Goal: Information Seeking & Learning: Learn about a topic

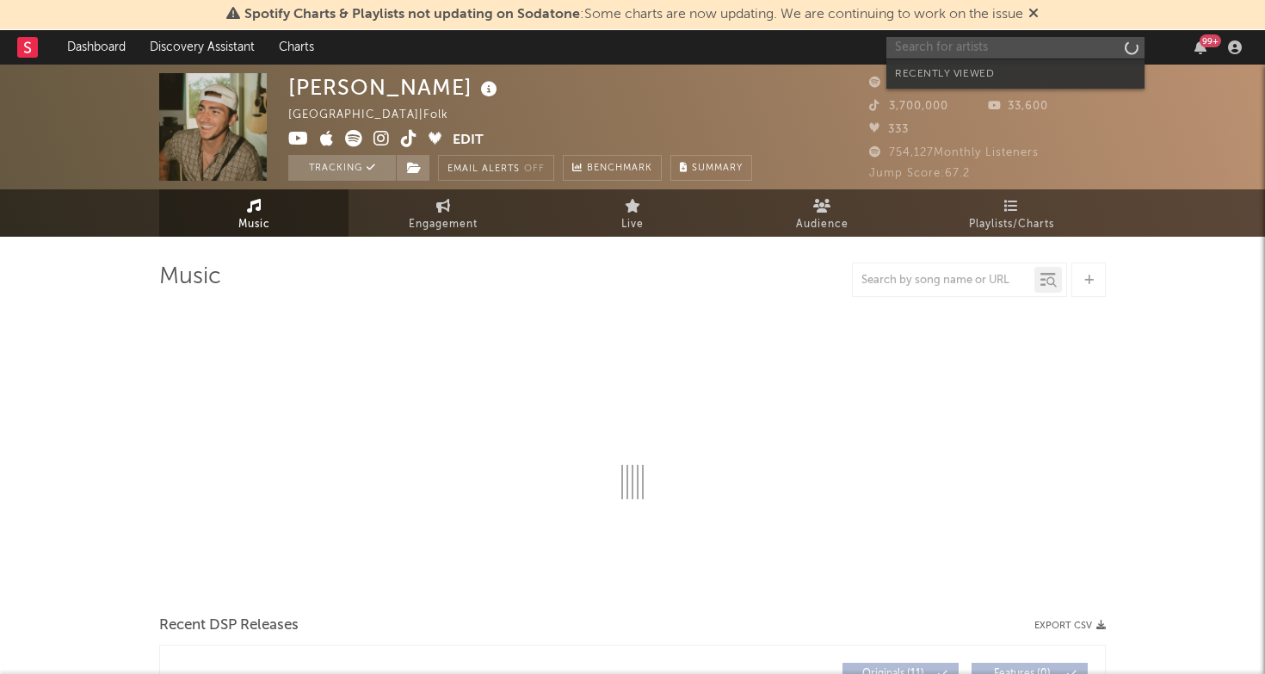
click at [946, 54] on input "text" at bounding box center [1015, 48] width 258 height 22
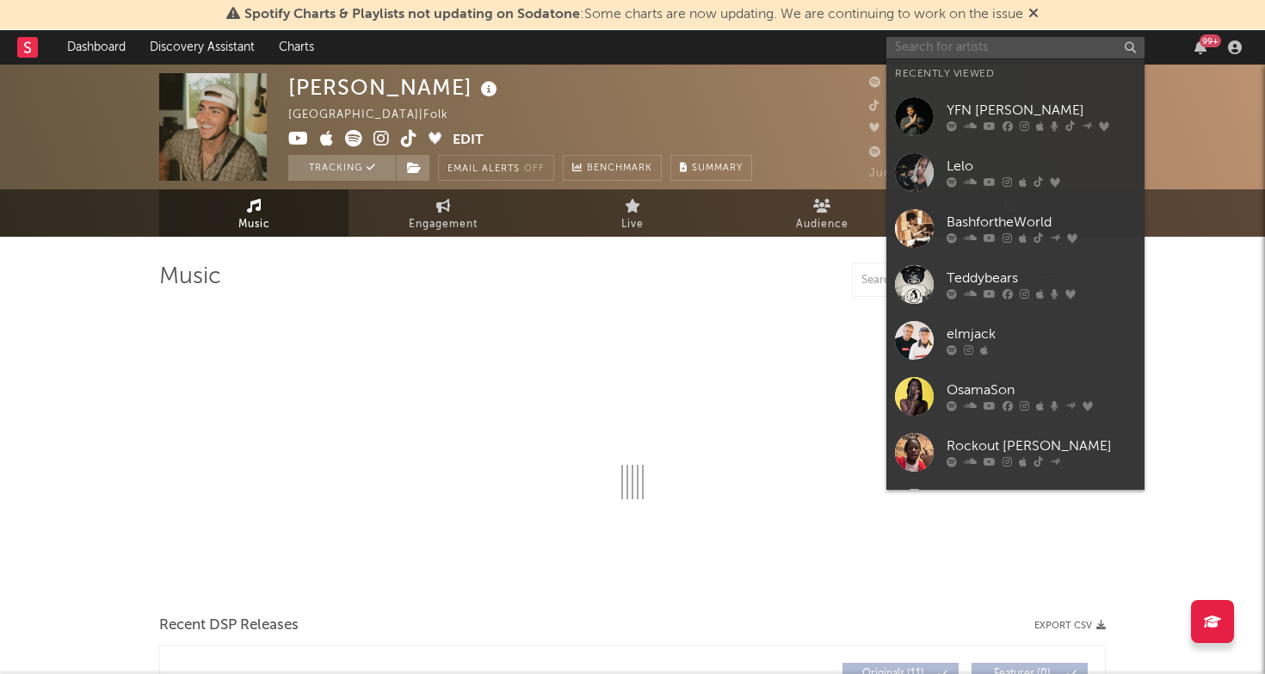
select select "6m"
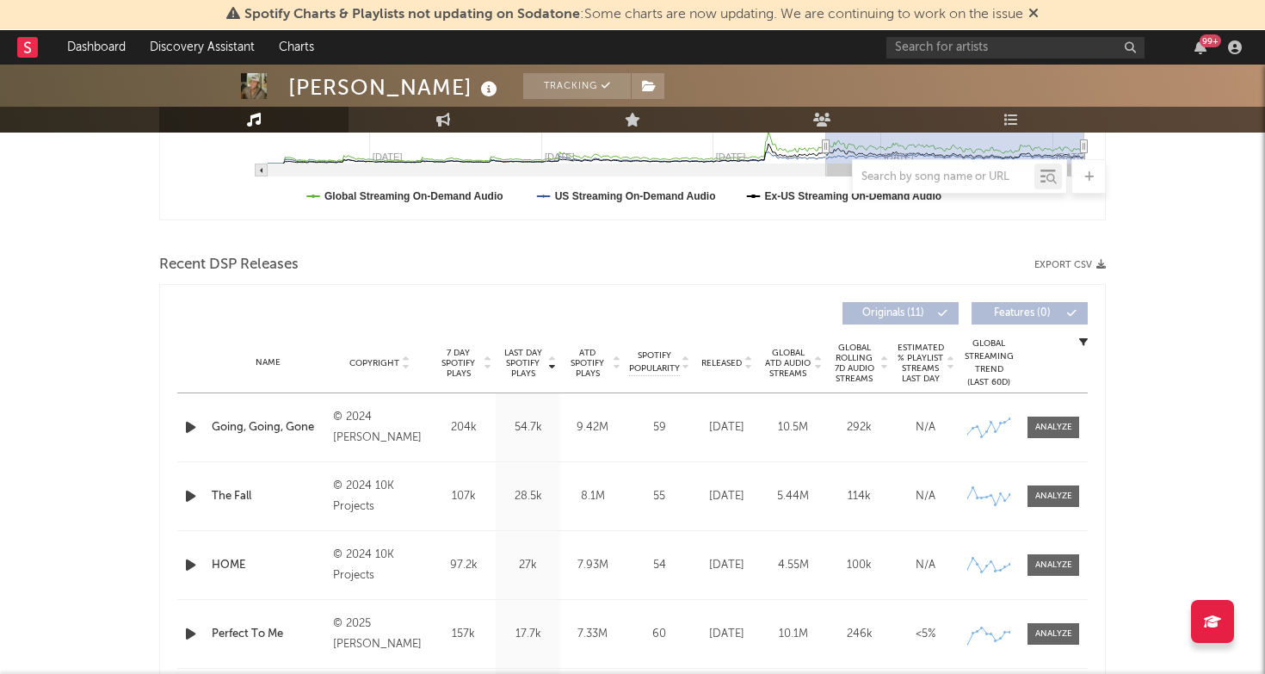
scroll to position [485, 0]
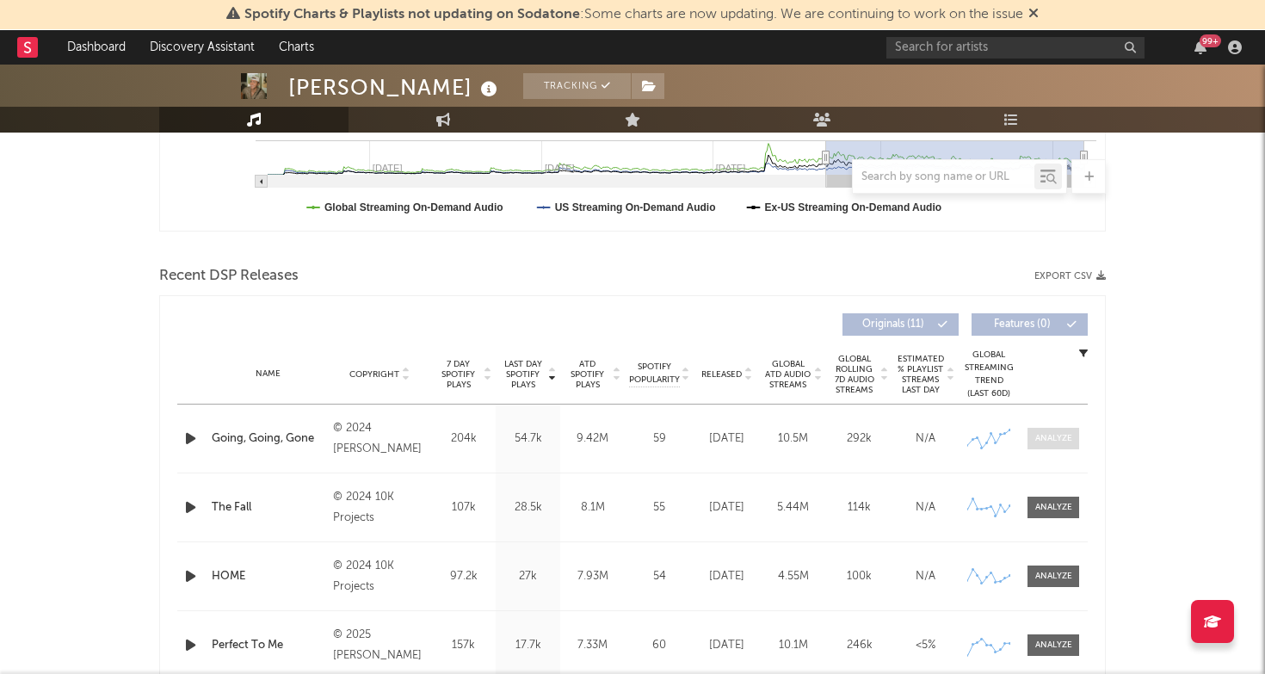
click at [1073, 432] on span at bounding box center [1053, 439] width 52 height 22
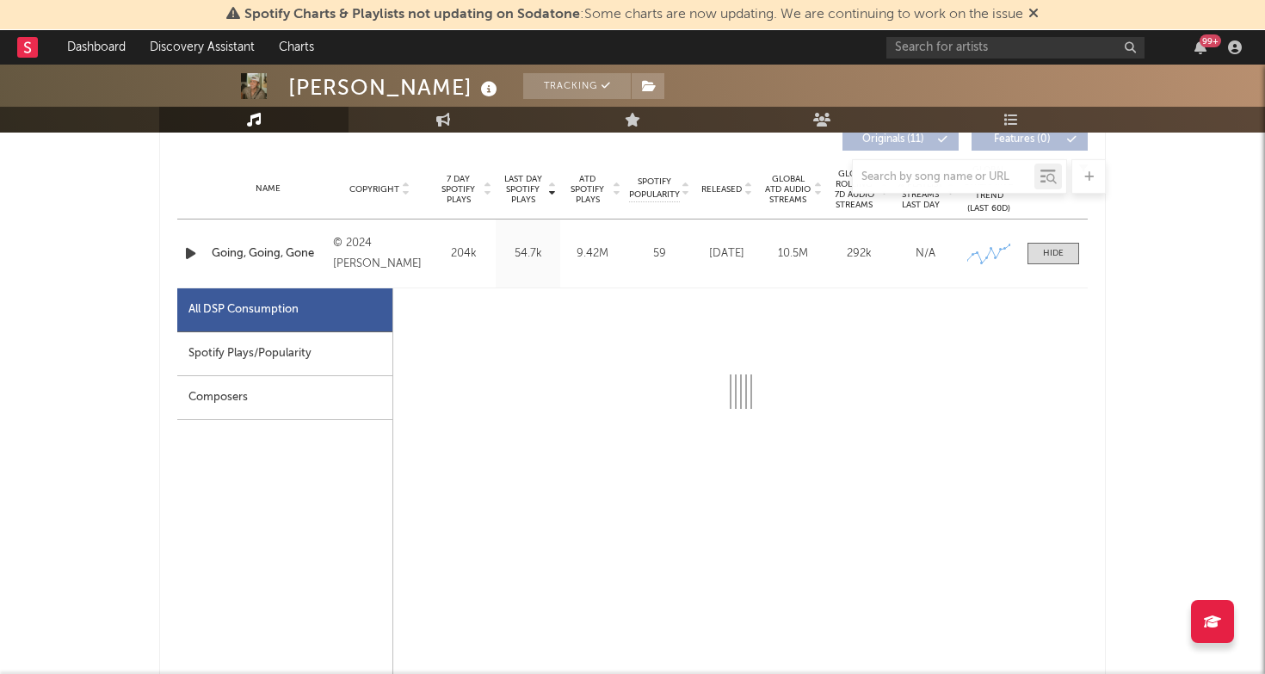
scroll to position [797, 0]
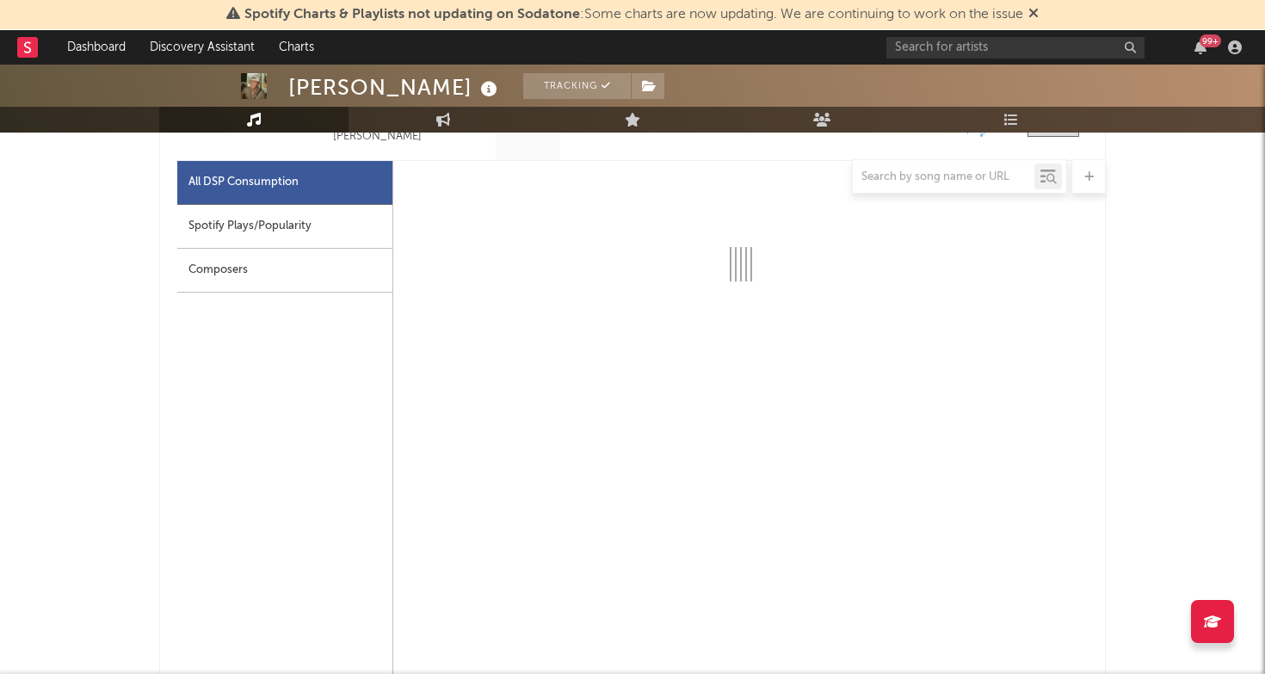
select select "6m"
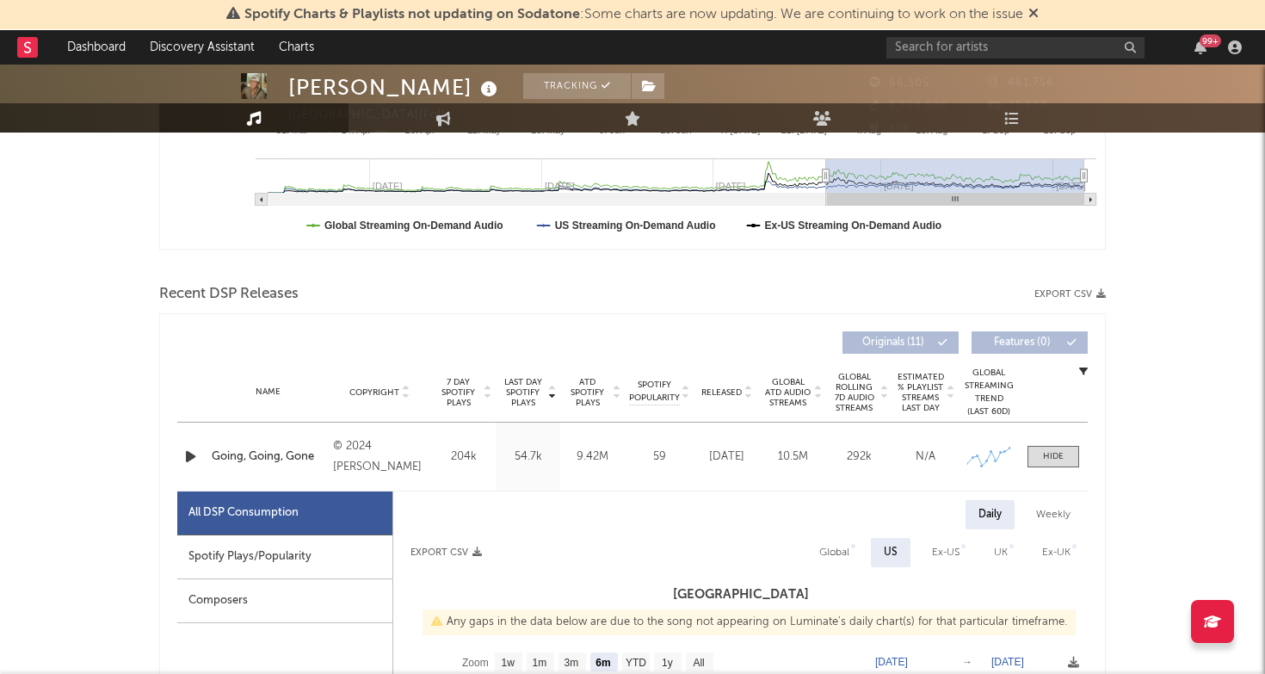
scroll to position [43, 0]
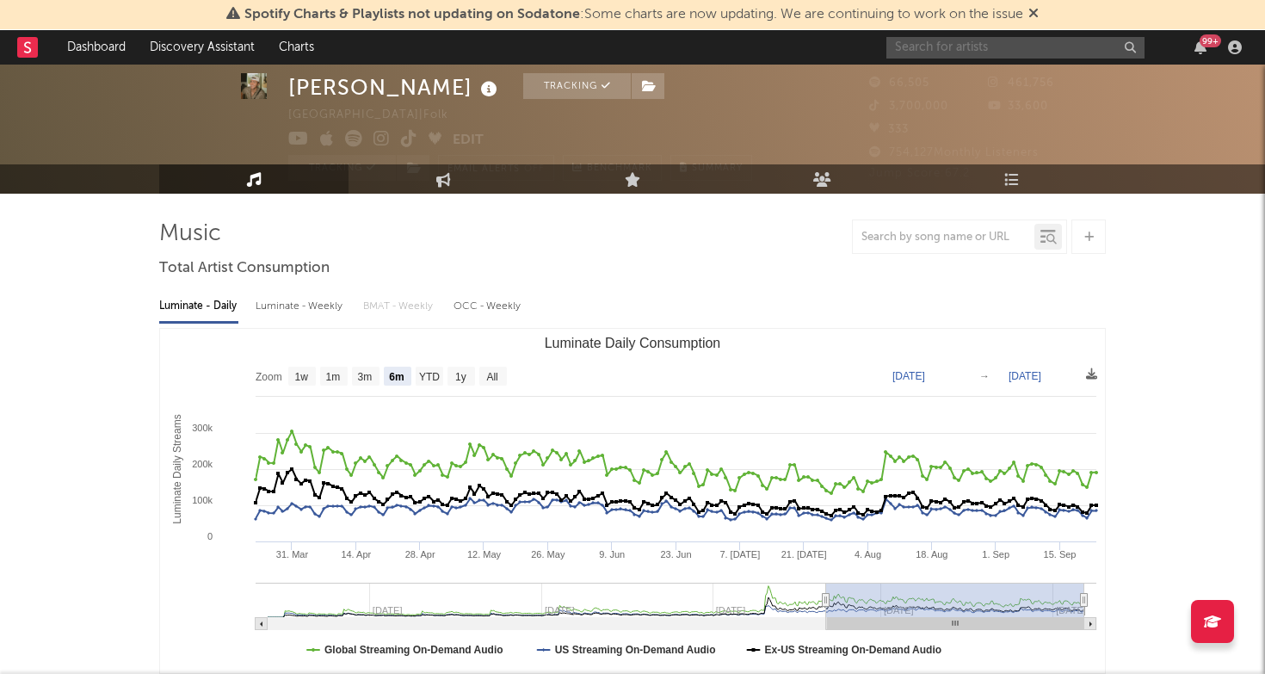
click at [970, 48] on input "text" at bounding box center [1015, 48] width 258 height 22
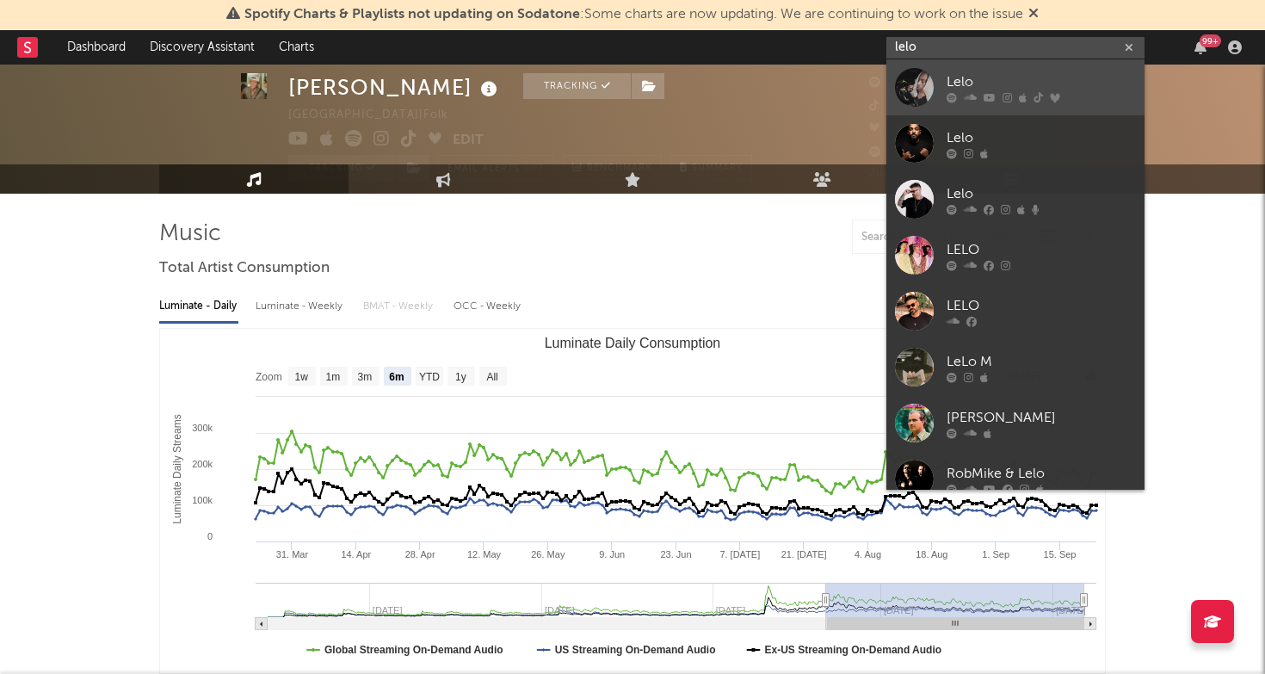
type input "lelo"
click at [961, 74] on div "Lelo" at bounding box center [1040, 81] width 189 height 21
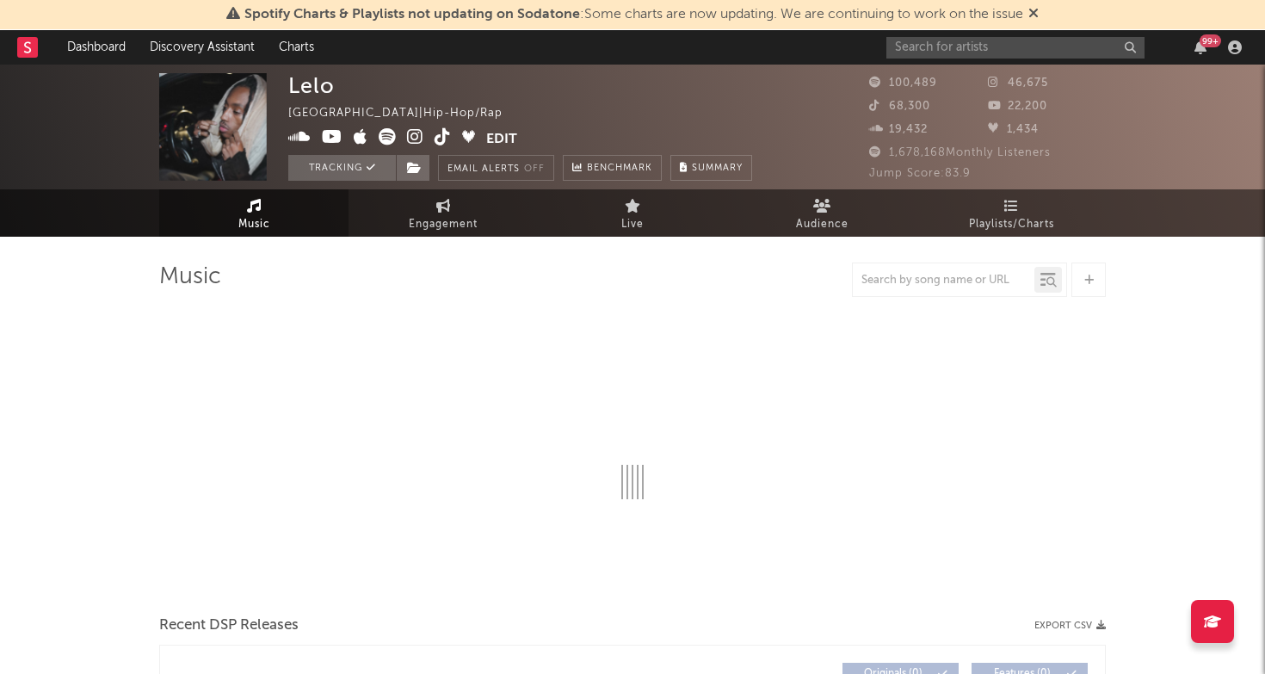
select select "6m"
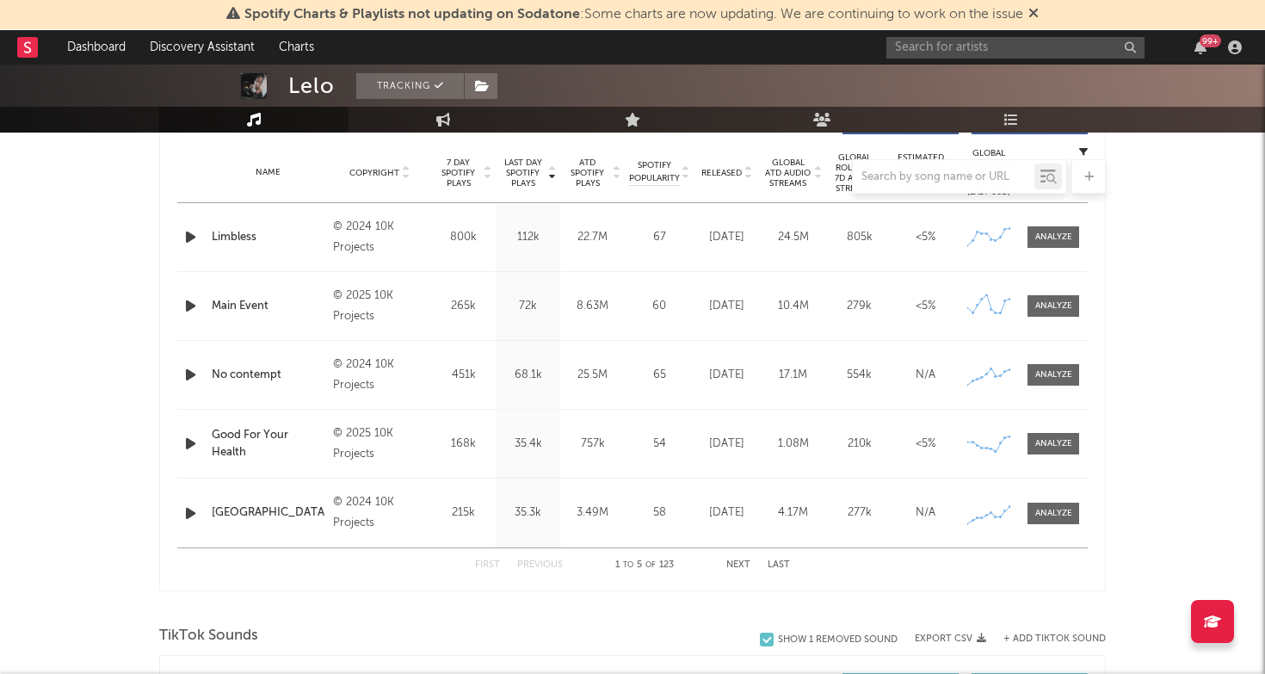
scroll to position [697, 0]
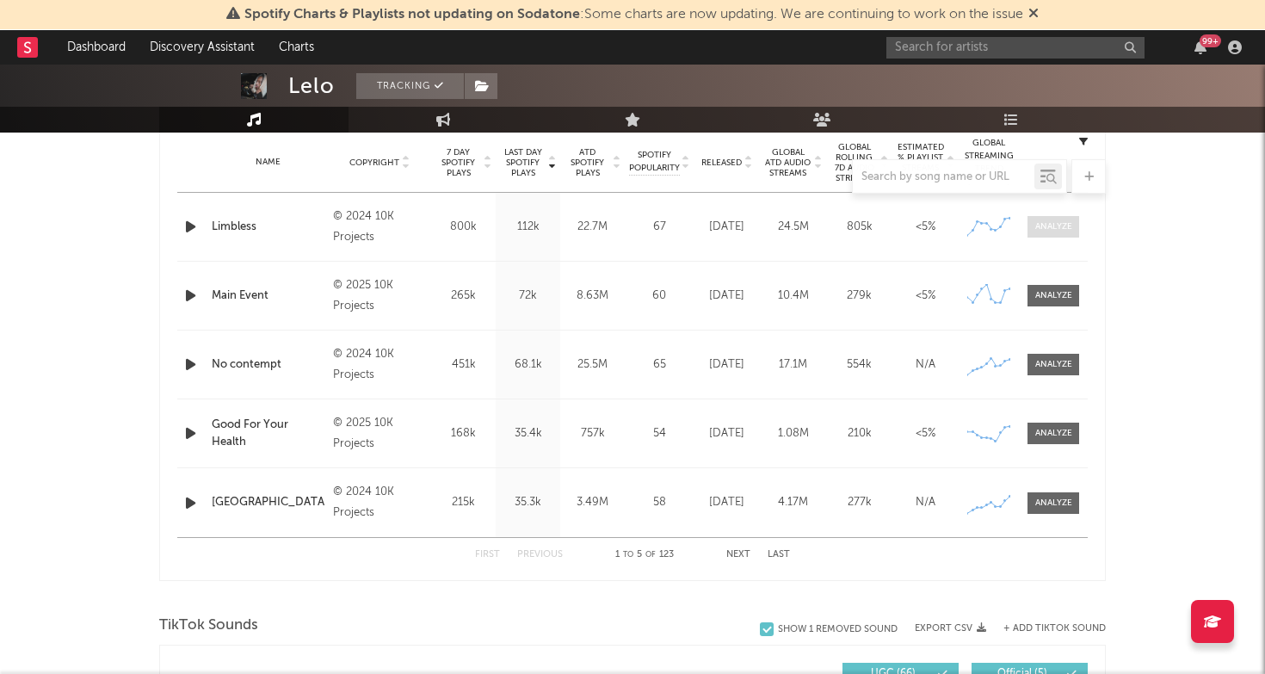
click at [1064, 223] on div at bounding box center [1053, 226] width 37 height 13
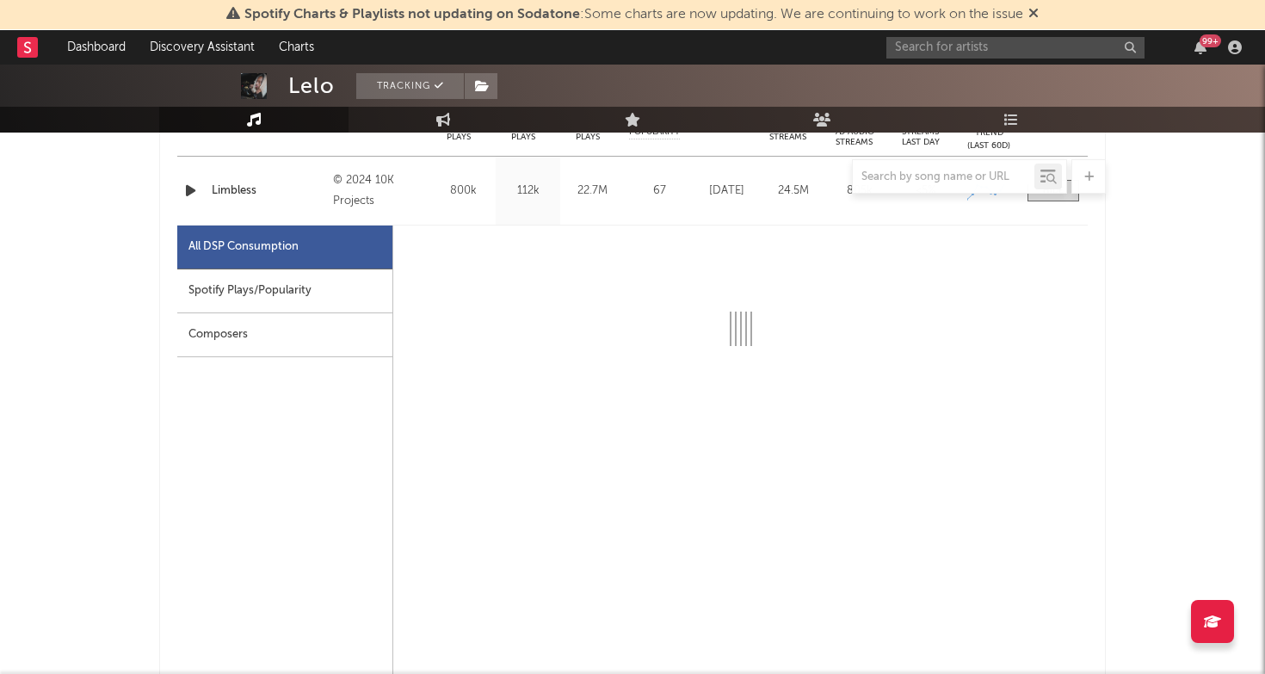
select select "6m"
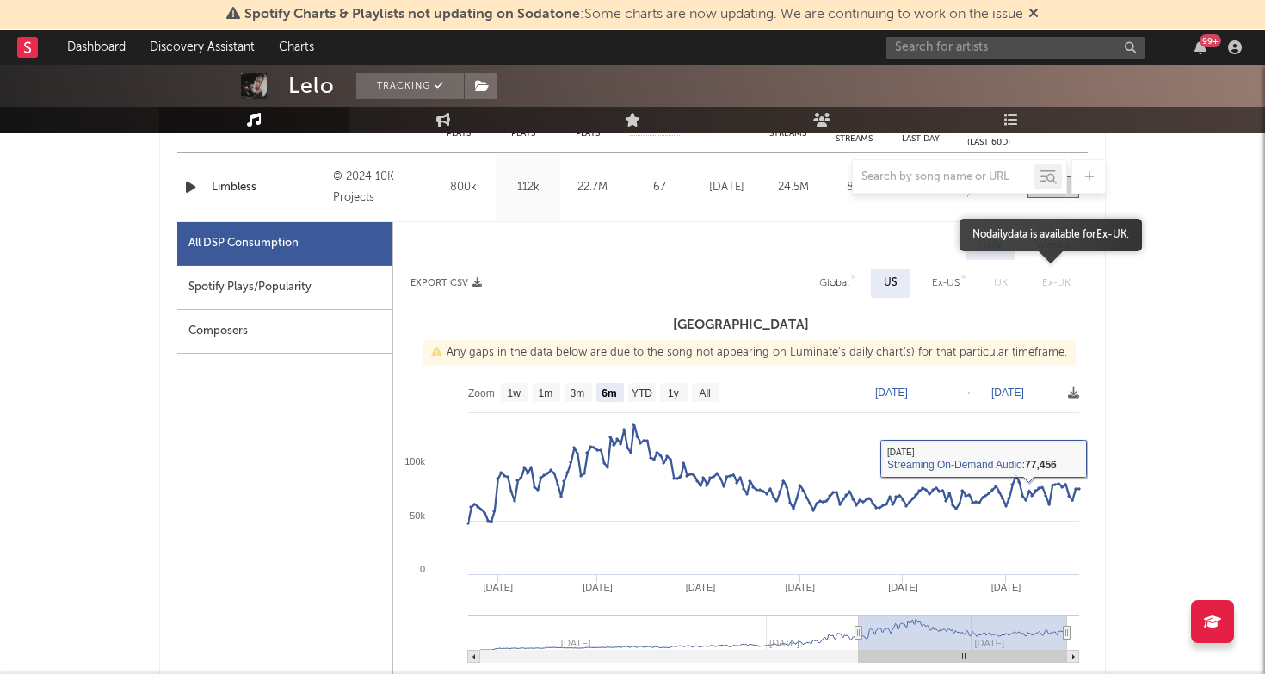
scroll to position [703, 0]
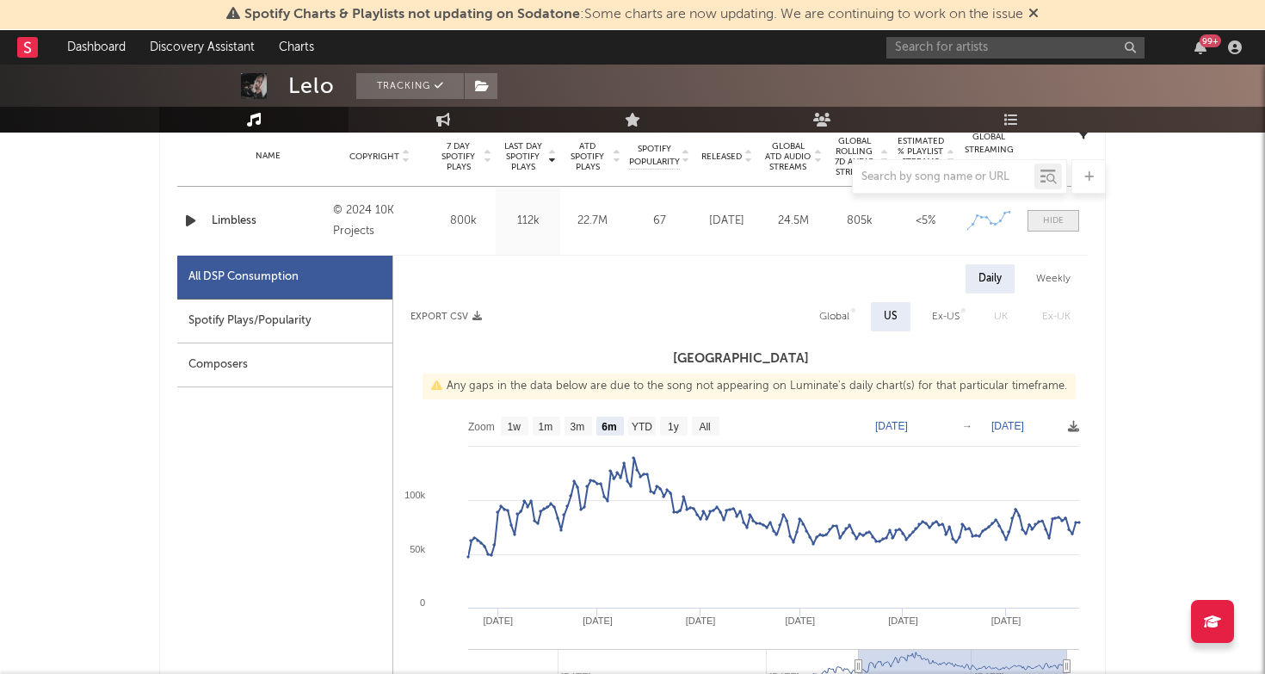
click at [1061, 217] on div at bounding box center [1053, 220] width 21 height 13
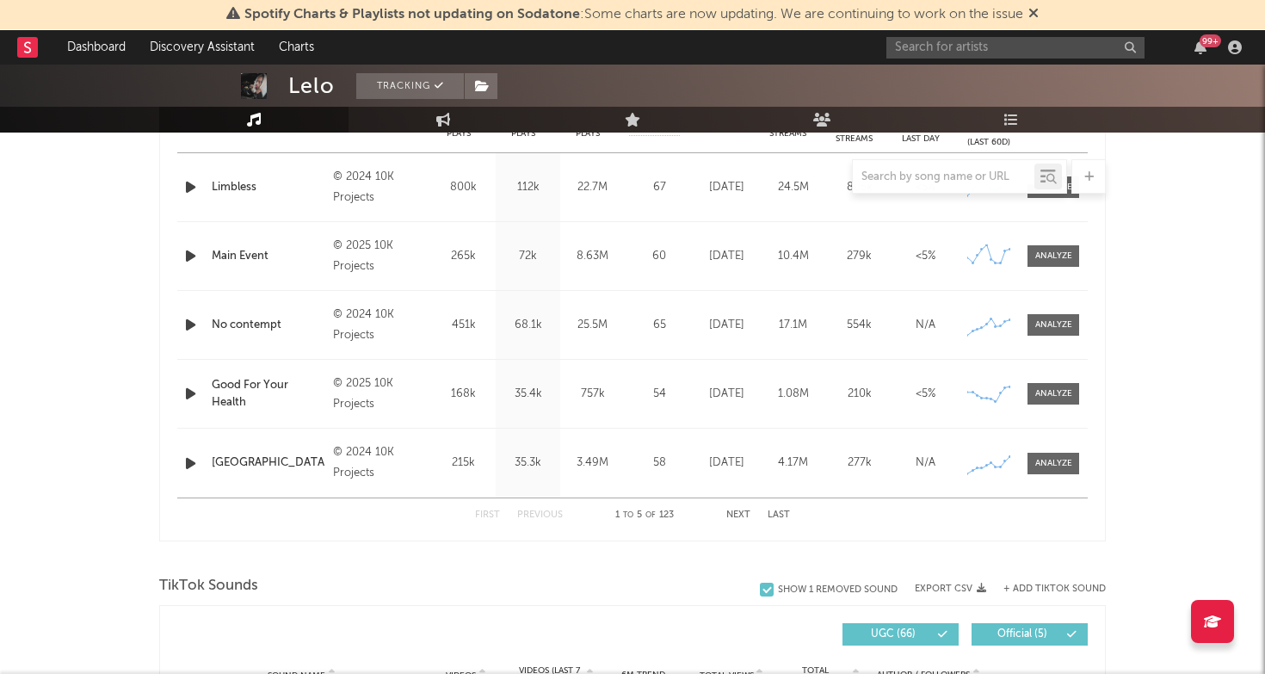
scroll to position [745, 0]
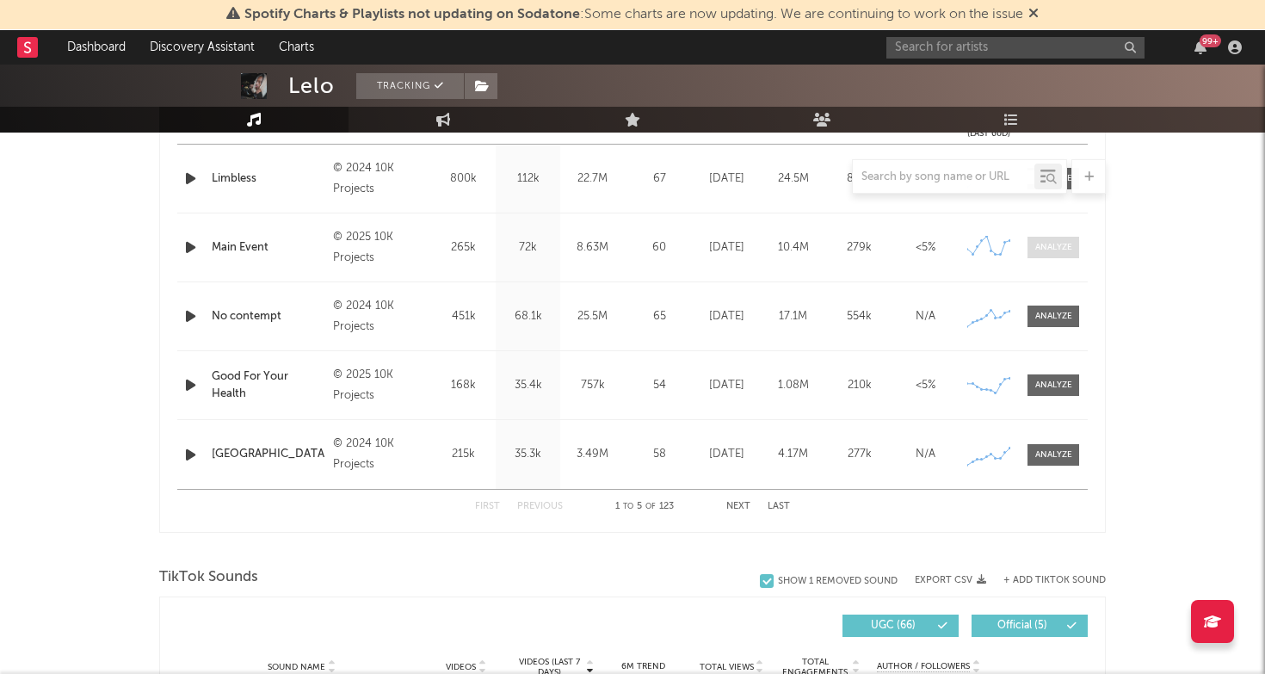
click at [1062, 250] on div at bounding box center [1053, 247] width 37 height 13
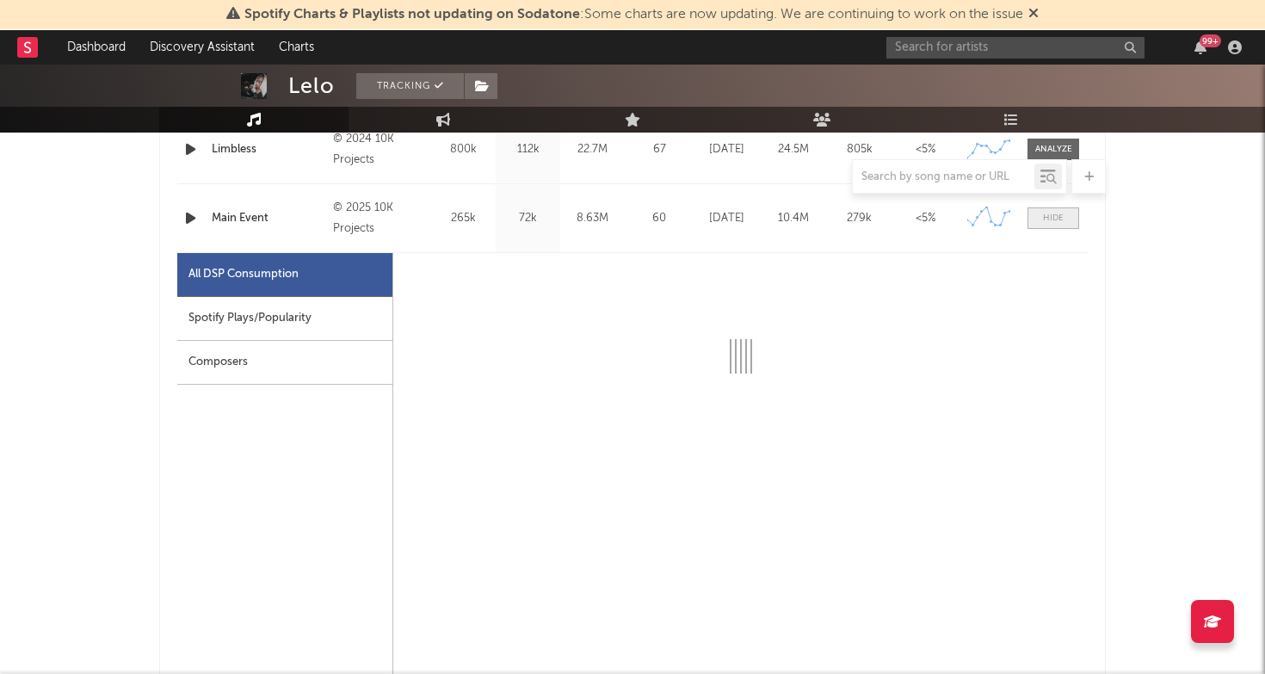
select select "6m"
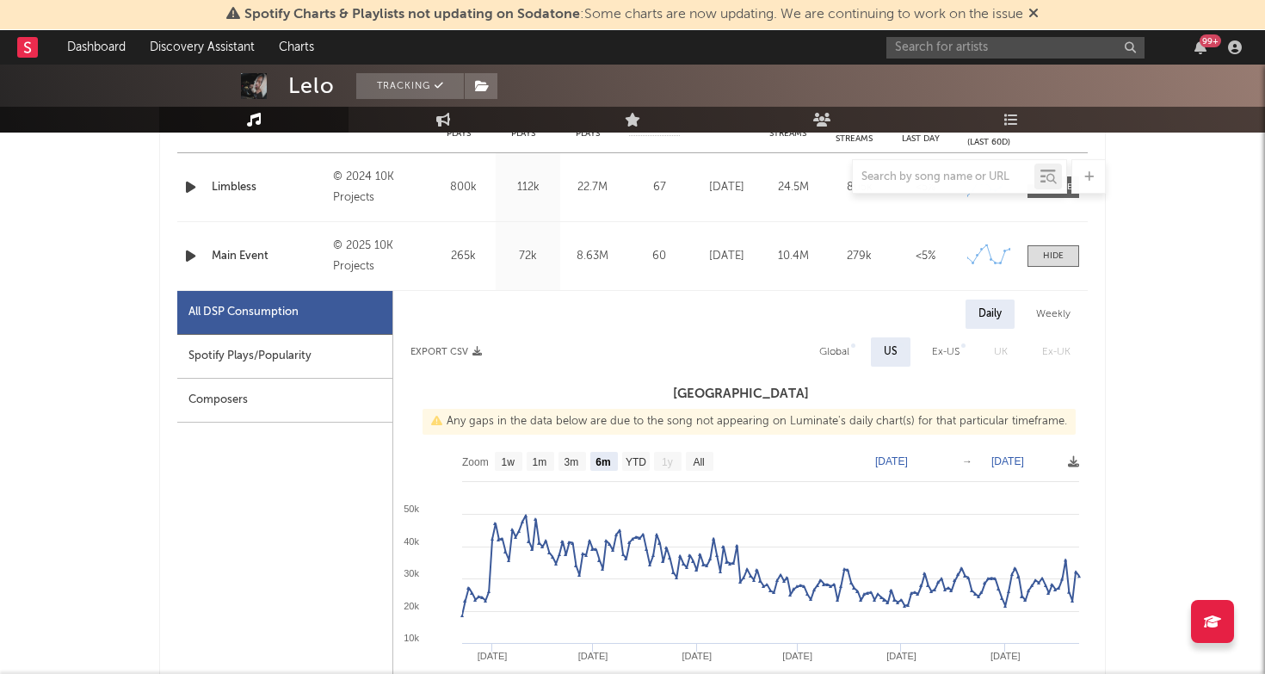
scroll to position [715, 0]
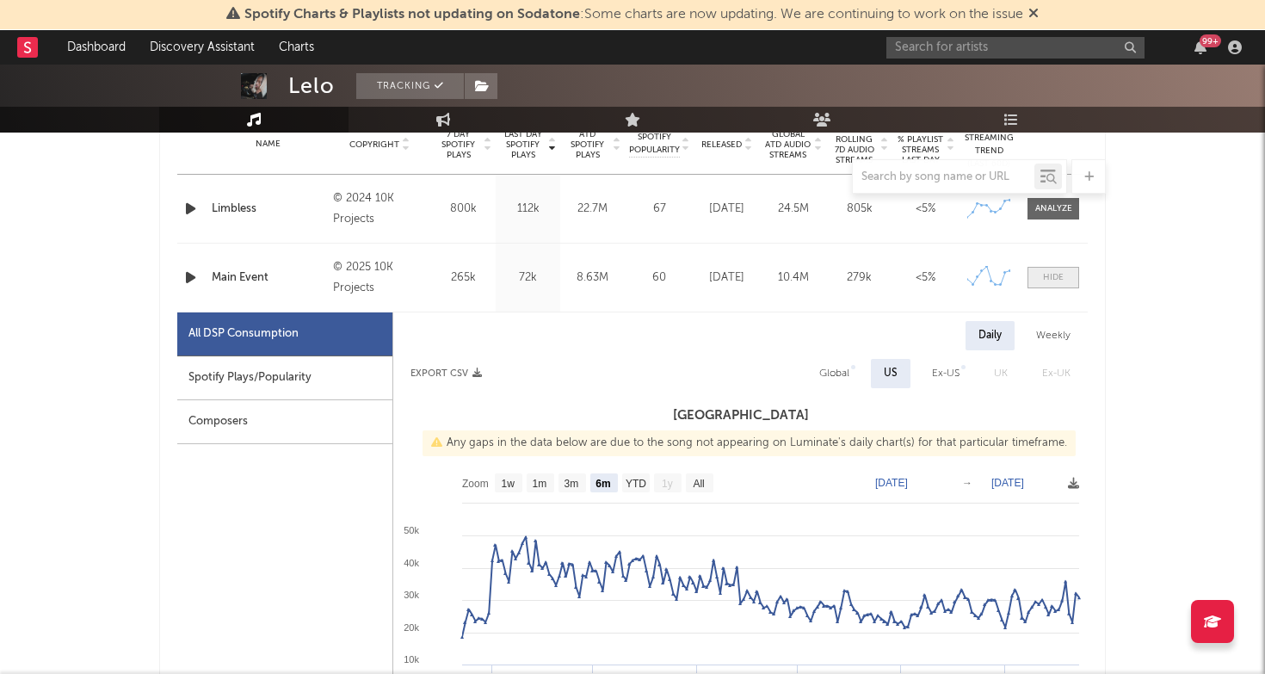
click at [1062, 272] on div at bounding box center [1053, 277] width 21 height 13
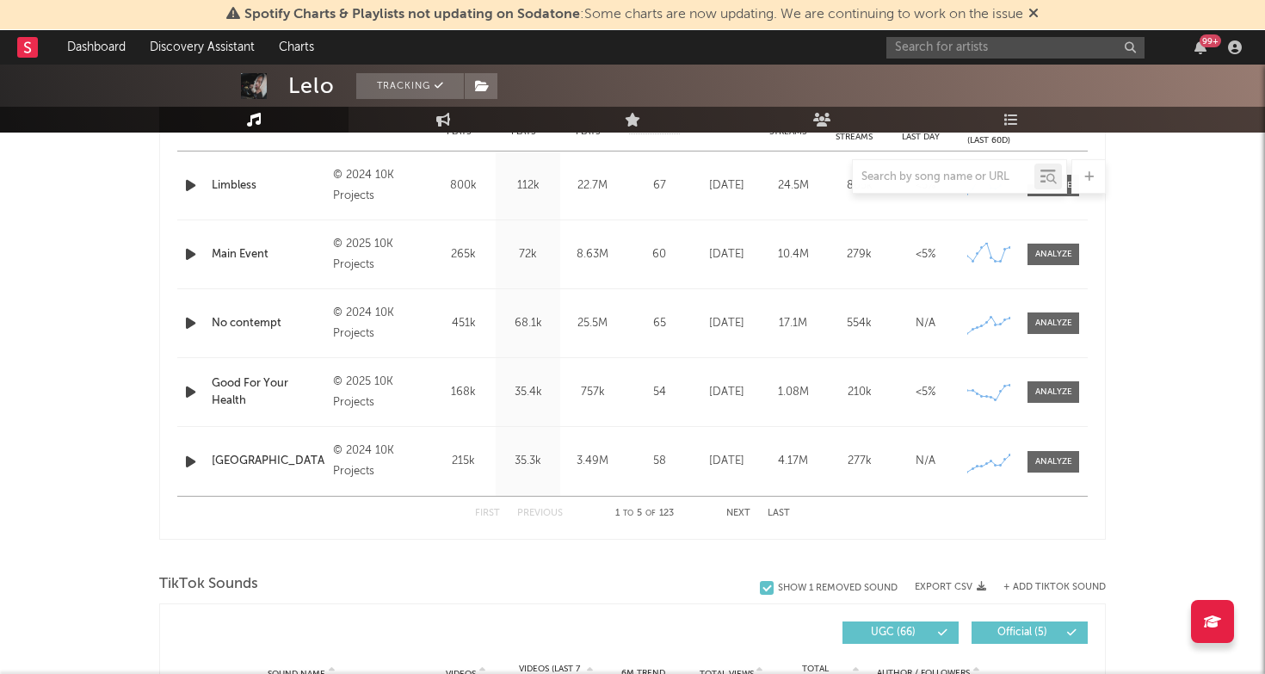
scroll to position [741, 0]
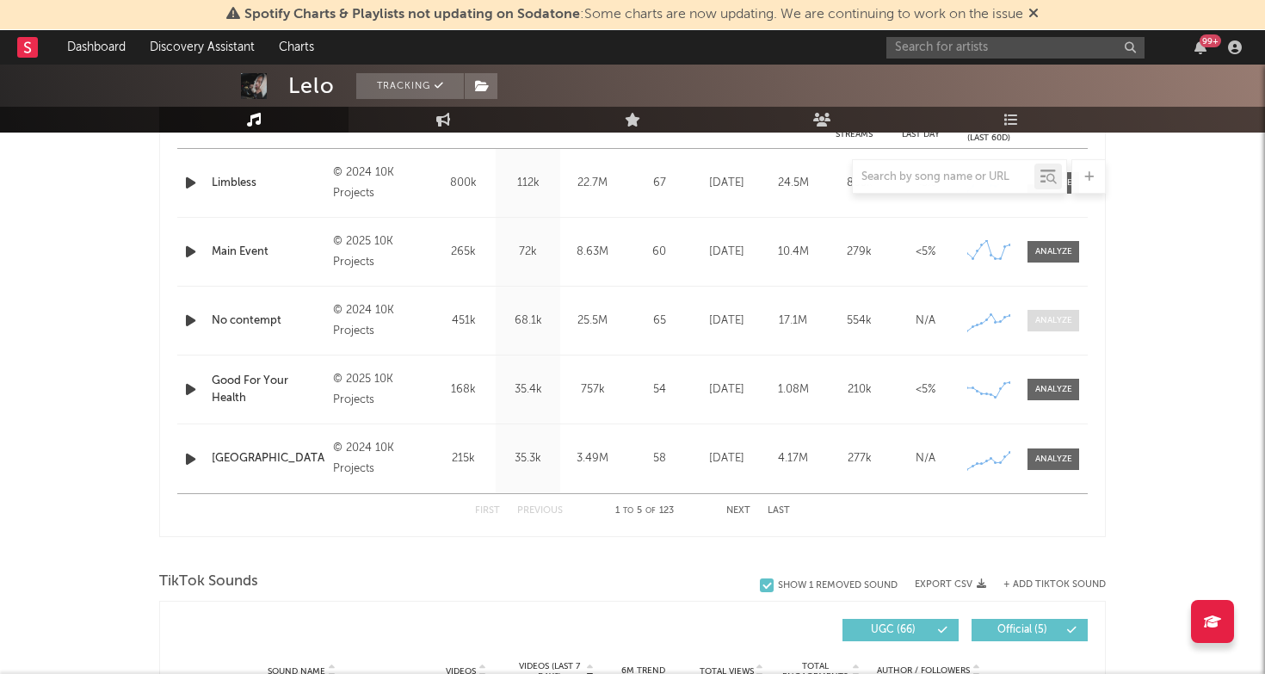
click at [1056, 326] on div at bounding box center [1053, 320] width 37 height 13
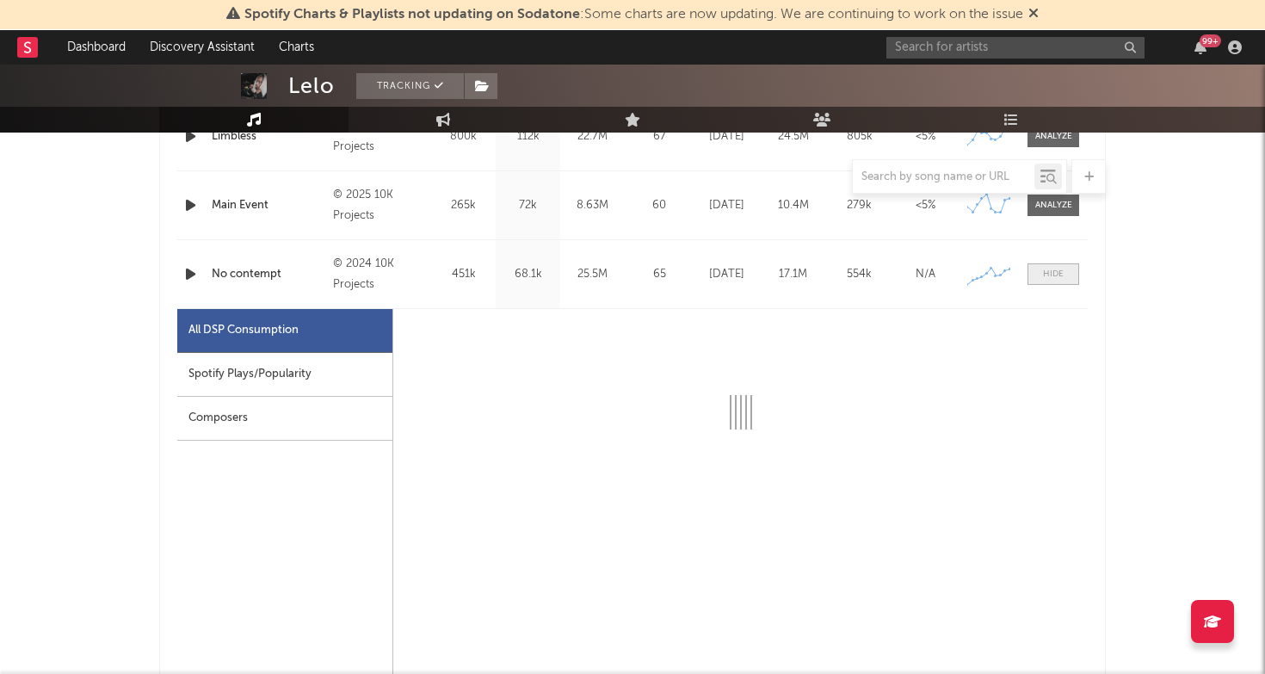
select select "6m"
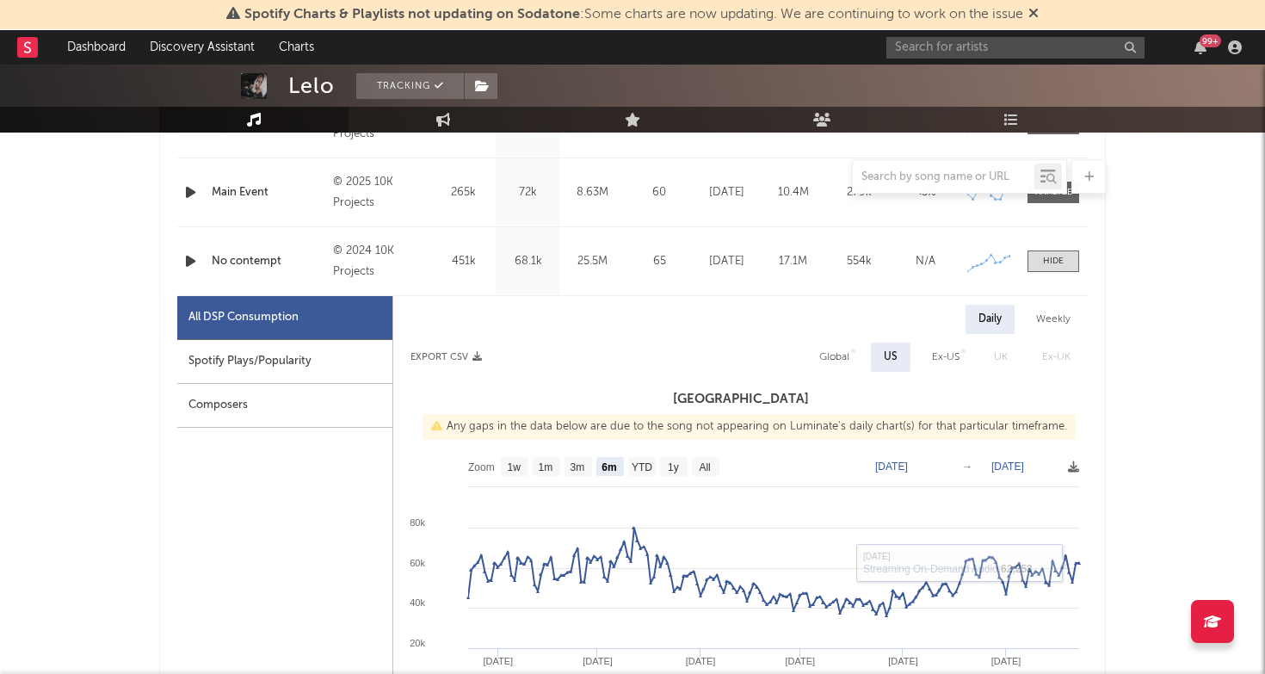
scroll to position [796, 0]
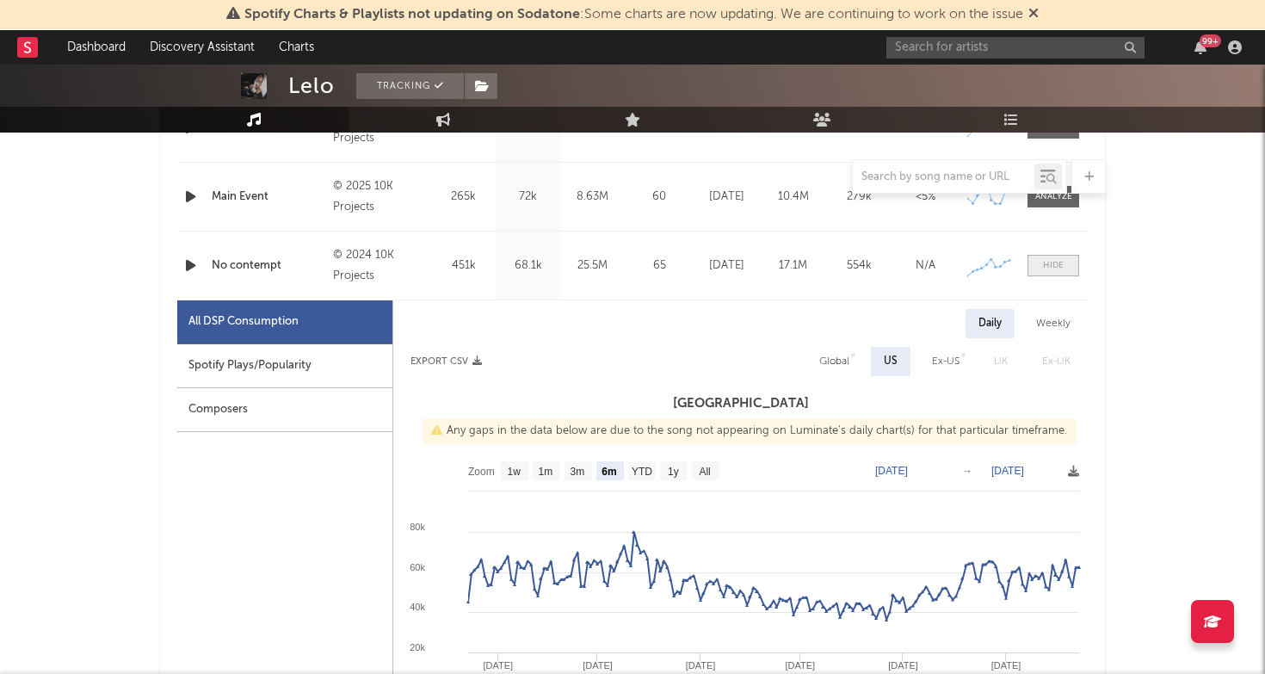
click at [1056, 260] on div at bounding box center [1053, 265] width 21 height 13
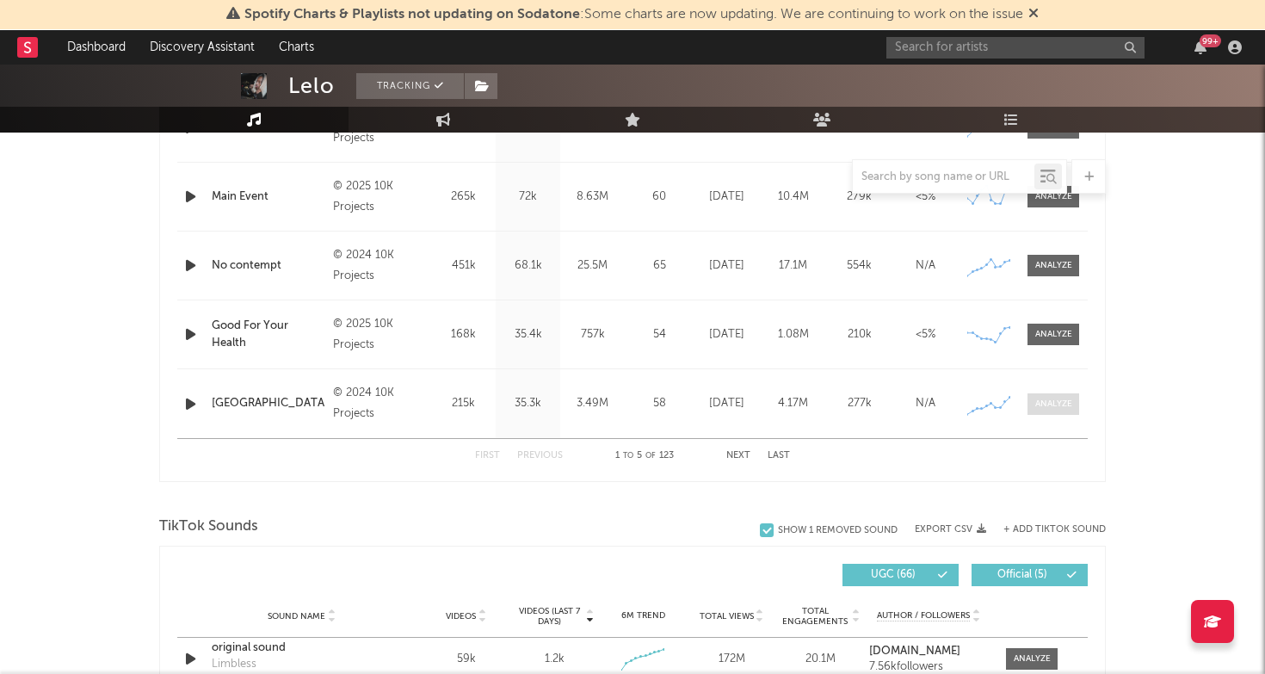
click at [1068, 409] on div at bounding box center [1053, 403] width 37 height 13
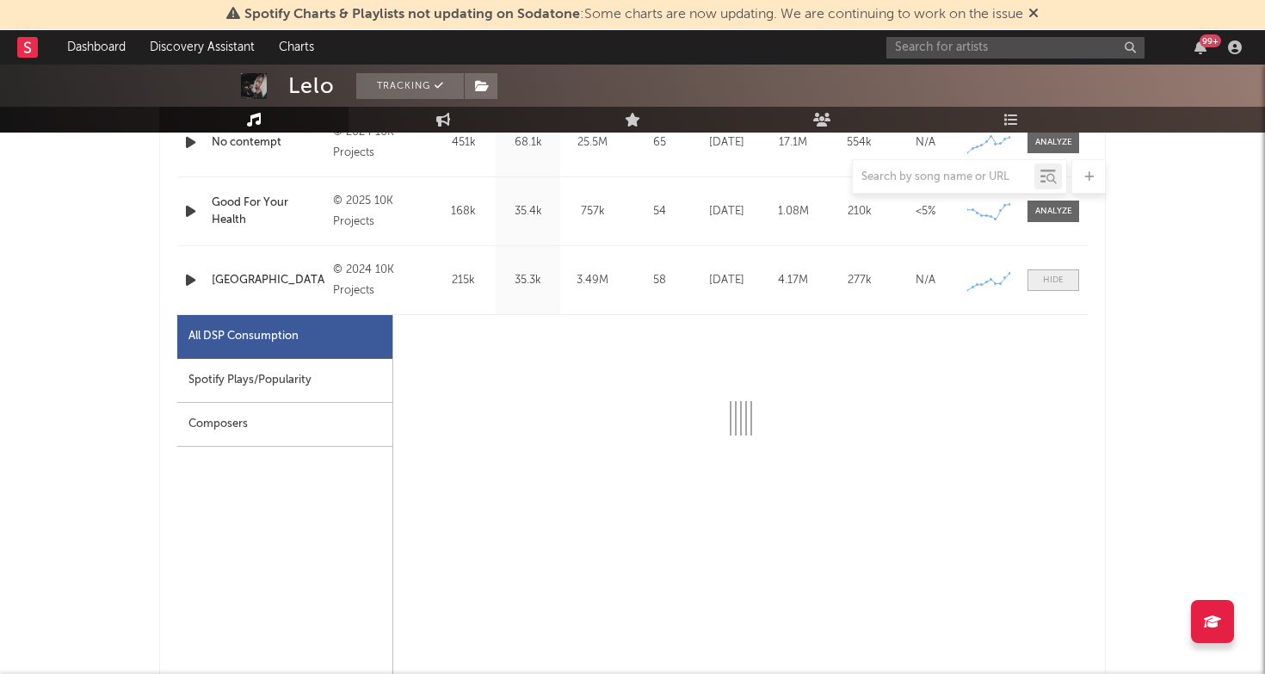
select select "6m"
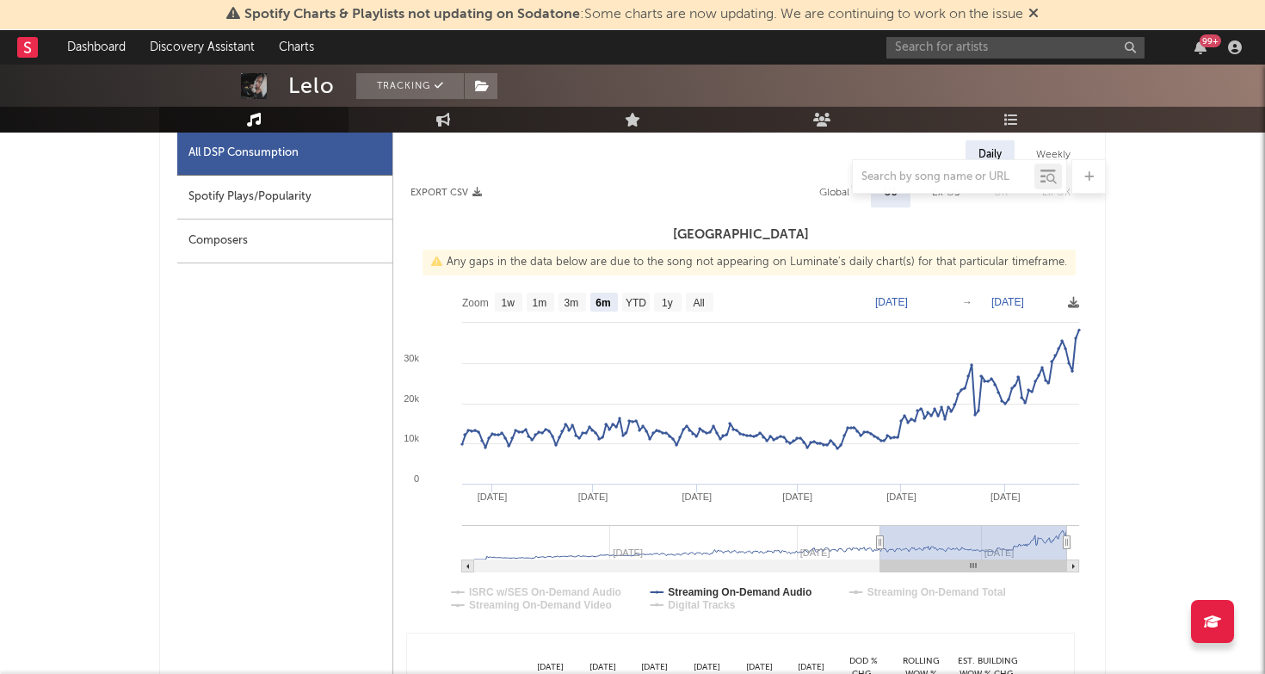
scroll to position [1103, 0]
click at [571, 299] on text "3m" at bounding box center [571, 302] width 15 height 12
select select "3m"
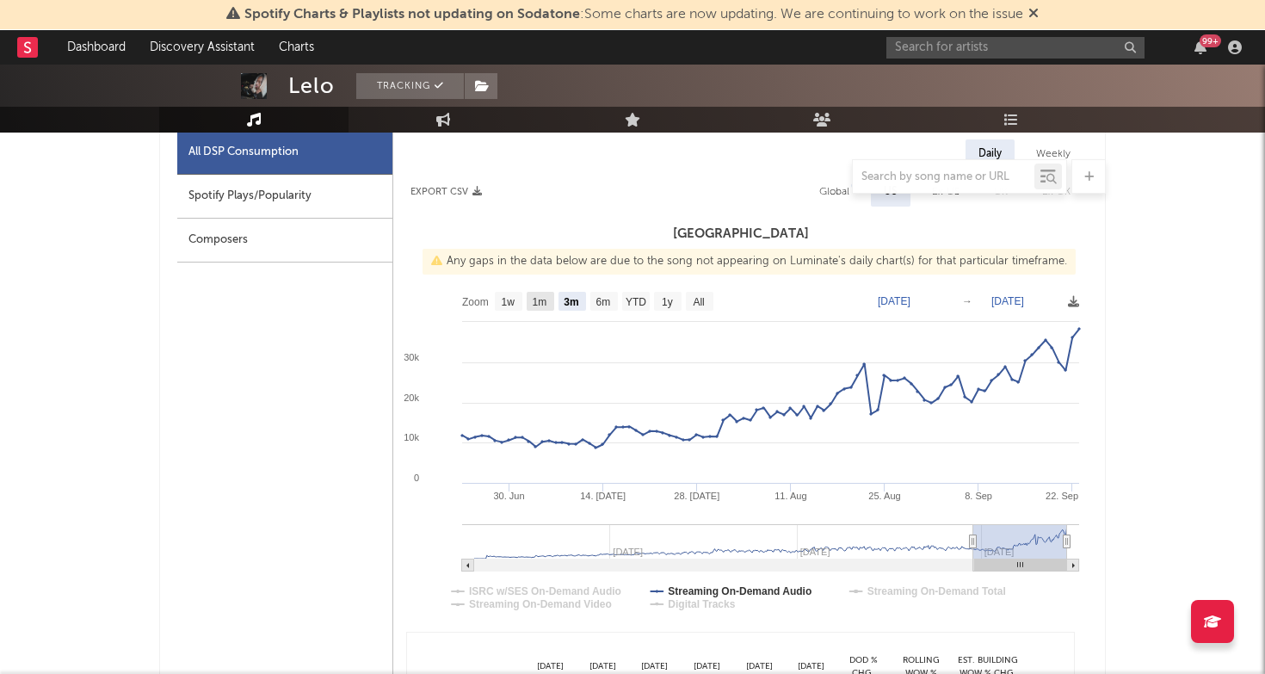
click at [540, 299] on text "1m" at bounding box center [540, 302] width 15 height 12
select select "1m"
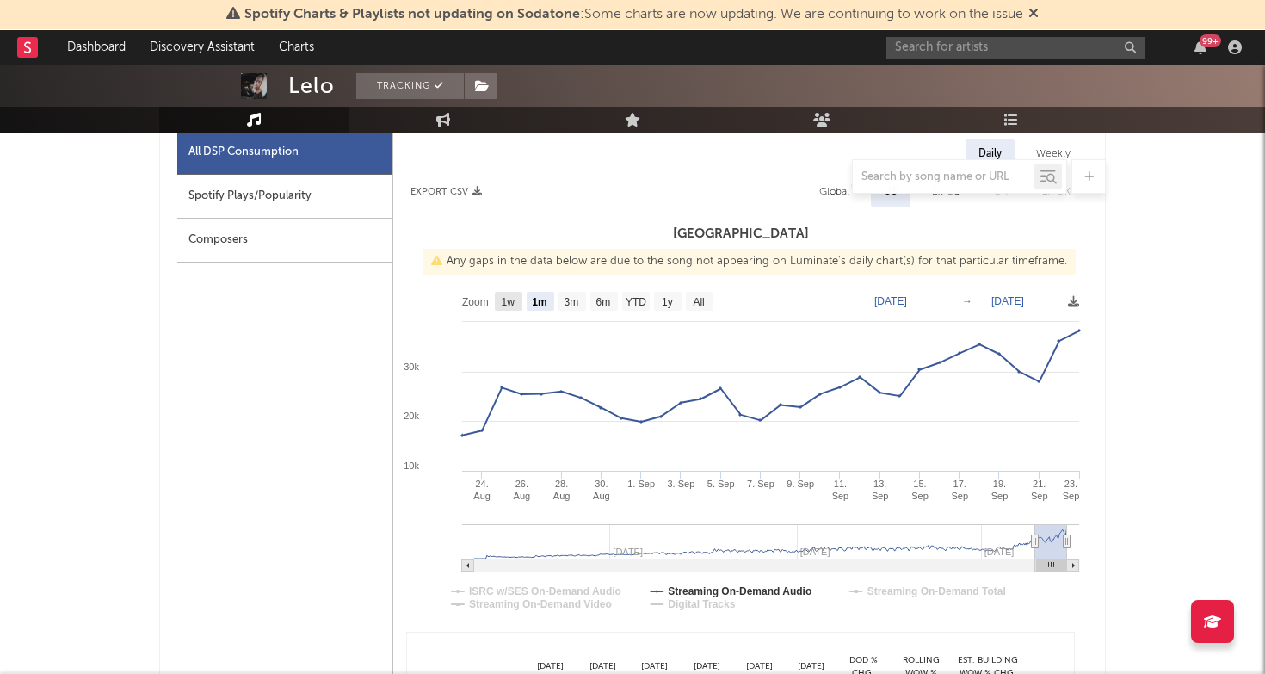
click at [514, 300] on text "1w" at bounding box center [509, 302] width 14 height 12
select select "1w"
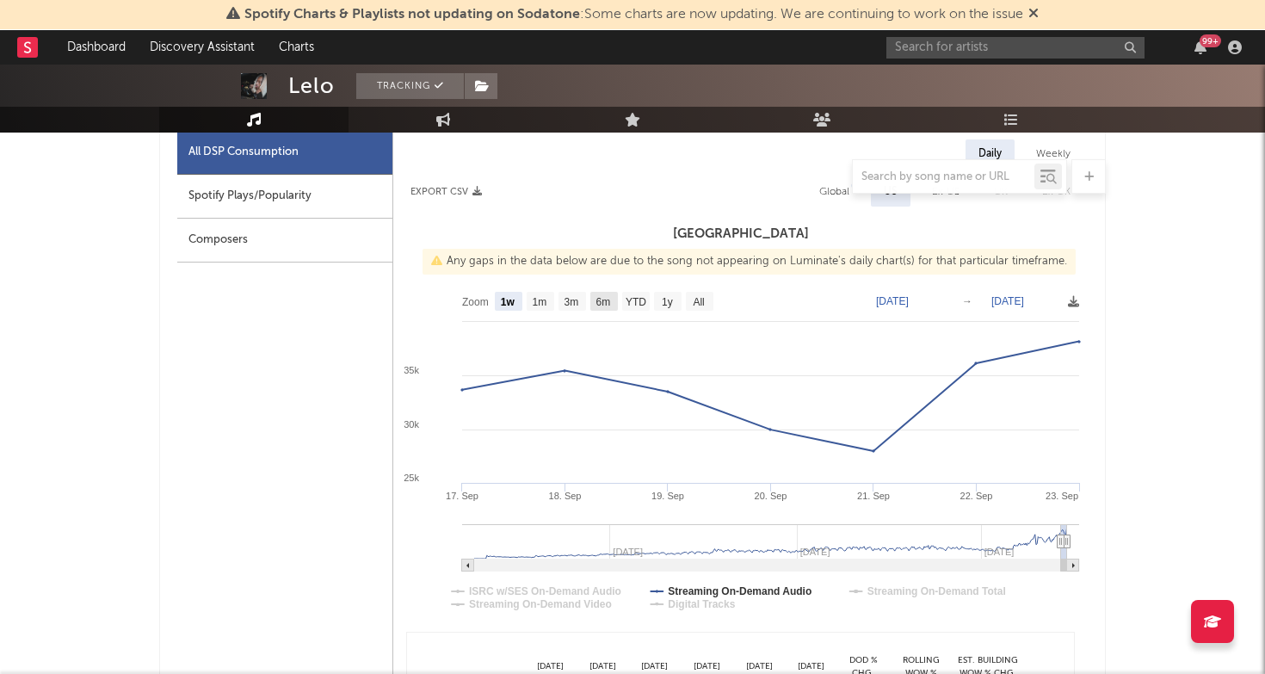
click at [596, 302] on text "6m" at bounding box center [603, 302] width 15 height 12
select select "6m"
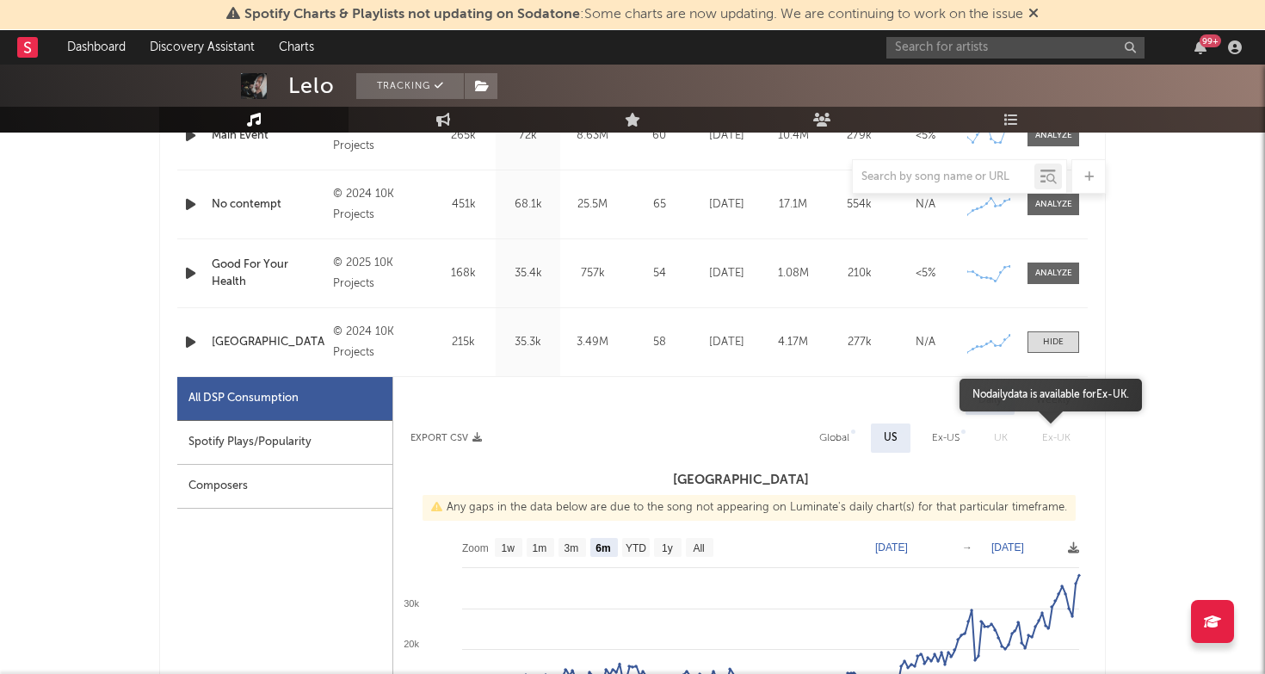
scroll to position [852, 0]
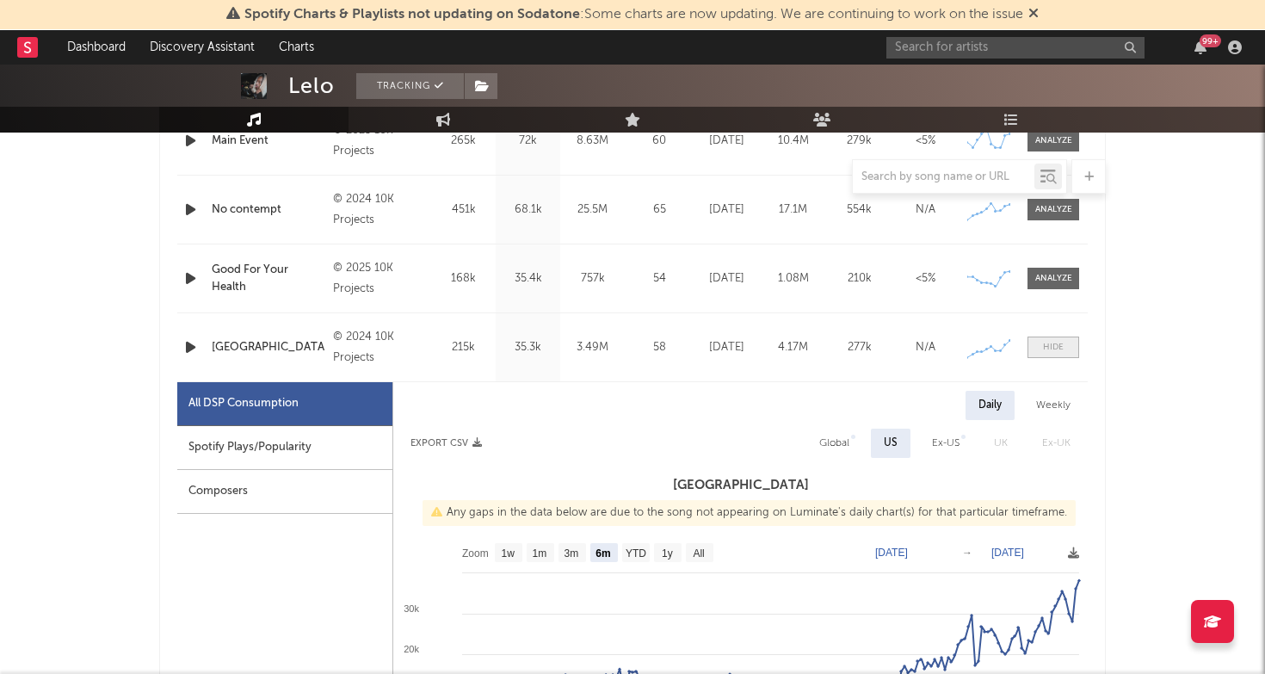
click at [1053, 350] on div at bounding box center [1053, 347] width 21 height 13
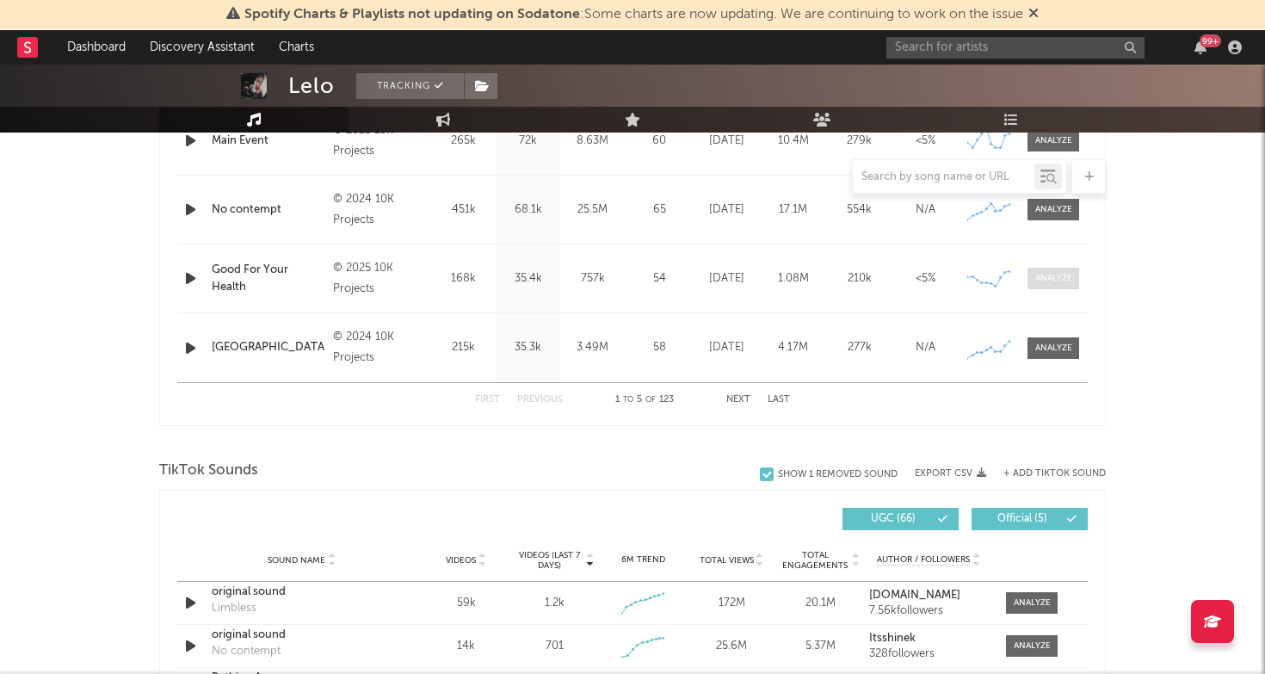
click at [1053, 286] on span at bounding box center [1053, 279] width 52 height 22
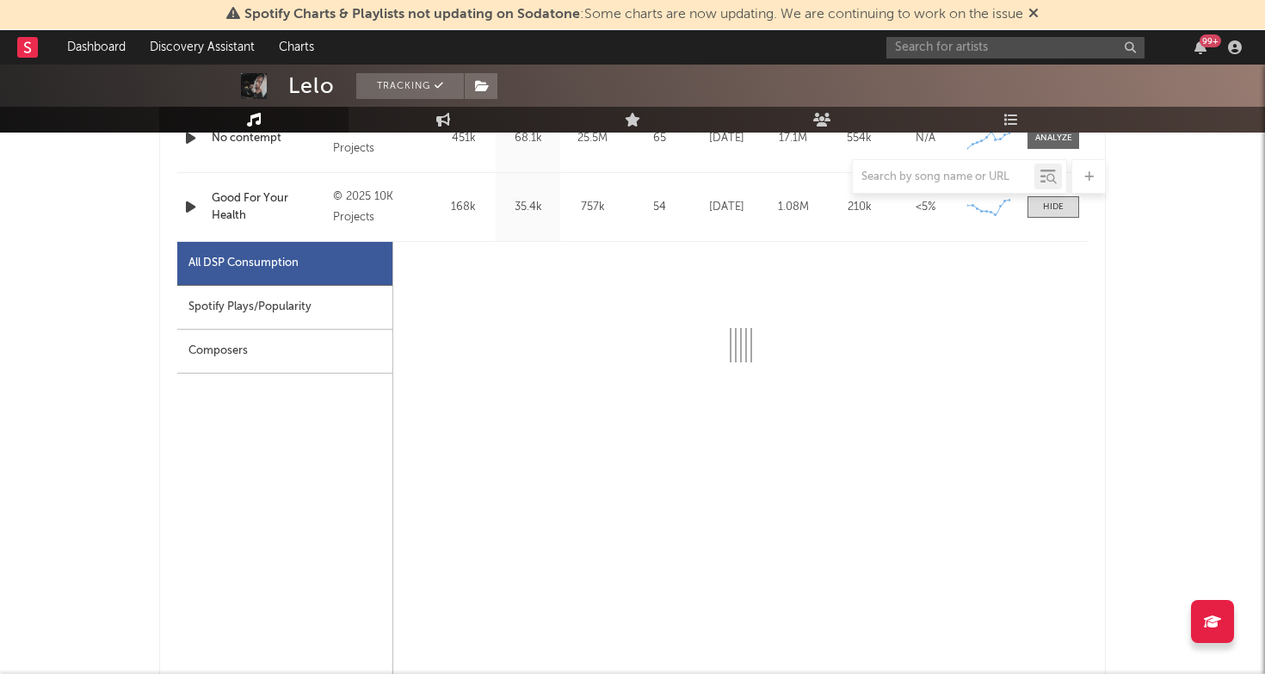
select select "1w"
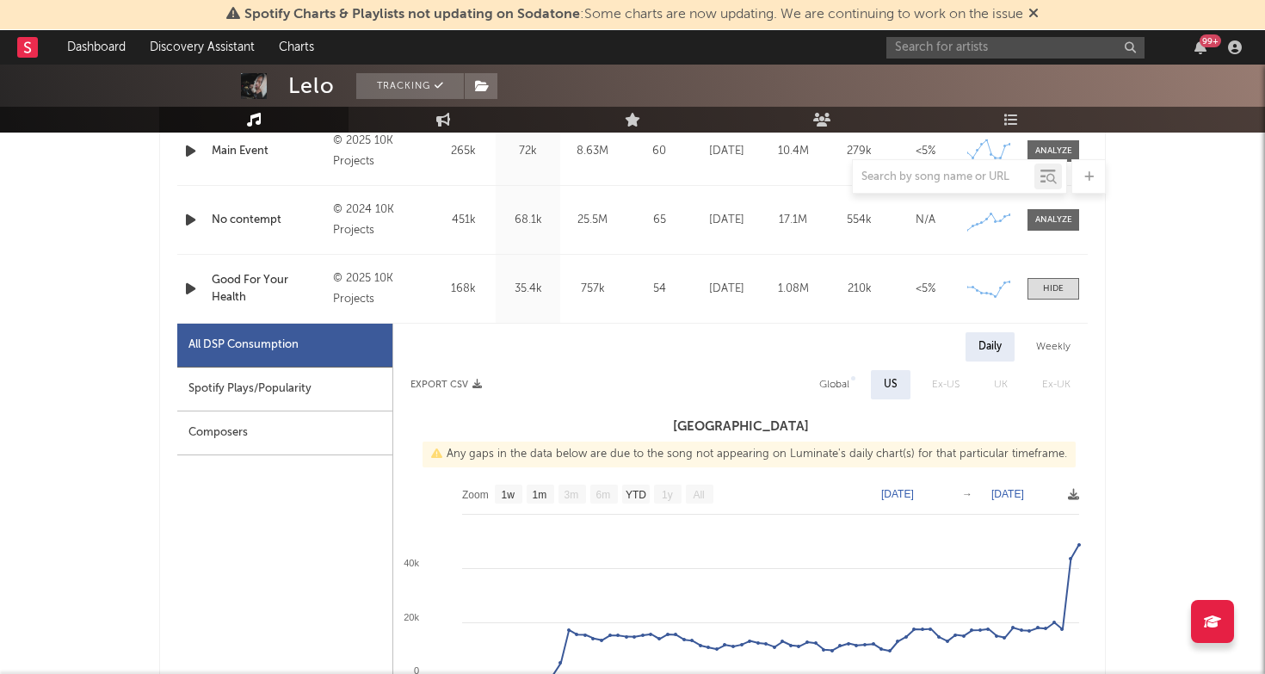
scroll to position [720, 0]
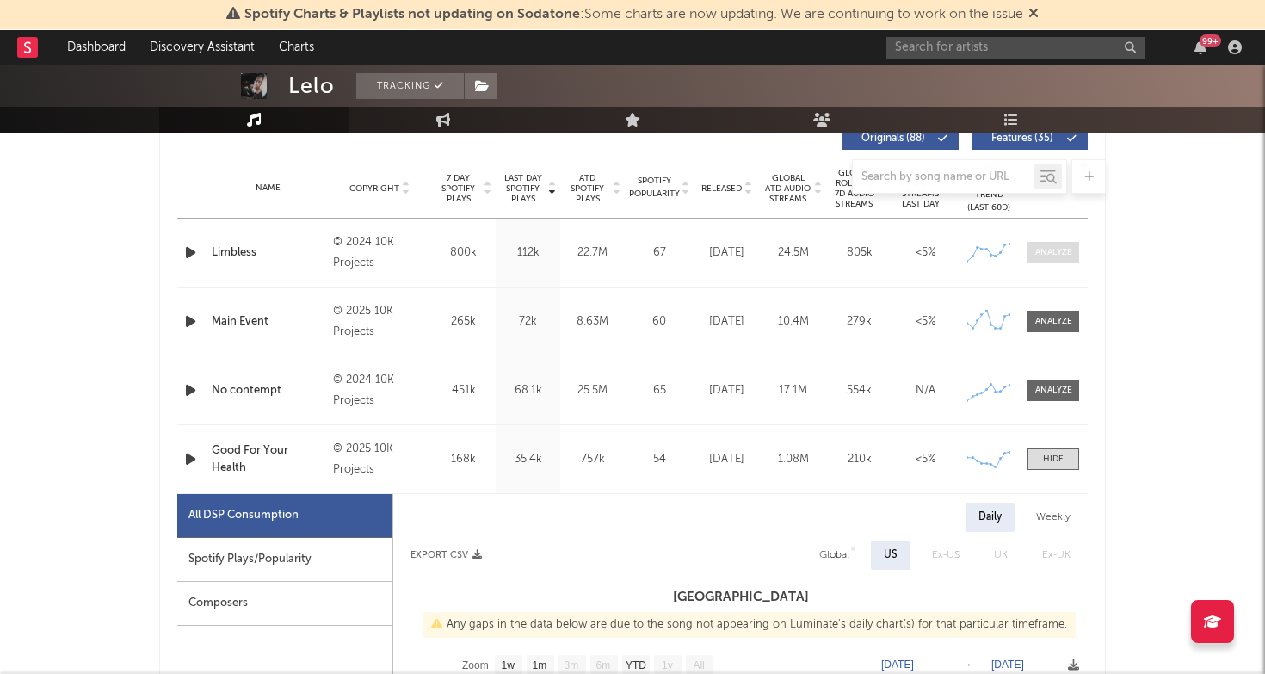
click at [1050, 243] on span at bounding box center [1053, 253] width 52 height 22
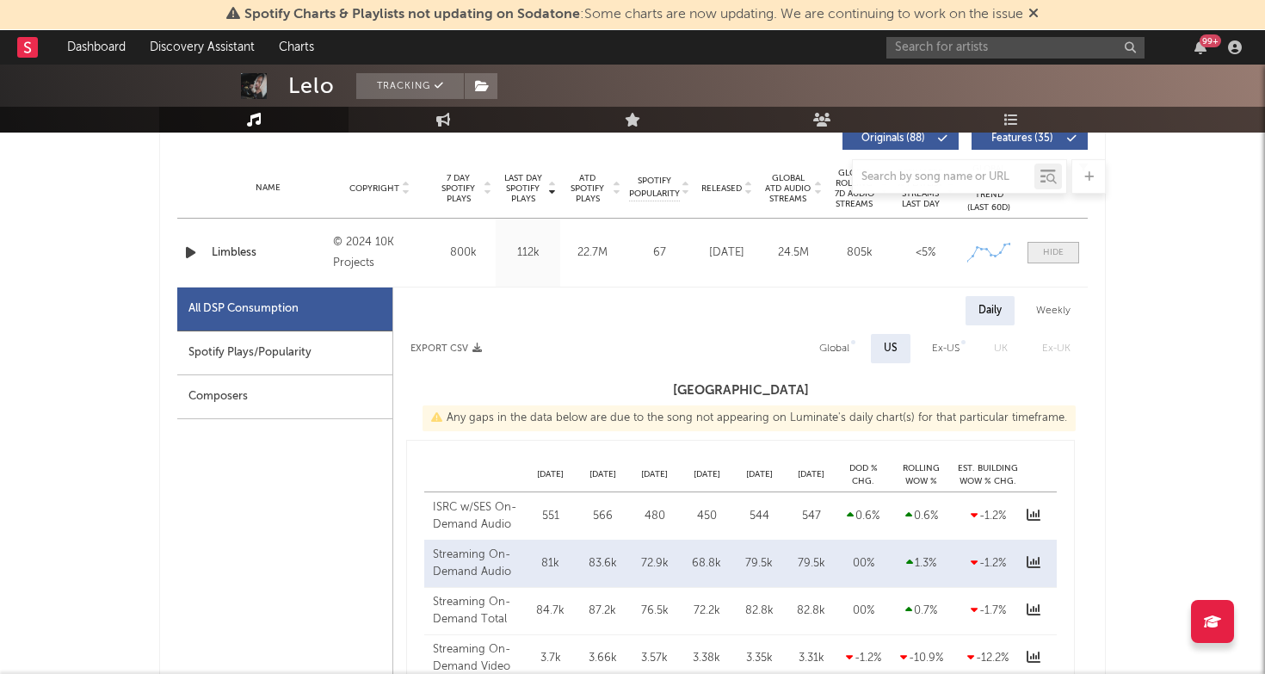
select select "6m"
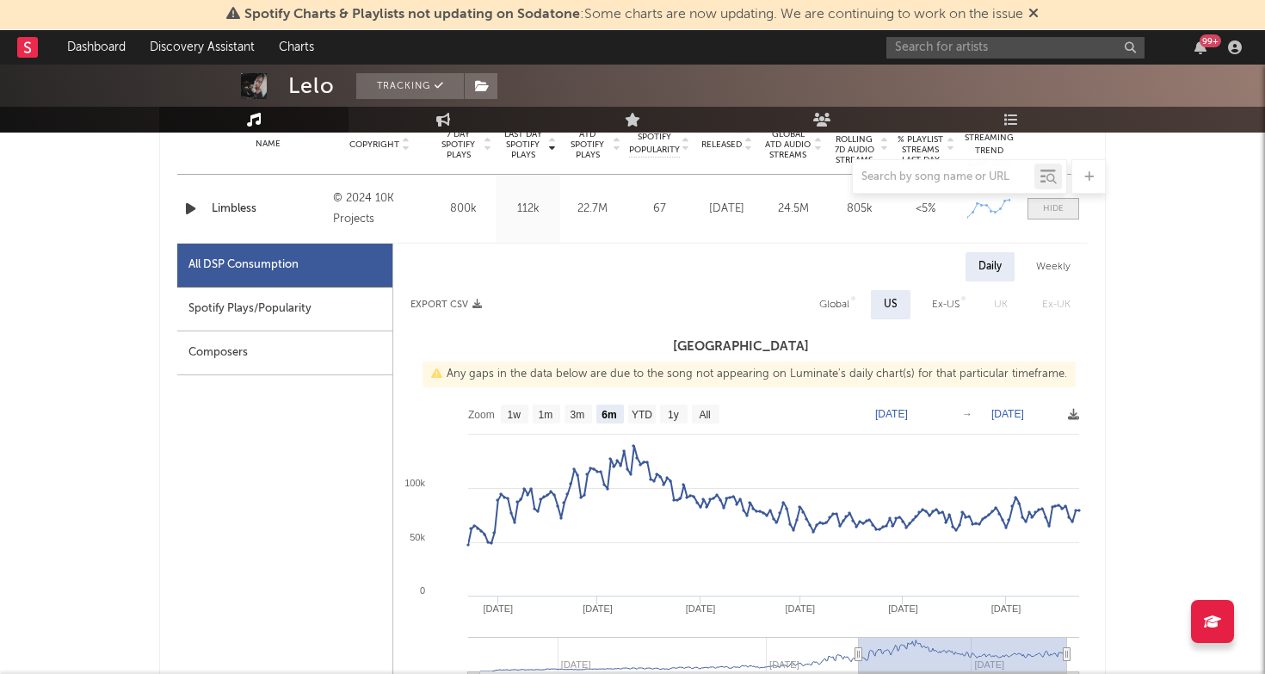
scroll to position [716, 0]
click at [1050, 214] on span at bounding box center [1053, 208] width 52 height 22
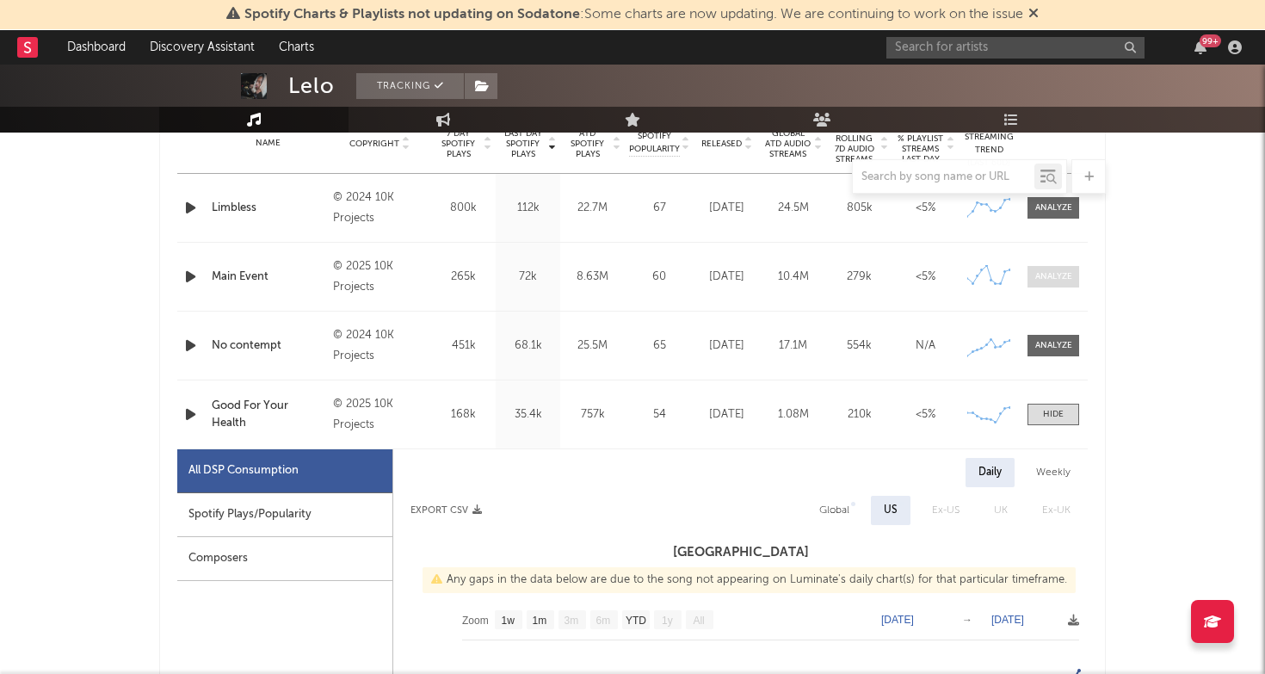
click at [1050, 280] on div at bounding box center [1053, 276] width 37 height 13
select select "6m"
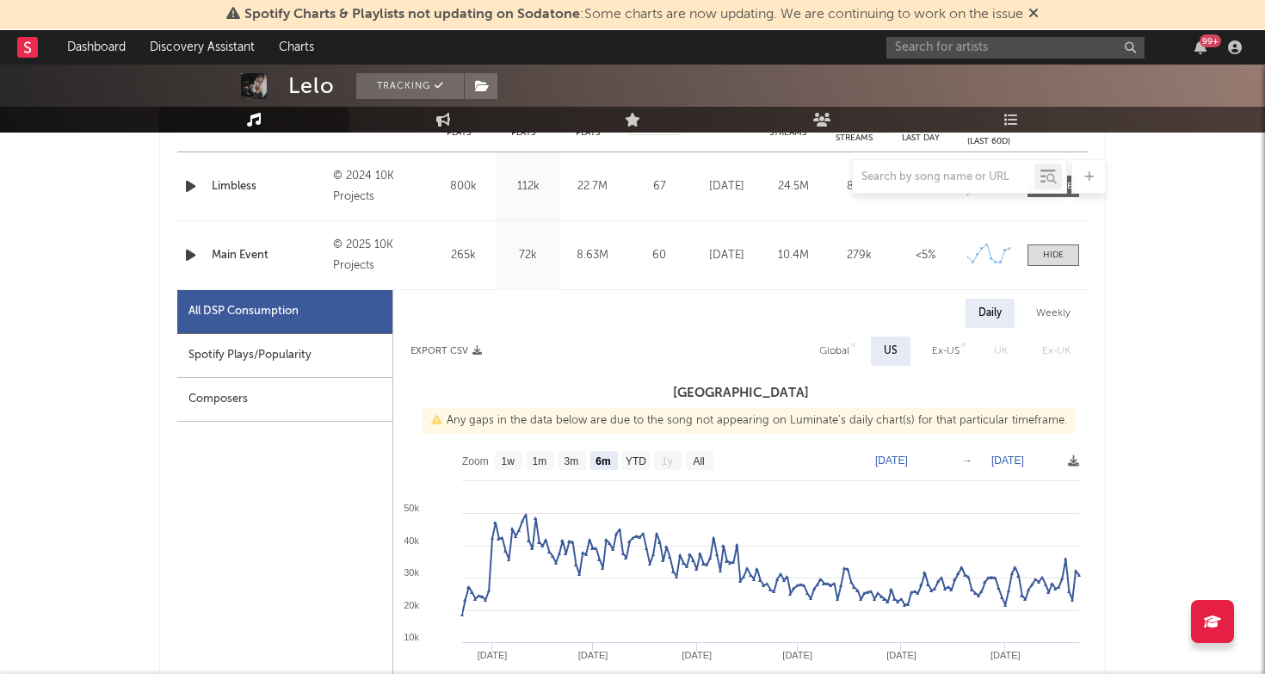
scroll to position [724, 0]
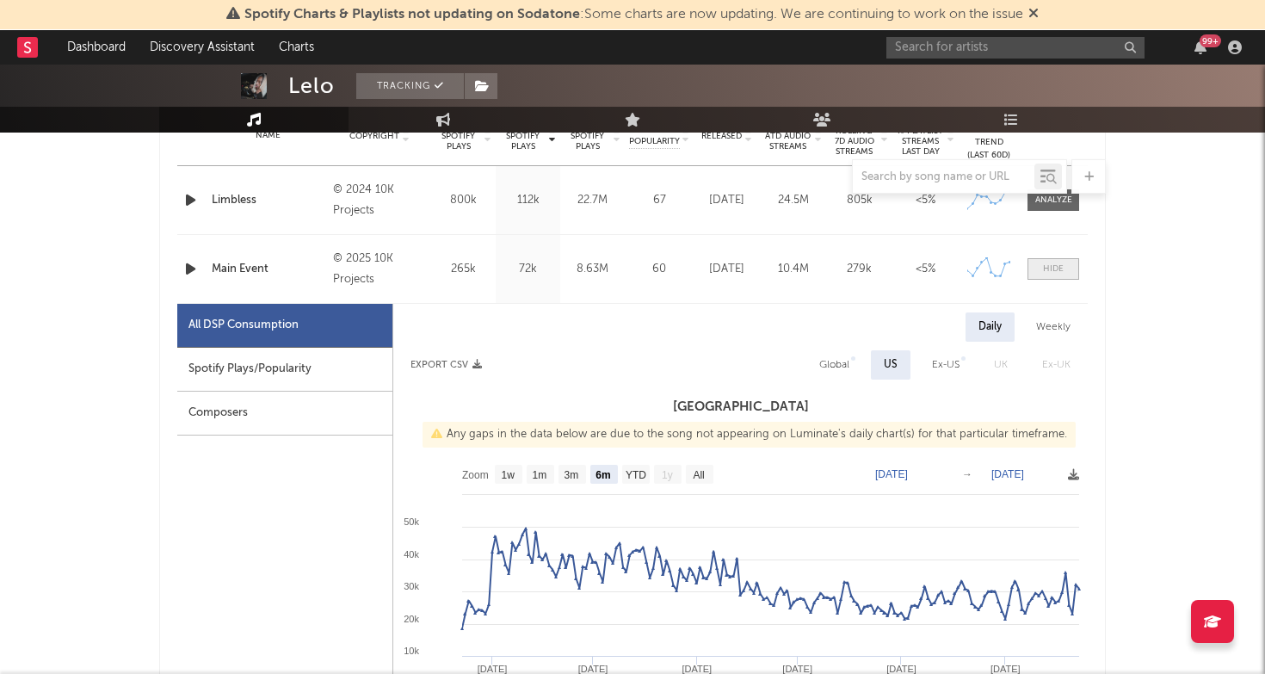
click at [1050, 269] on div at bounding box center [1053, 268] width 21 height 13
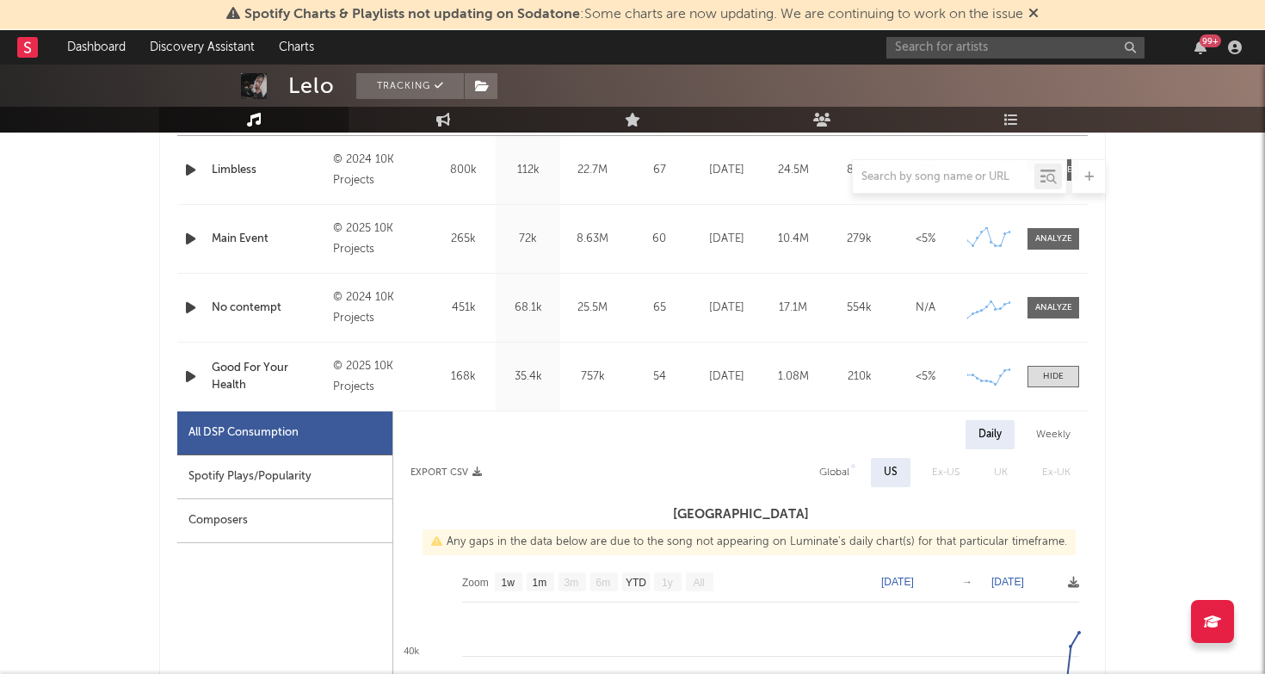
scroll to position [805, 0]
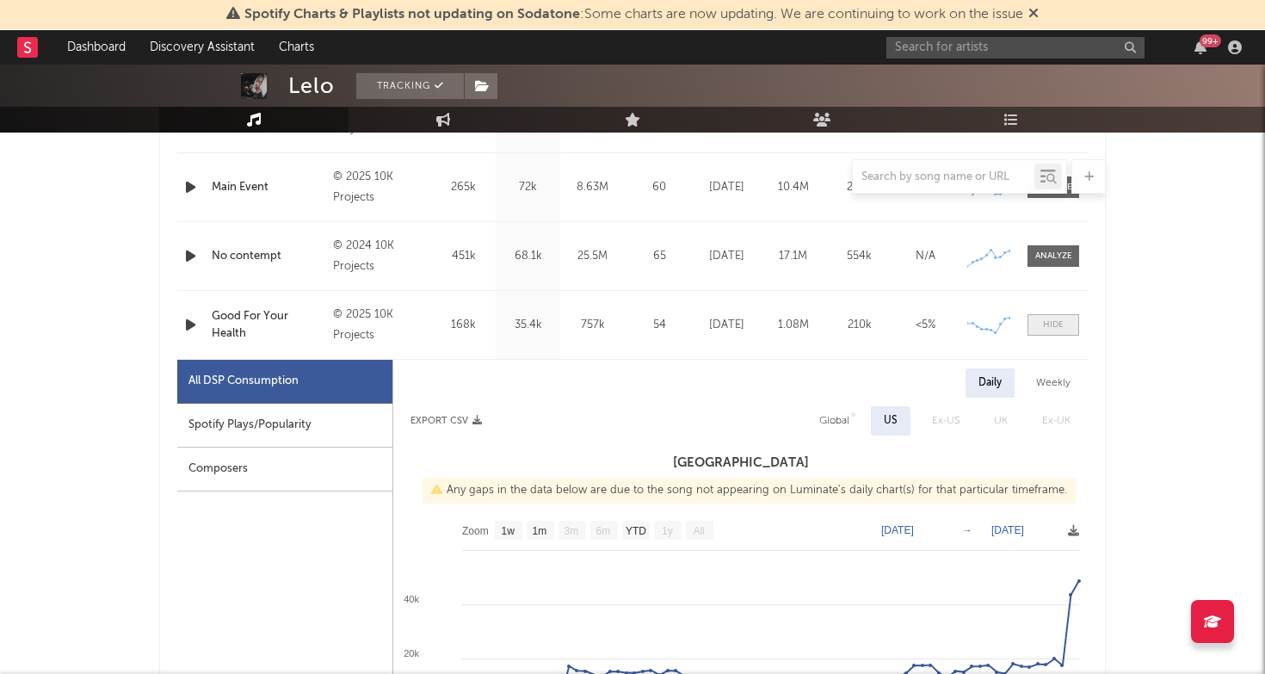
click at [1062, 323] on div at bounding box center [1053, 324] width 21 height 13
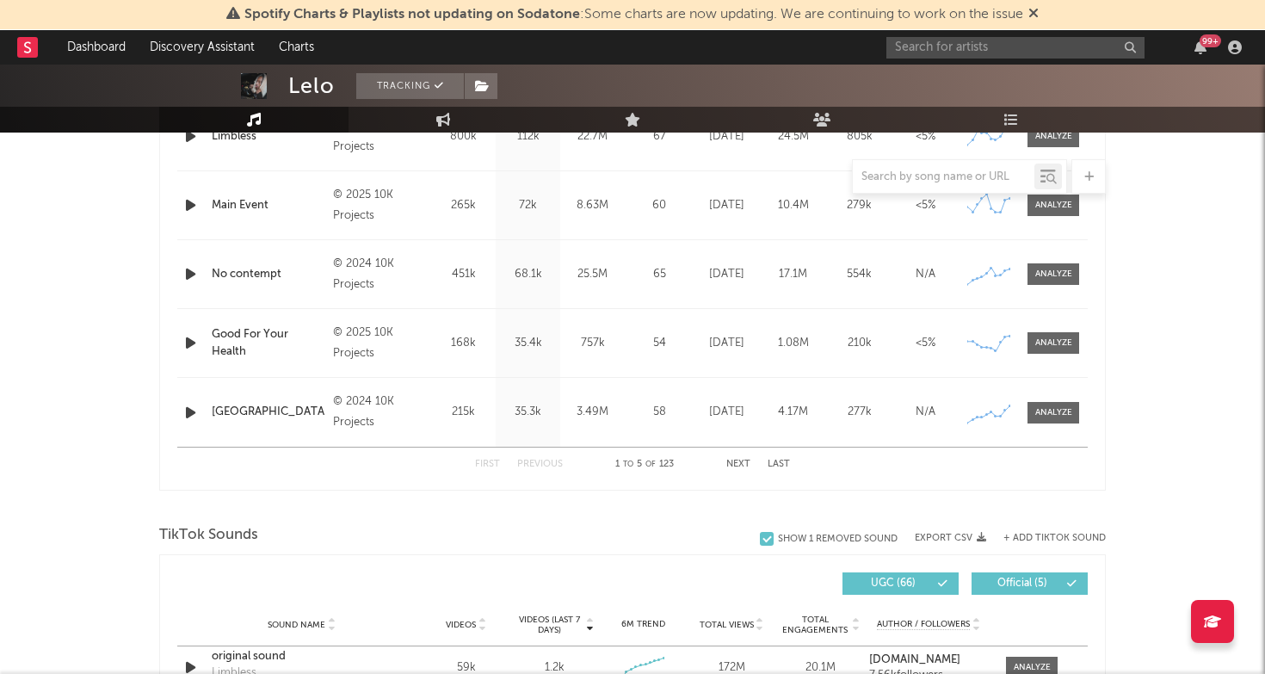
scroll to position [776, 0]
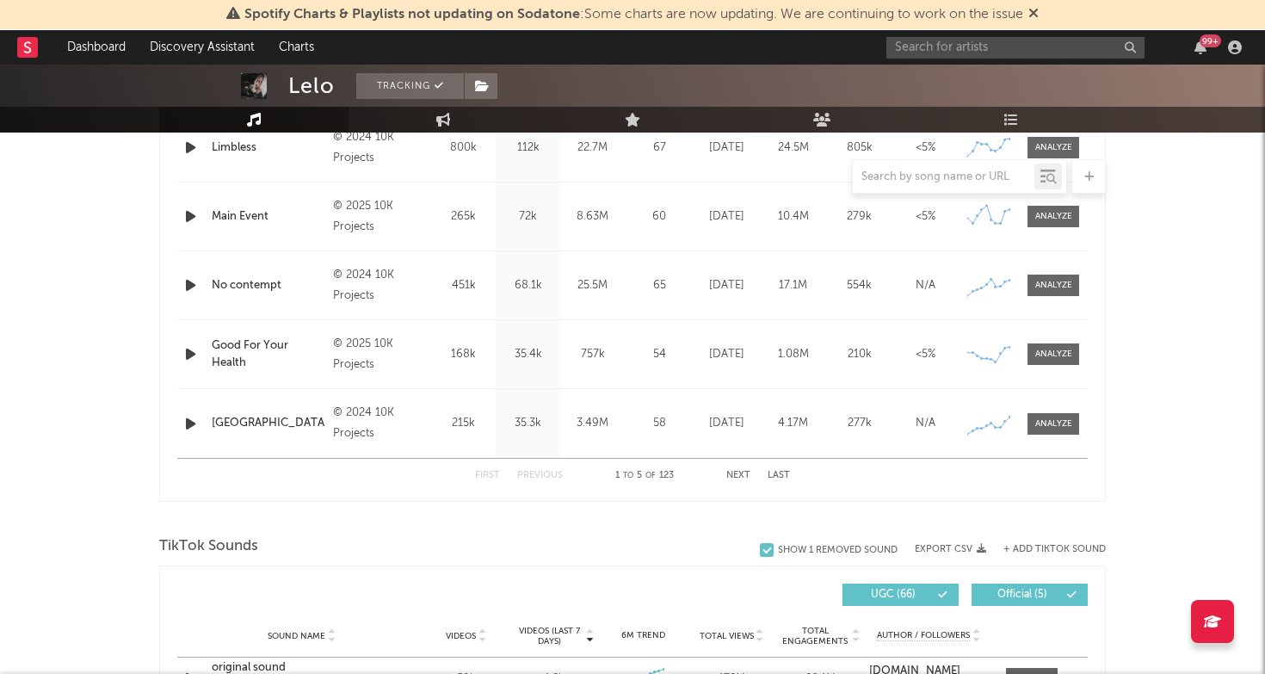
click at [1054, 274] on div "Name No contempt Copyright © 2024 10K Projects Label 10K Projects Album Names N…" at bounding box center [632, 285] width 910 height 68
click at [1054, 282] on div at bounding box center [1053, 285] width 37 height 13
select select "6m"
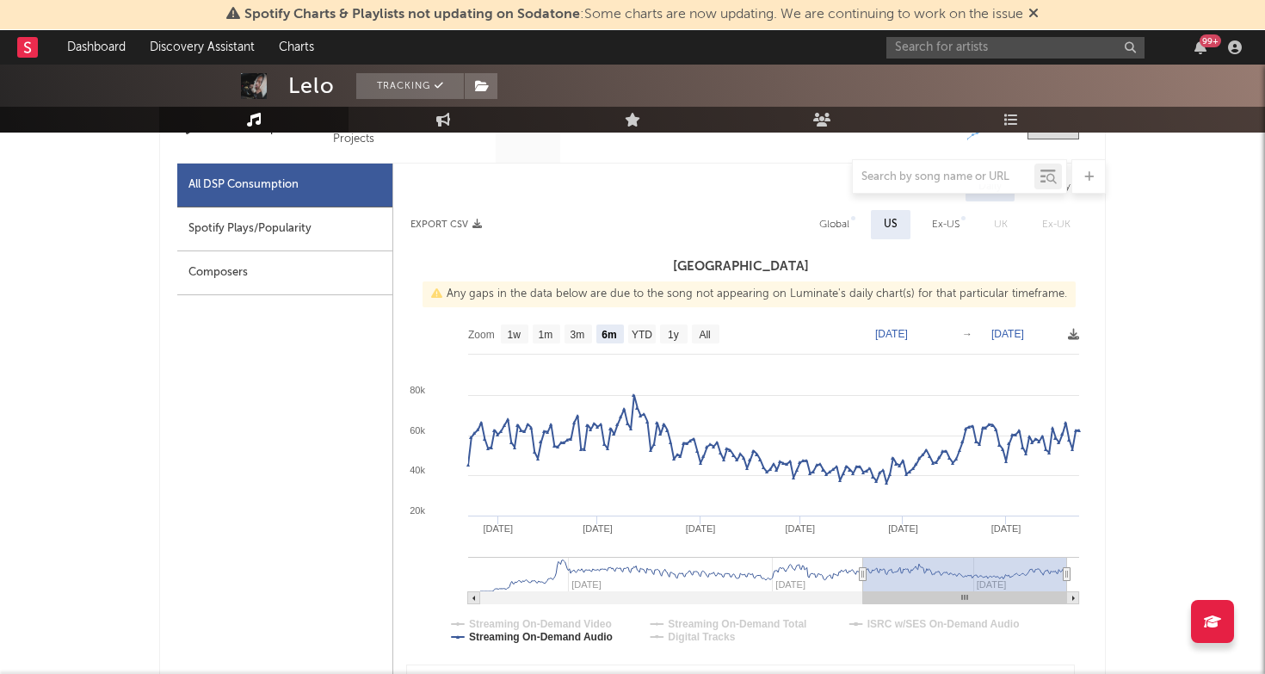
scroll to position [915, 0]
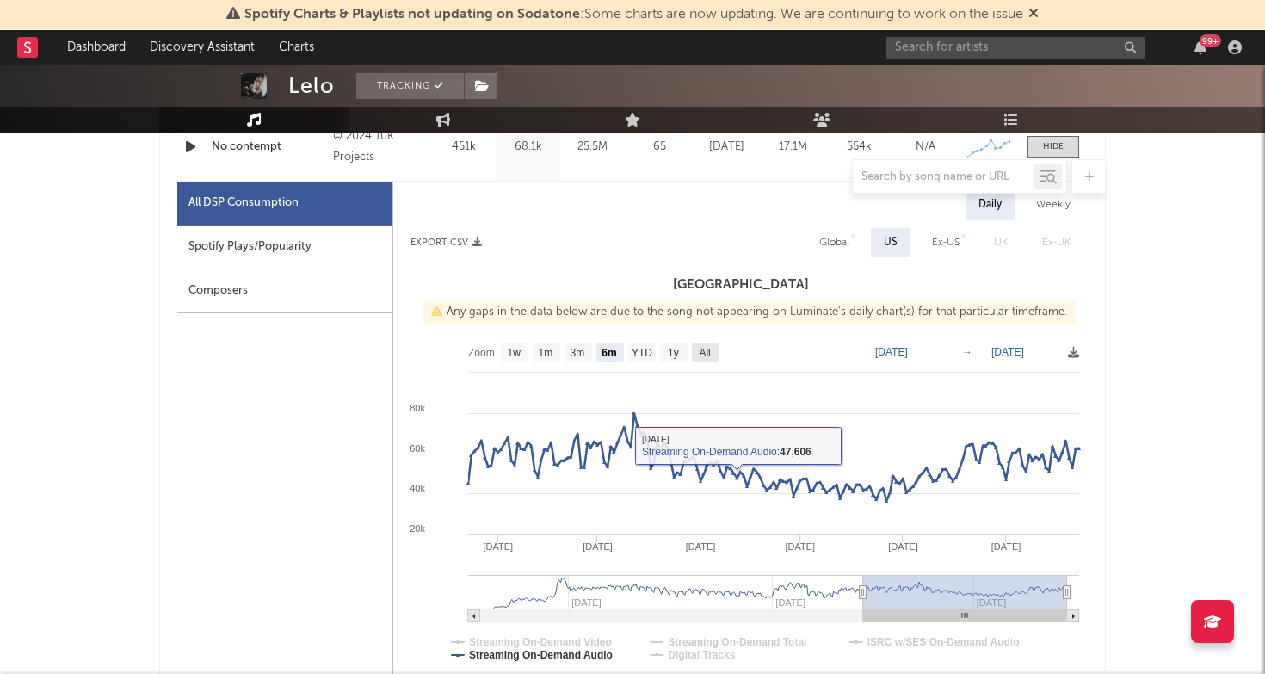
click at [693, 354] on rect at bounding box center [706, 351] width 28 height 19
select select "All"
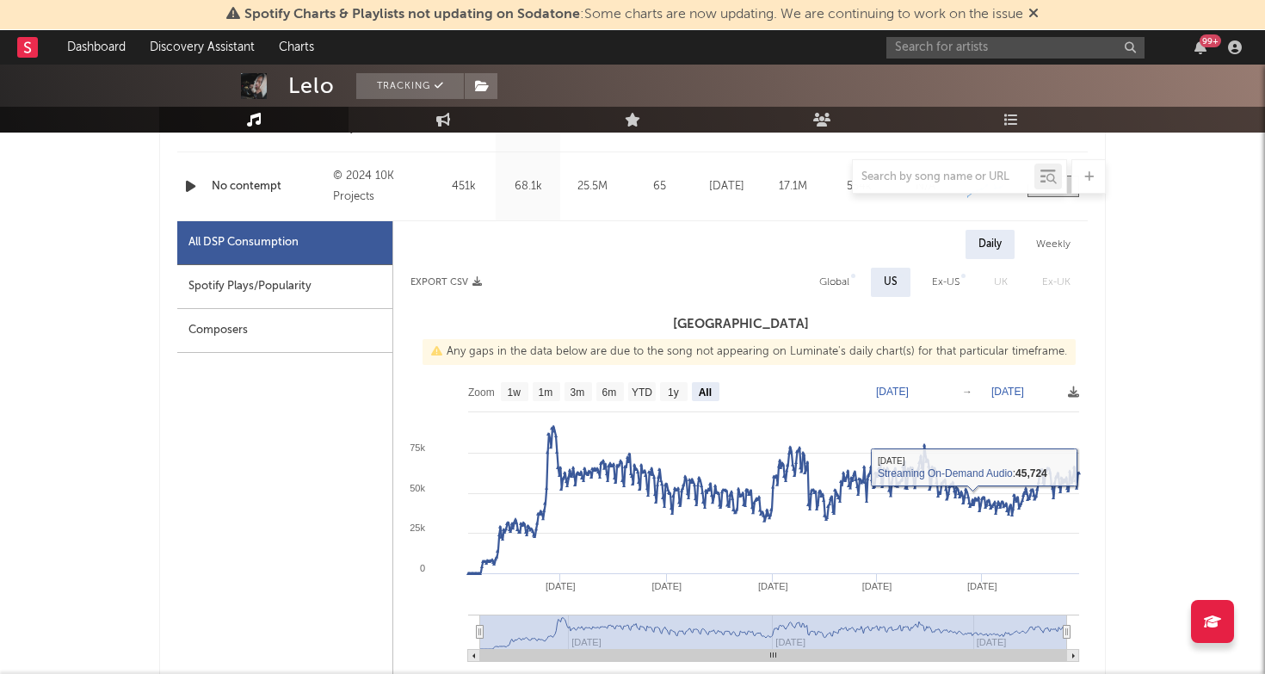
scroll to position [746, 0]
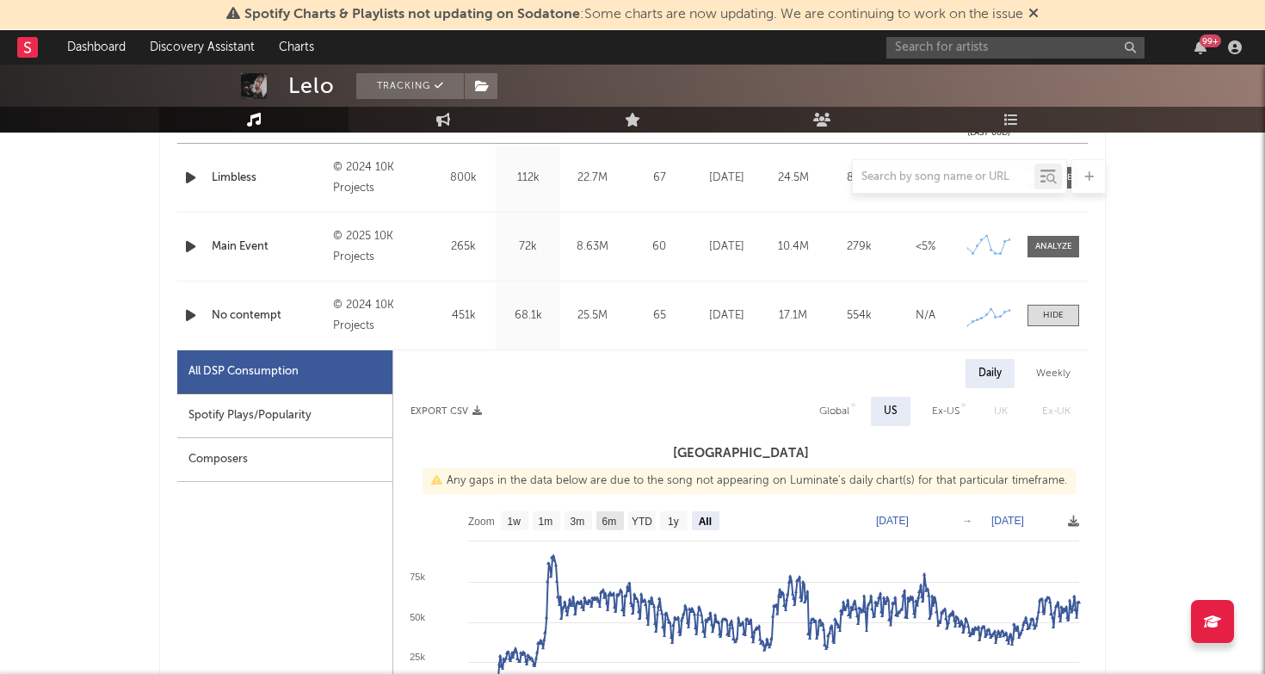
click at [612, 522] on text "6m" at bounding box center [609, 521] width 15 height 12
select select "6m"
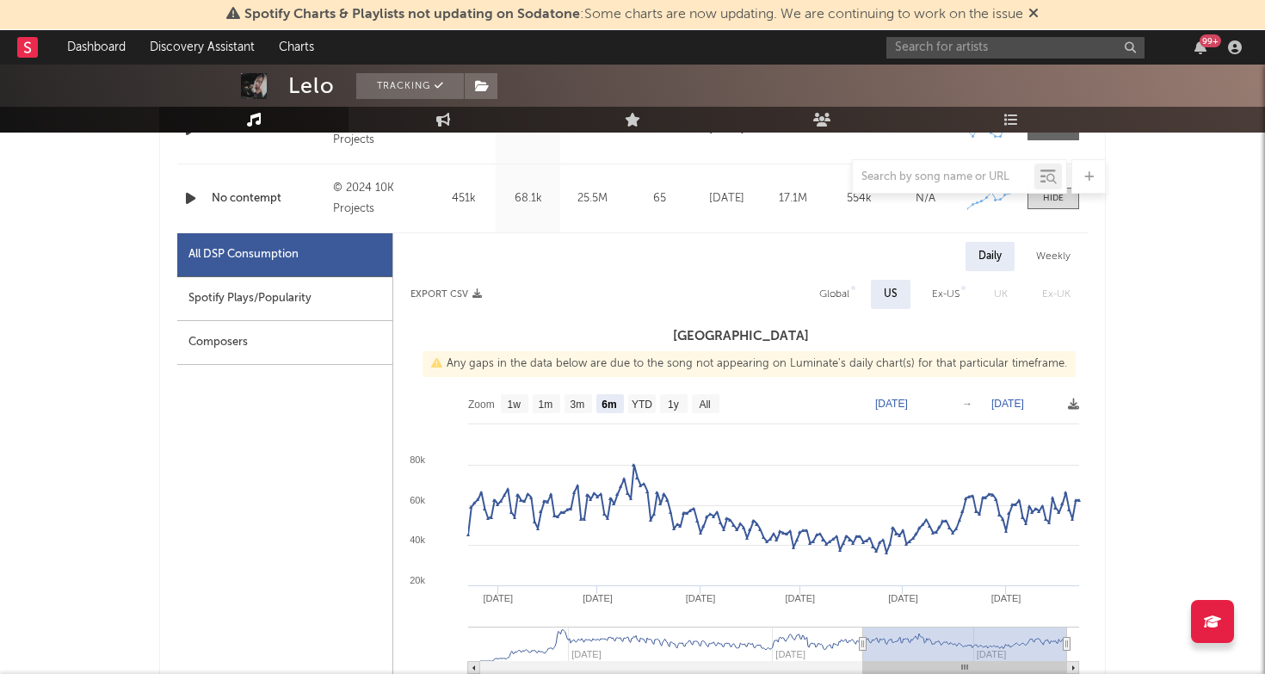
scroll to position [998, 0]
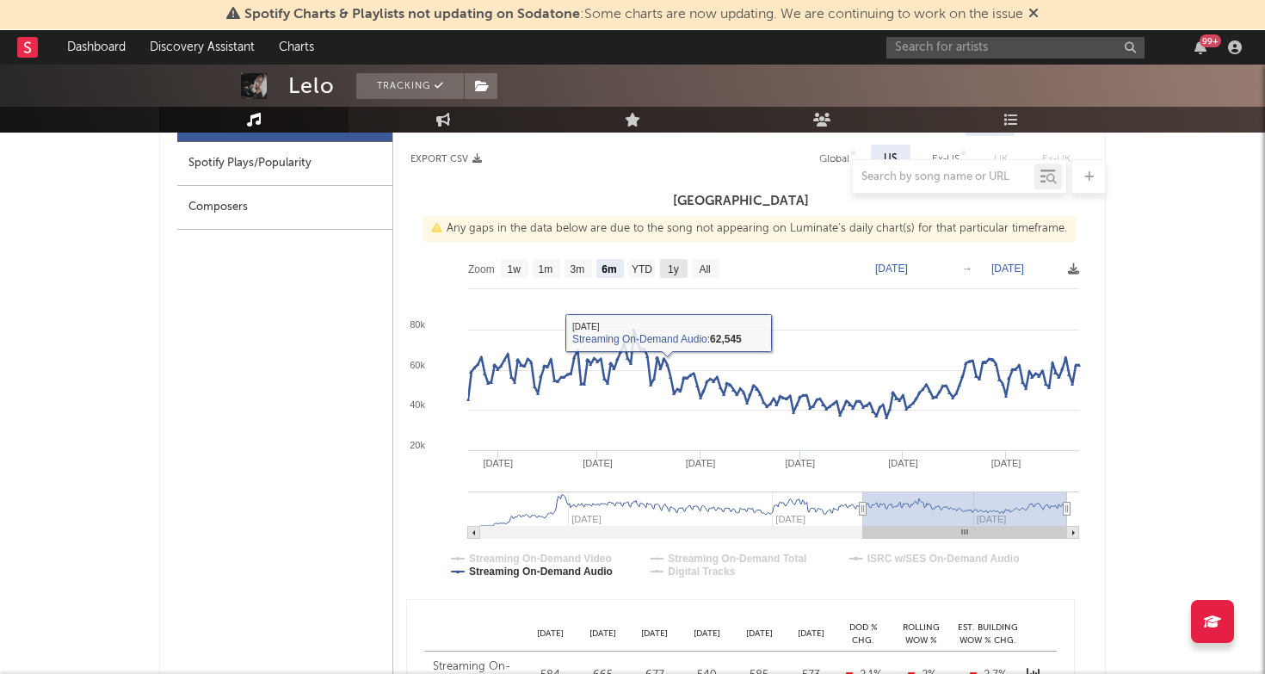
click at [670, 273] on text "1y" at bounding box center [673, 269] width 11 height 12
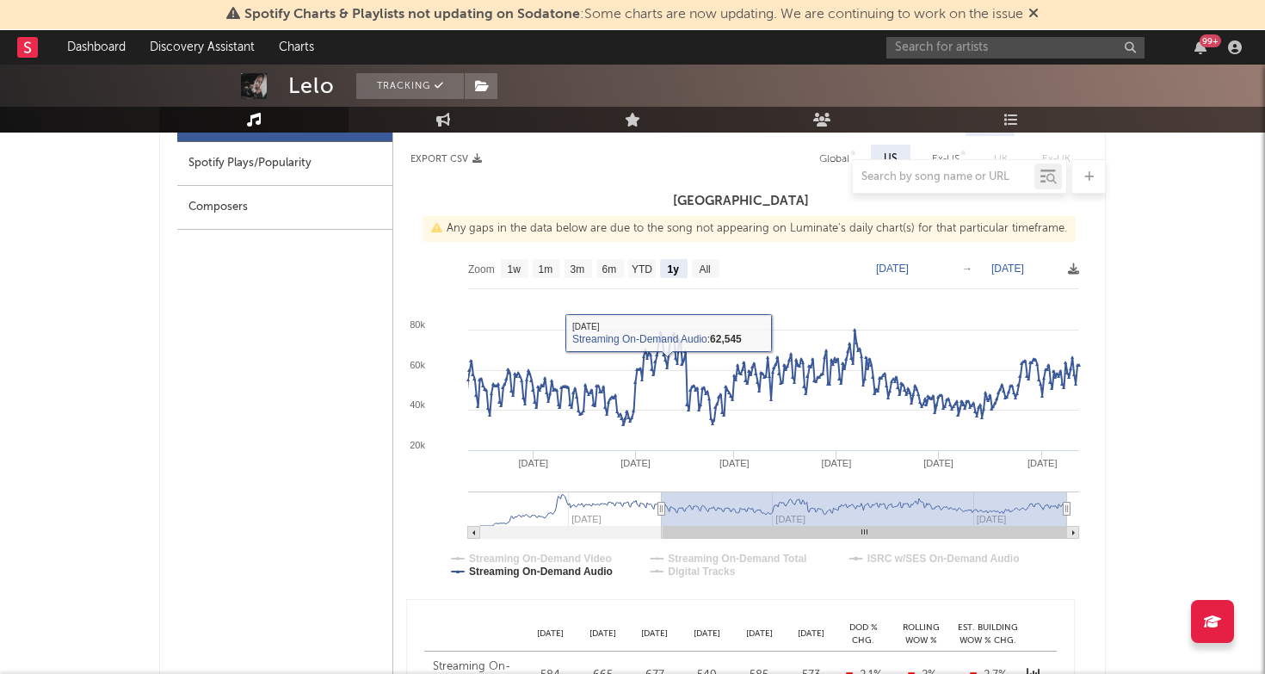
select select "1y"
click at [631, 267] on rect at bounding box center [642, 268] width 28 height 19
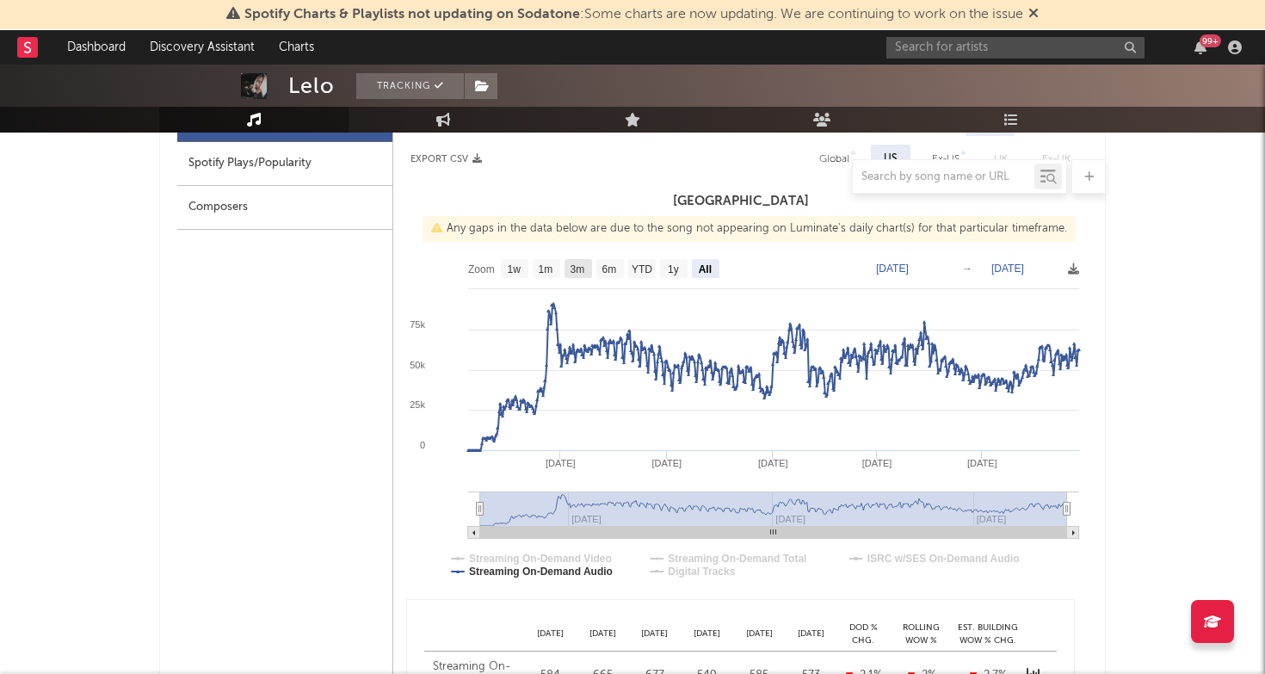
click at [566, 267] on rect at bounding box center [578, 268] width 28 height 19
select select "3m"
type input "[DATE]"
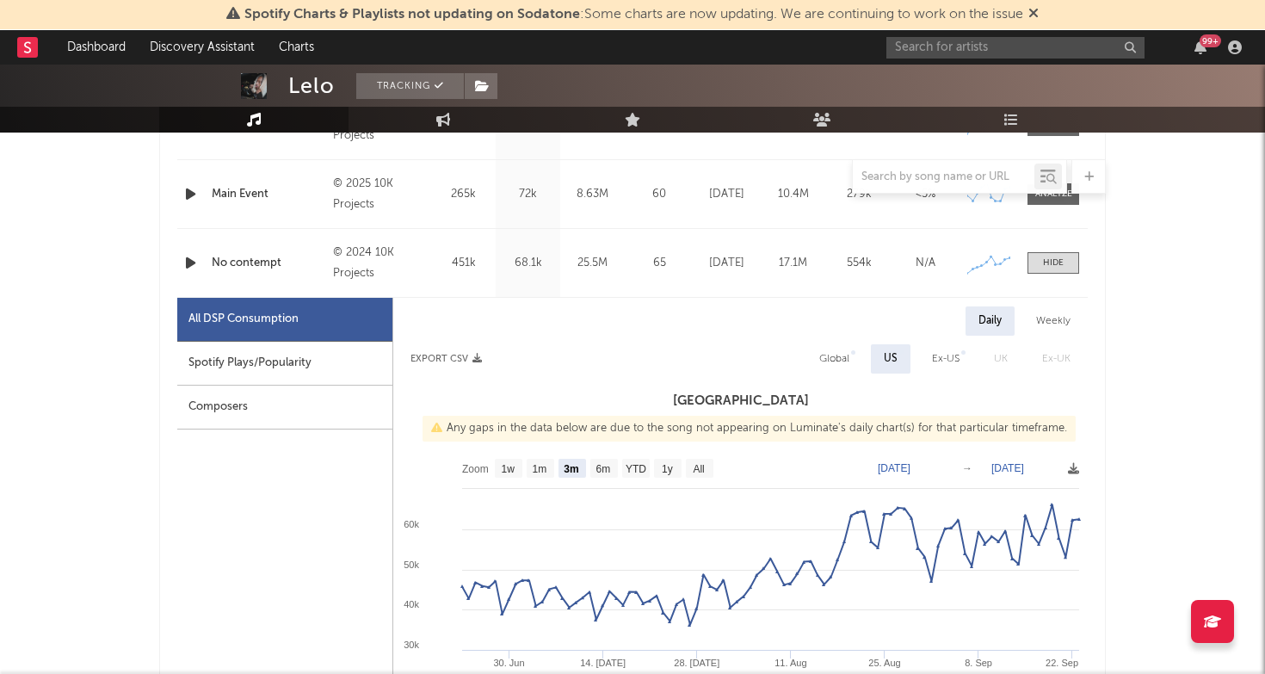
scroll to position [656, 0]
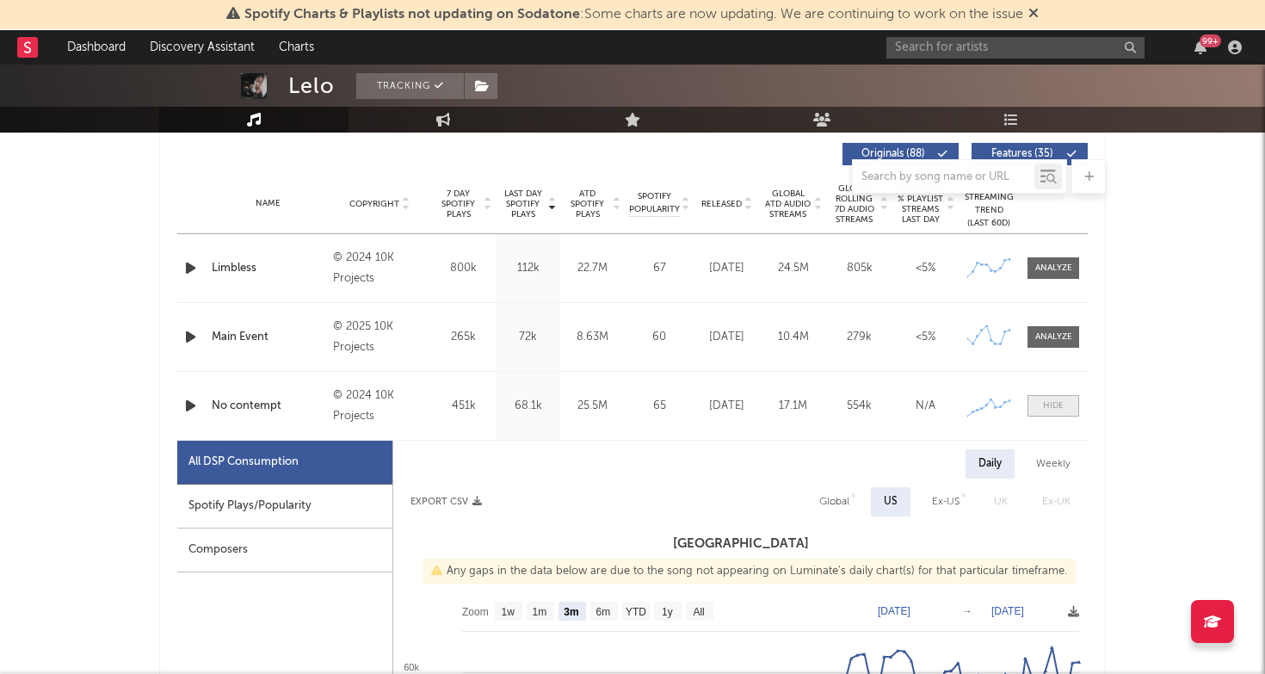
click at [1055, 401] on div at bounding box center [1053, 405] width 21 height 13
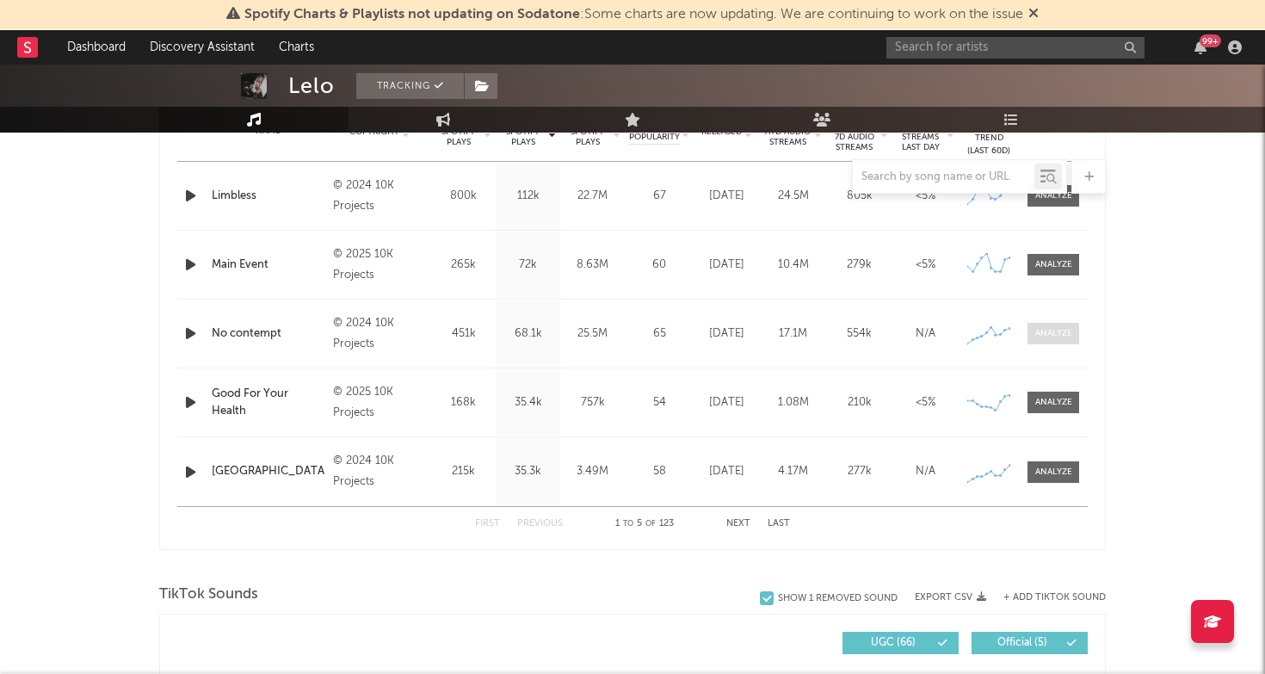
scroll to position [733, 0]
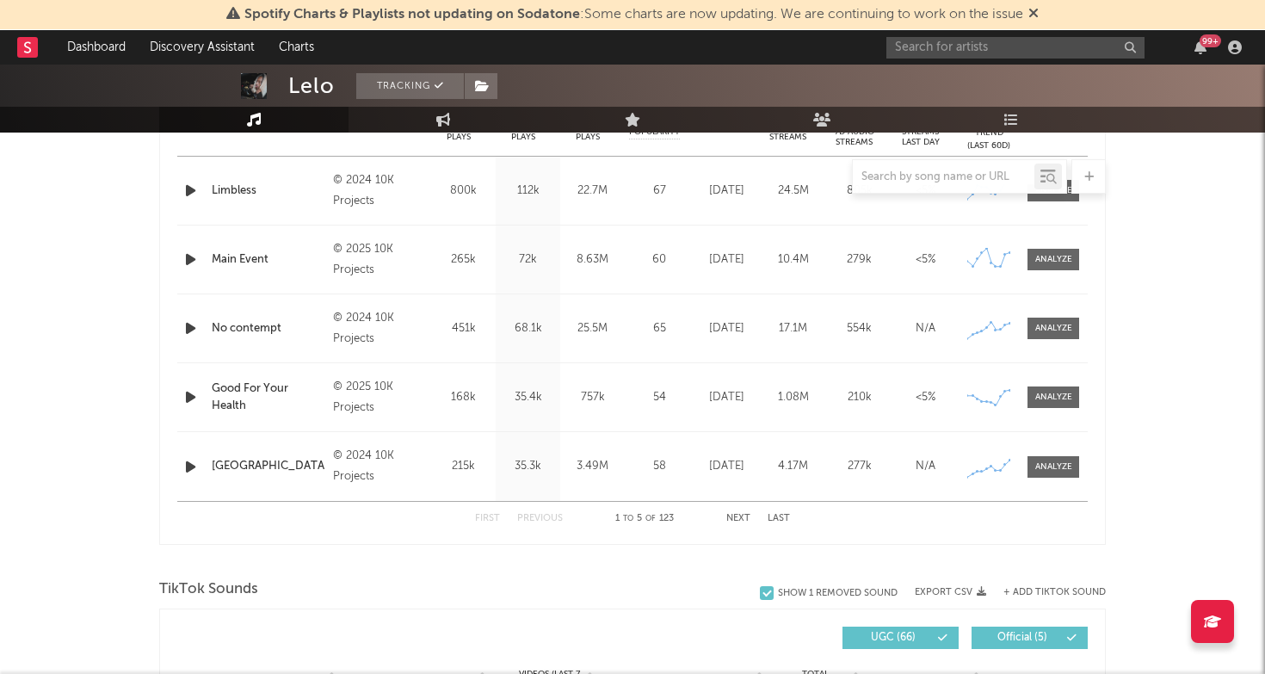
click at [737, 513] on div "First Previous 1 to 5 of 123 Next Last" at bounding box center [632, 519] width 315 height 34
click at [732, 516] on button "Next" at bounding box center [738, 518] width 24 height 9
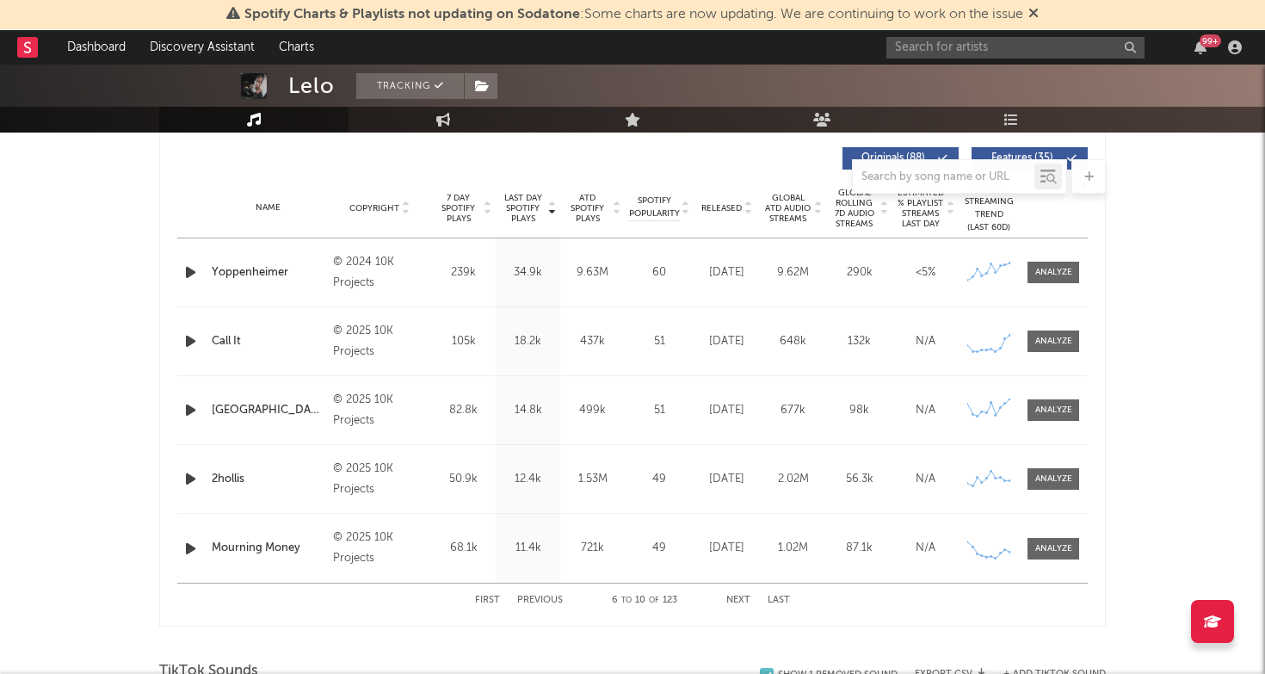
scroll to position [638, 0]
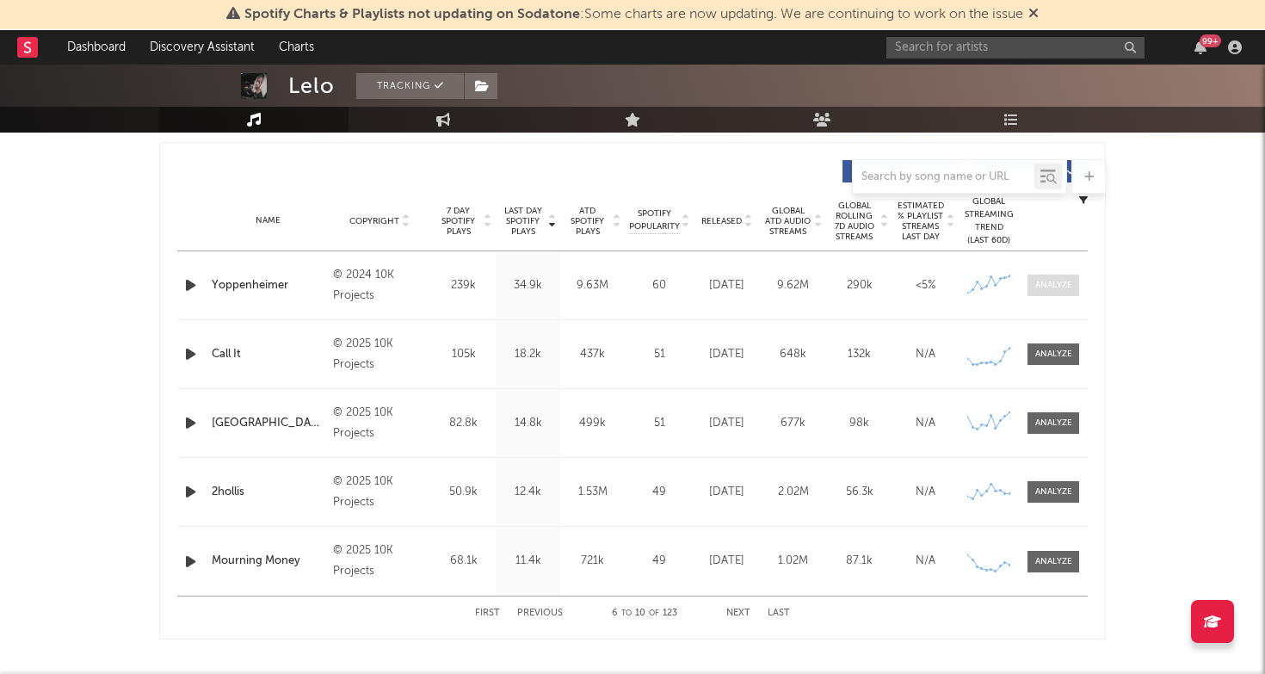
click at [1046, 278] on span at bounding box center [1053, 285] width 52 height 22
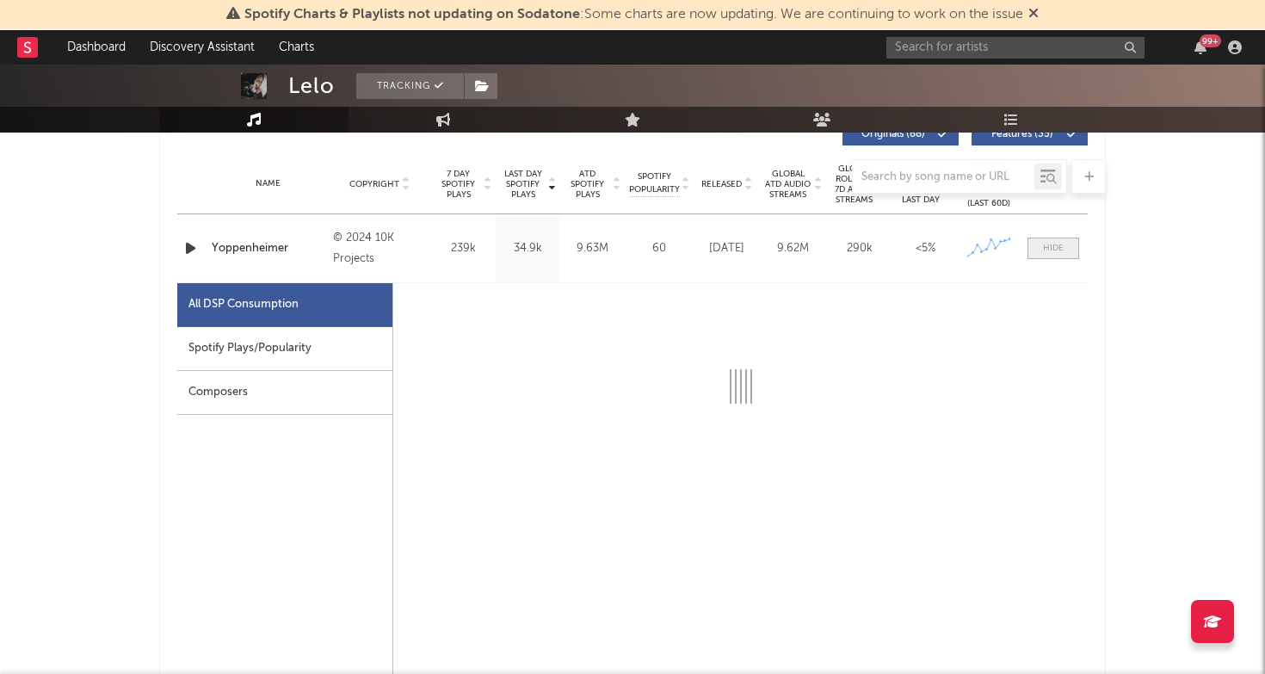
select select "6m"
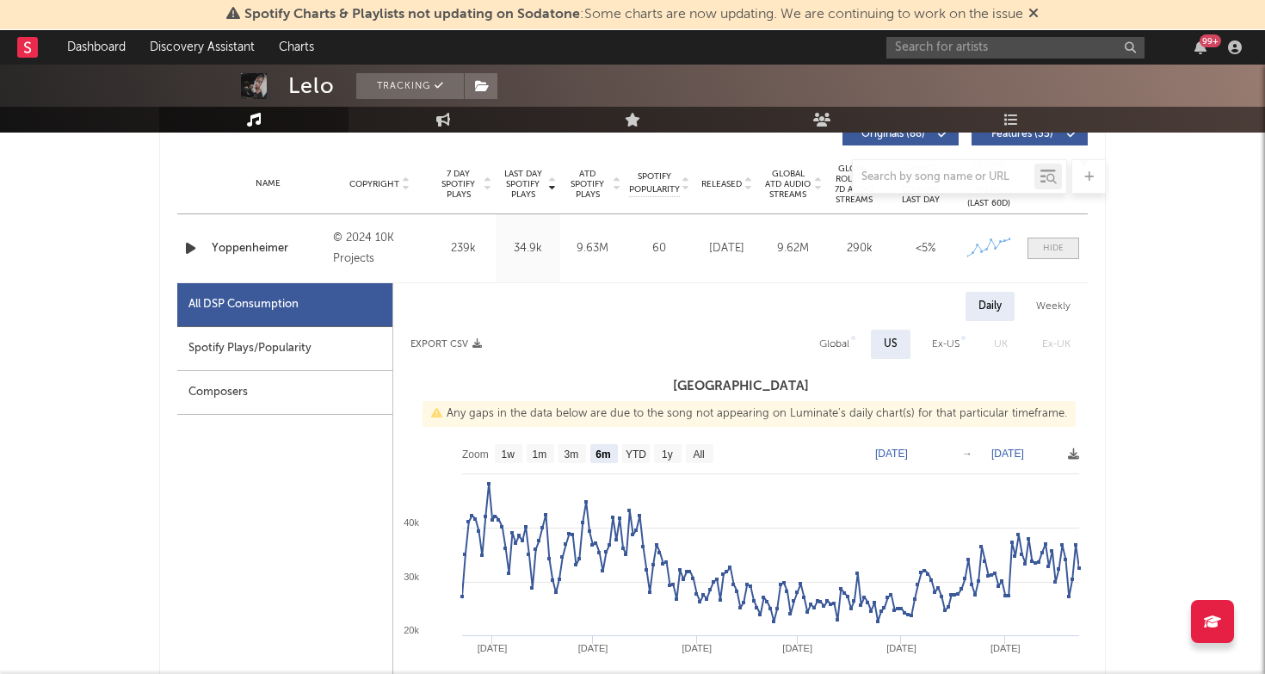
scroll to position [698, 0]
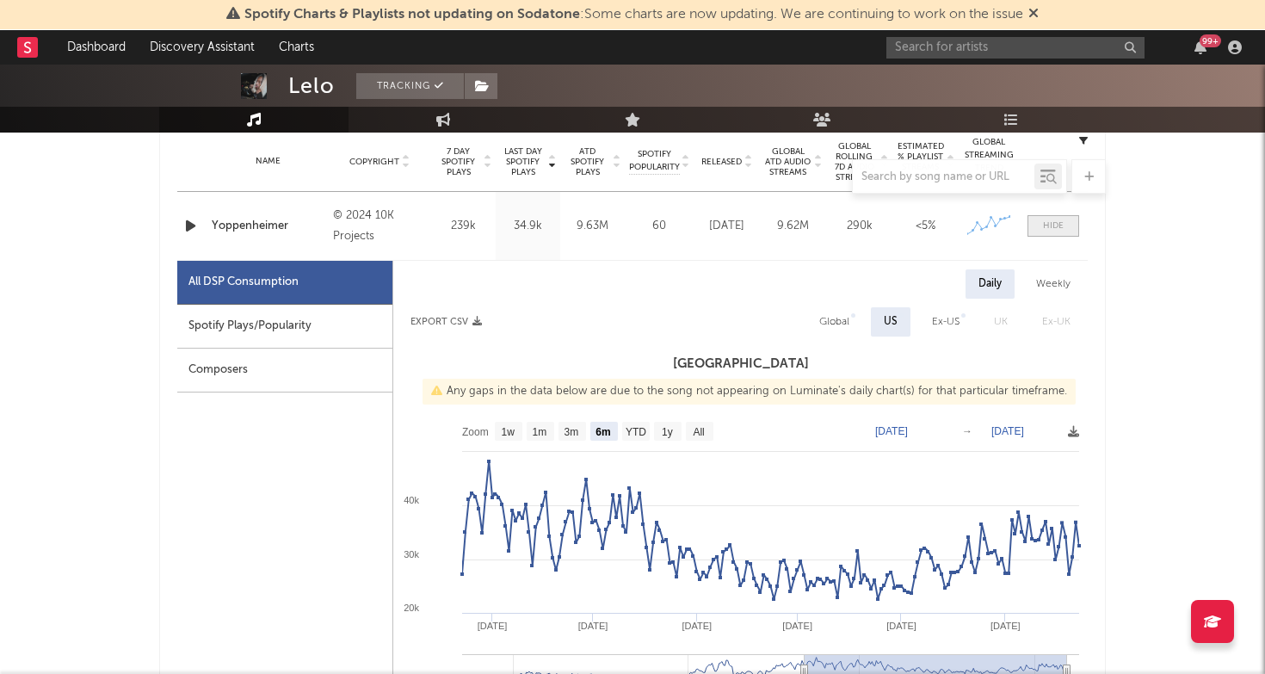
click at [1040, 234] on span at bounding box center [1053, 226] width 52 height 22
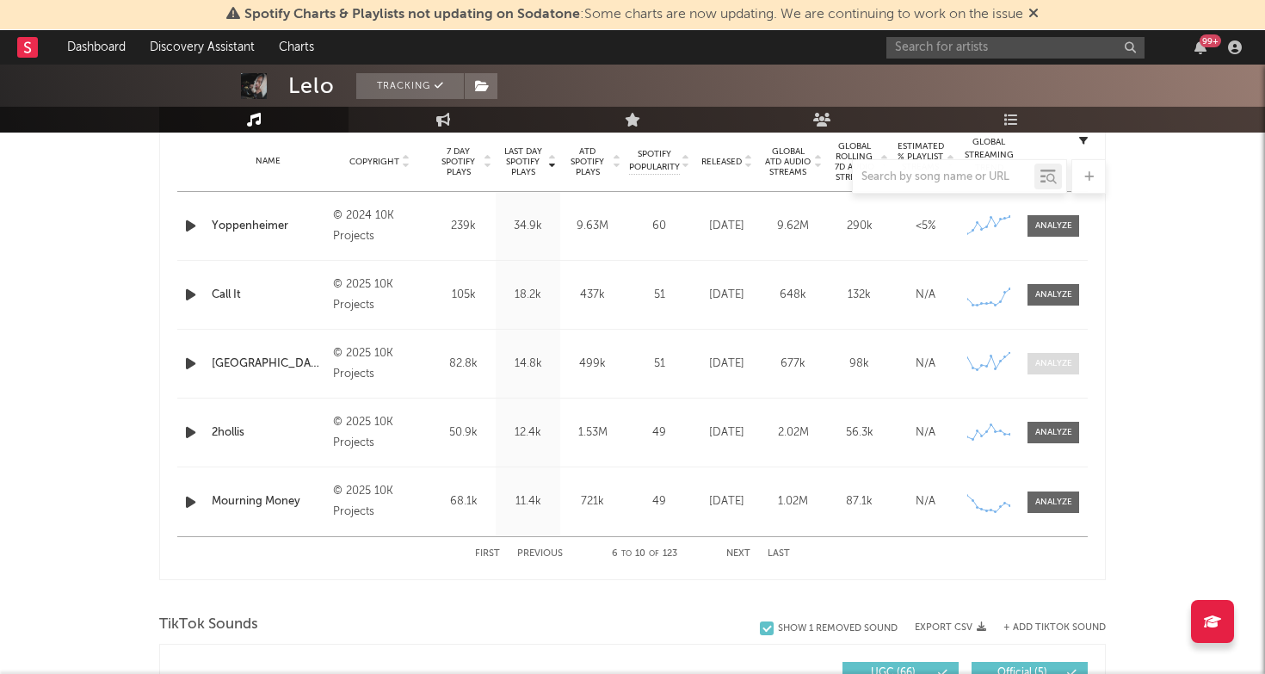
click at [1054, 356] on span at bounding box center [1053, 364] width 52 height 22
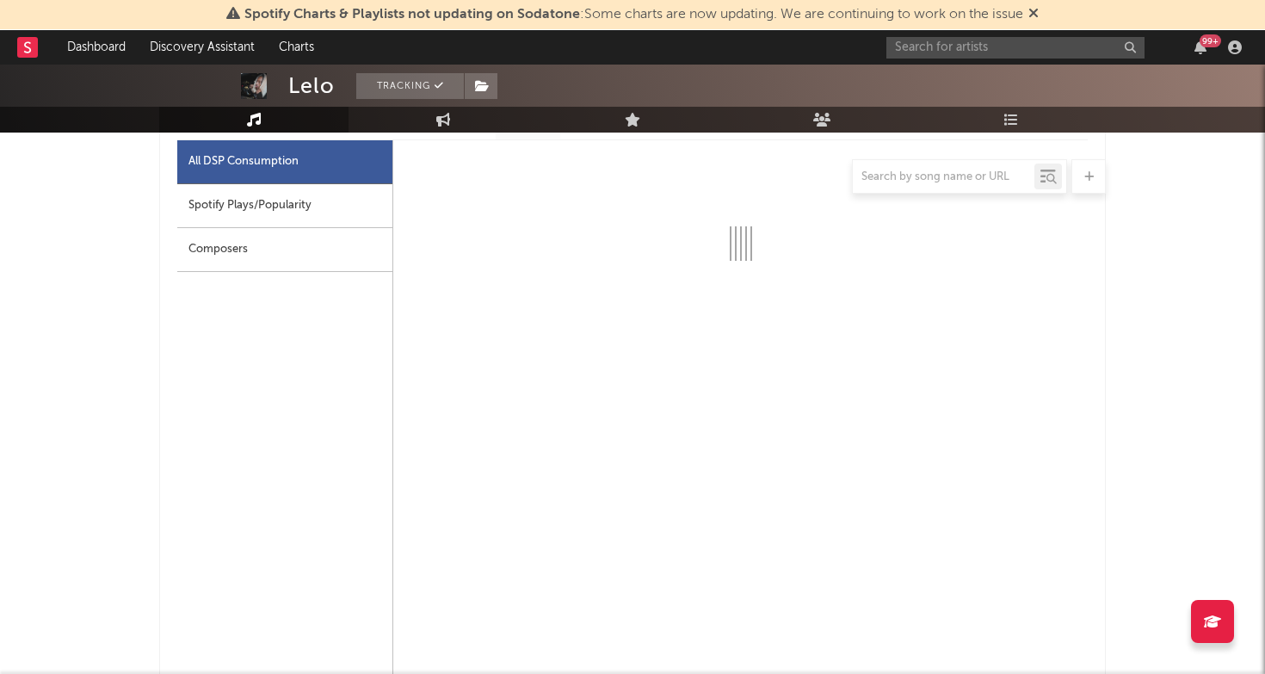
select select "1w"
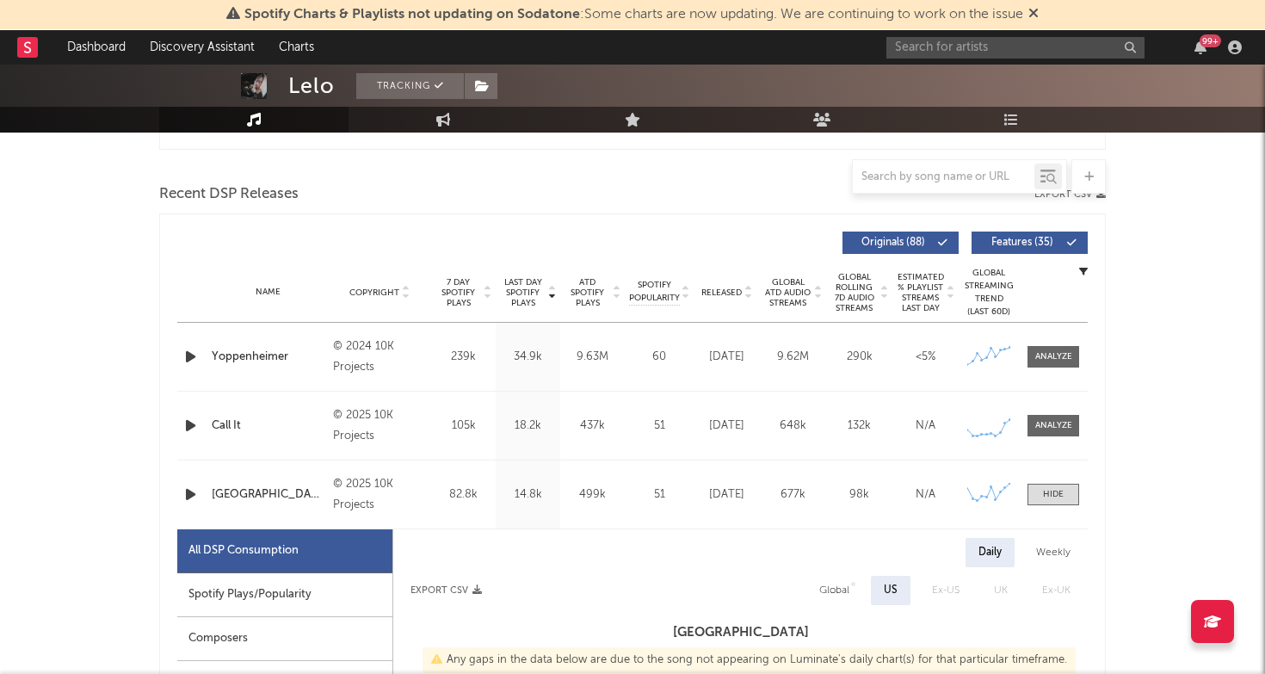
scroll to position [582, 0]
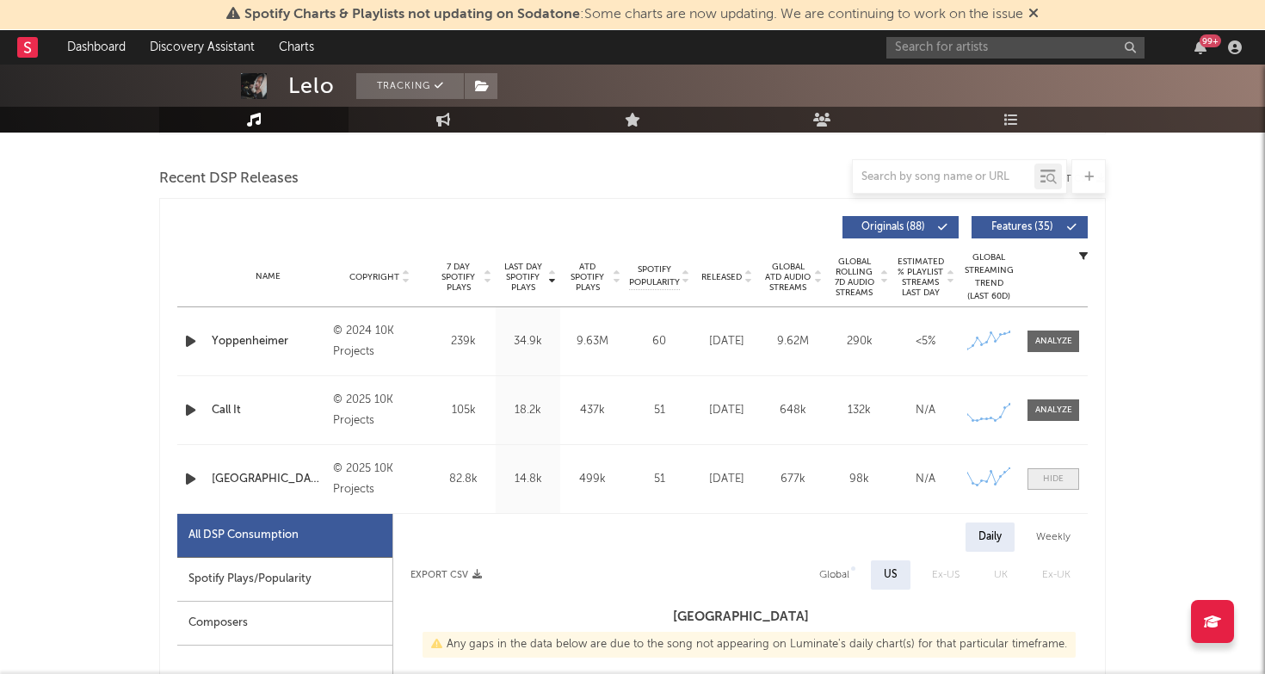
click at [1055, 477] on div at bounding box center [1053, 478] width 21 height 13
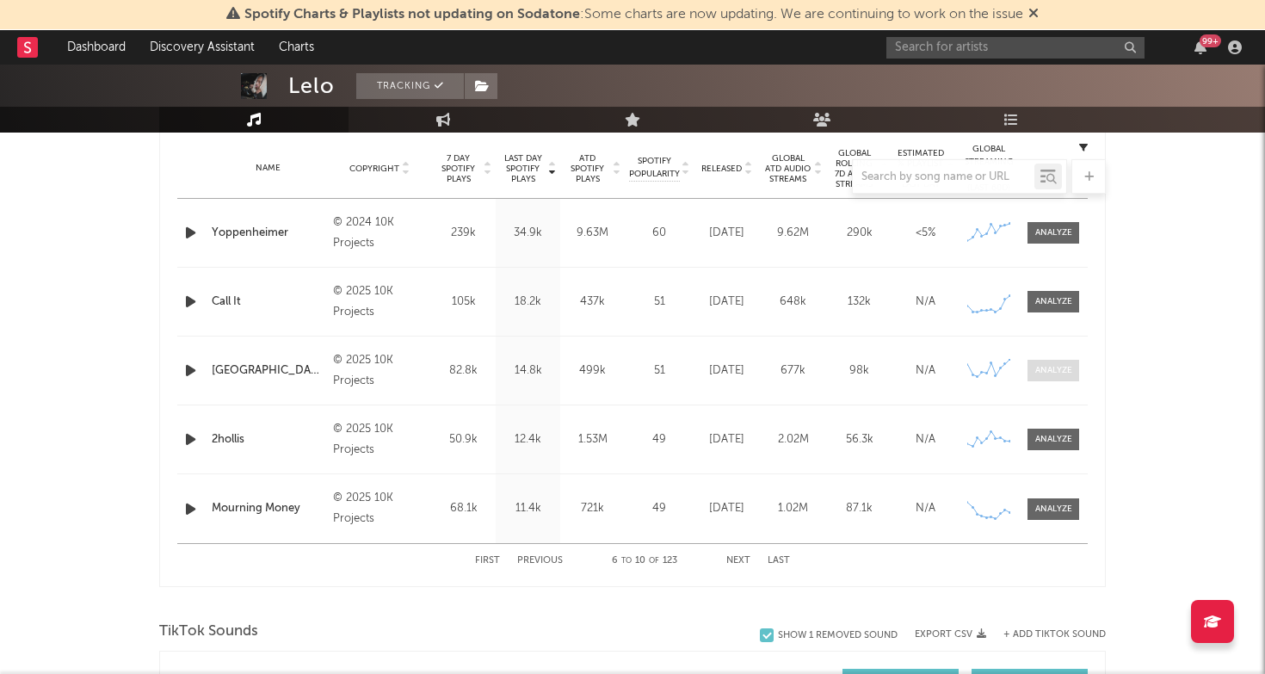
scroll to position [692, 0]
click at [1048, 444] on div at bounding box center [1053, 438] width 37 height 13
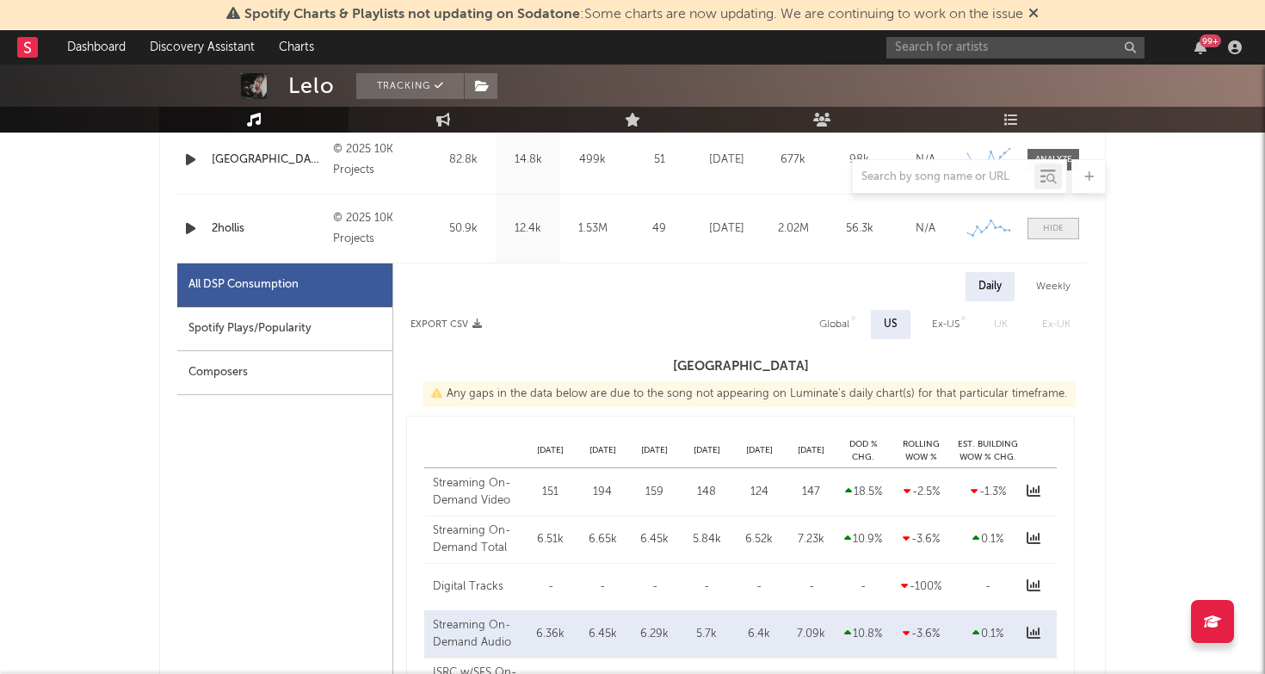
select select "6m"
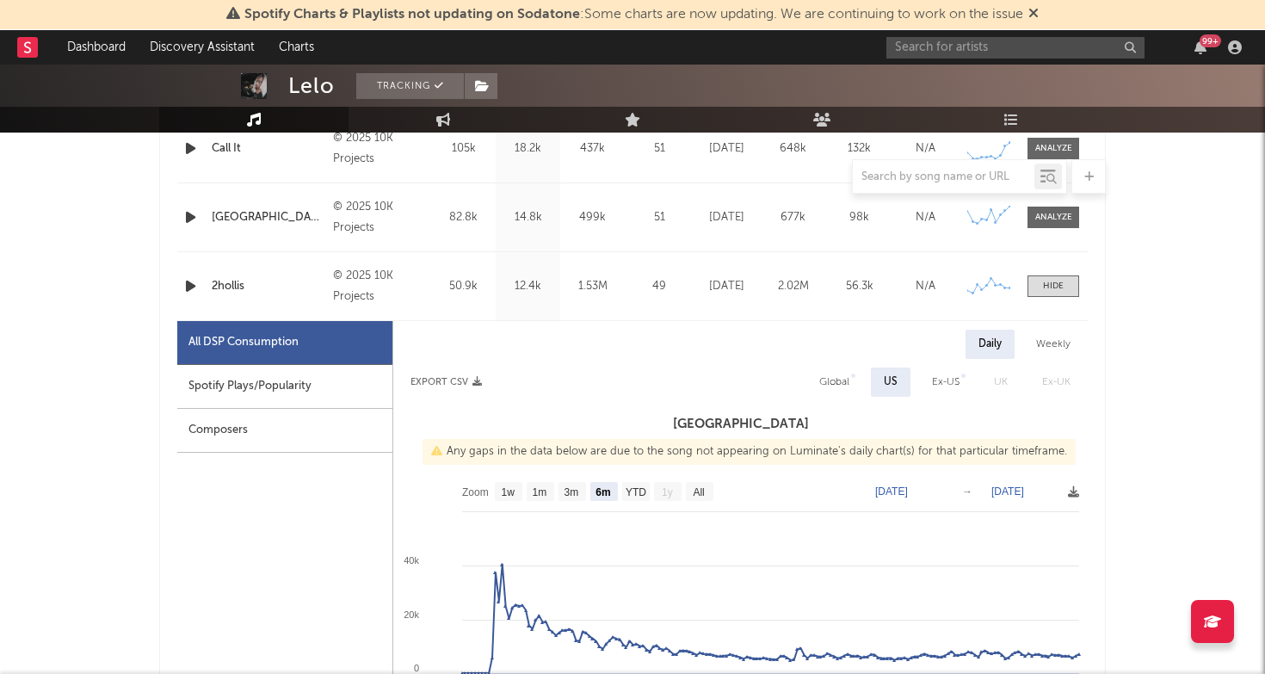
scroll to position [839, 0]
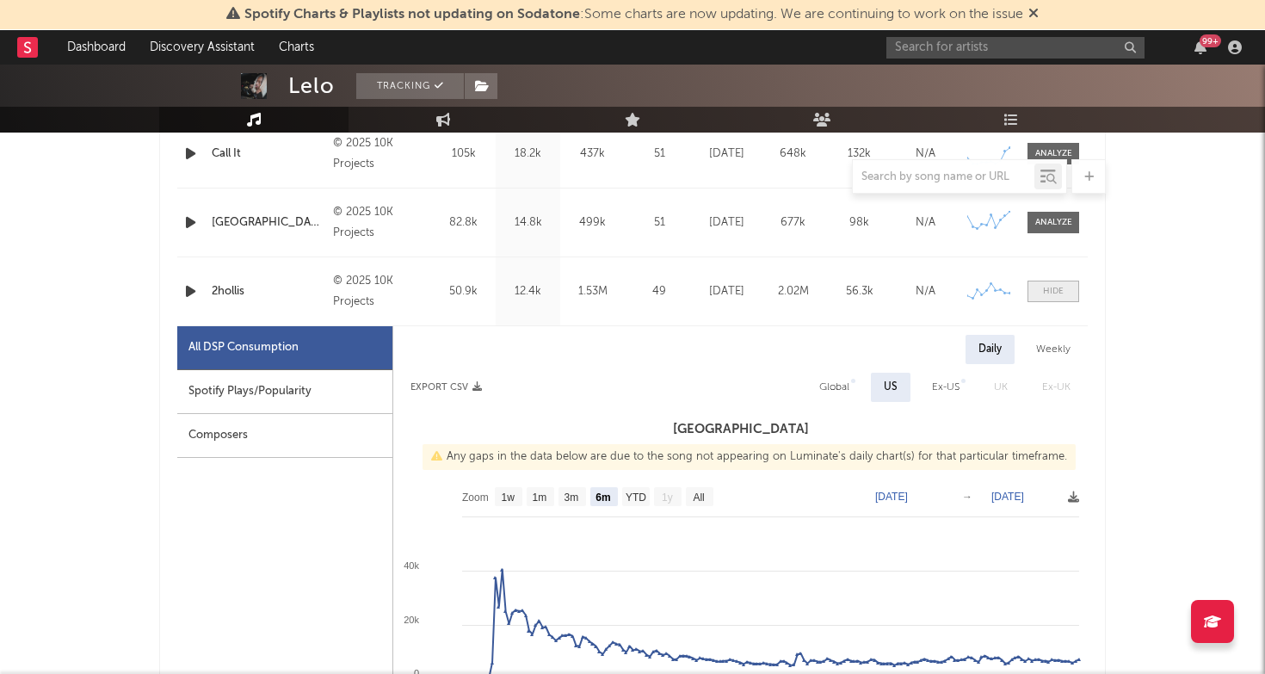
click at [1050, 299] on span at bounding box center [1053, 291] width 52 height 22
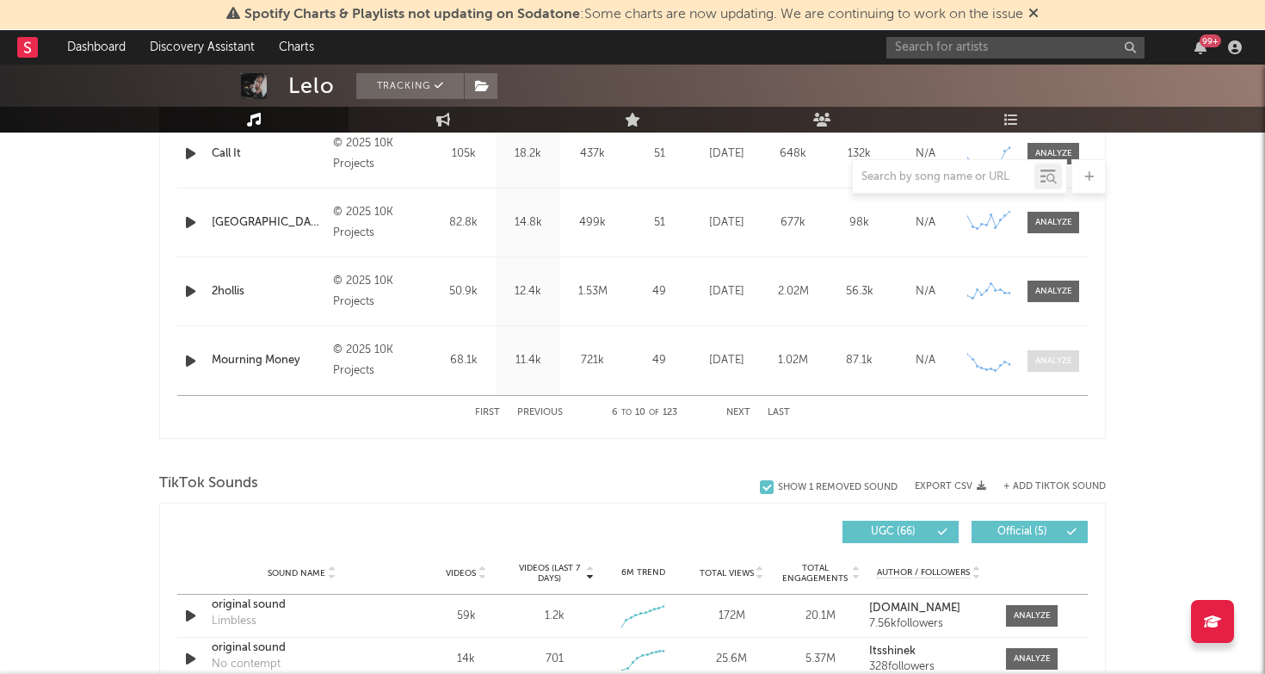
click at [1045, 360] on div at bounding box center [1053, 360] width 37 height 13
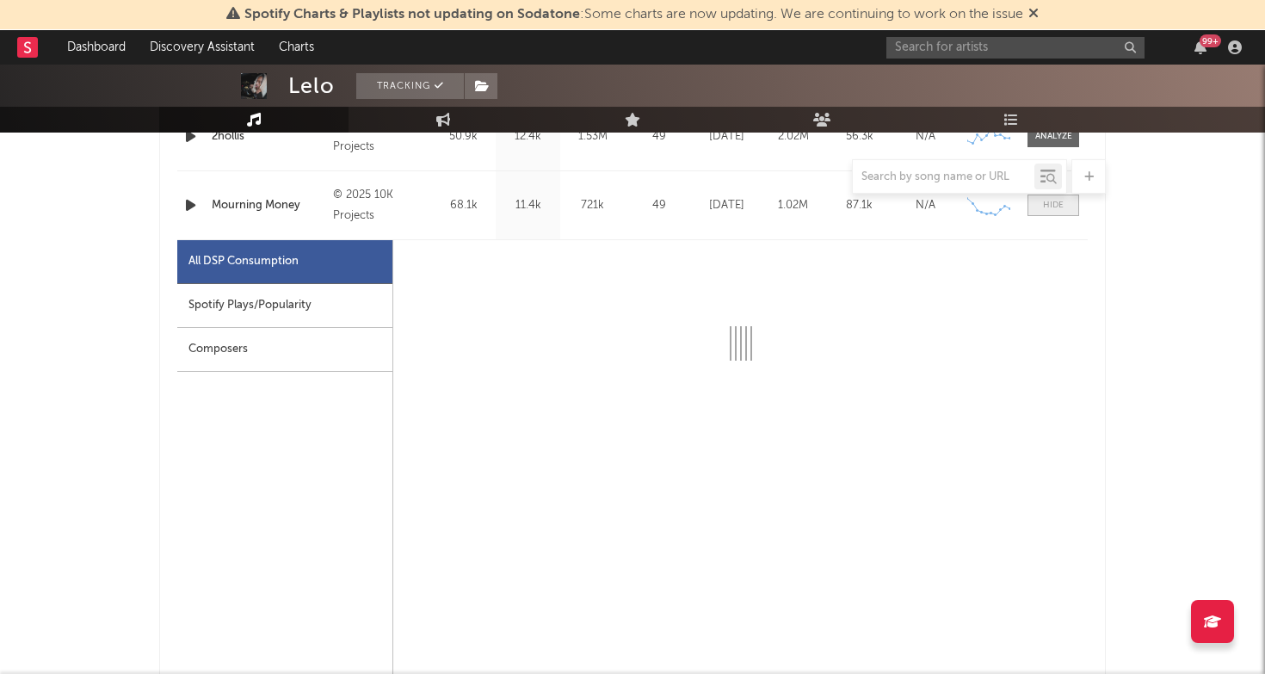
select select "1w"
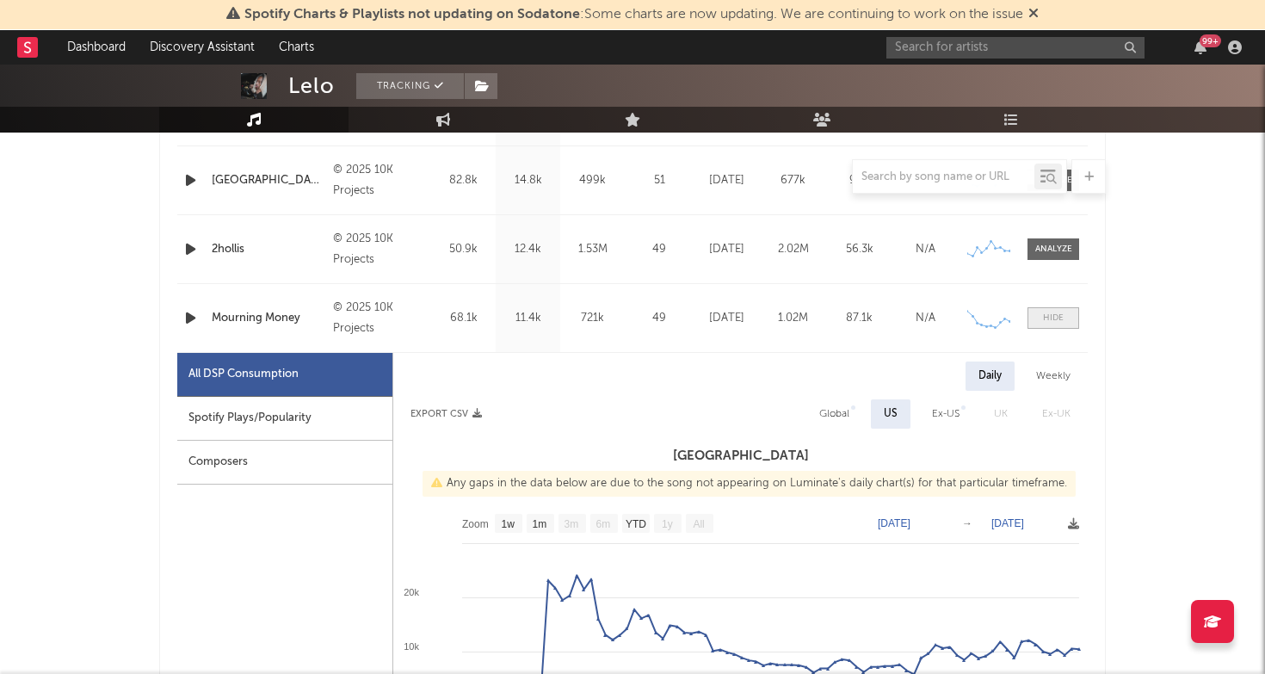
click at [1044, 317] on div at bounding box center [1053, 317] width 21 height 13
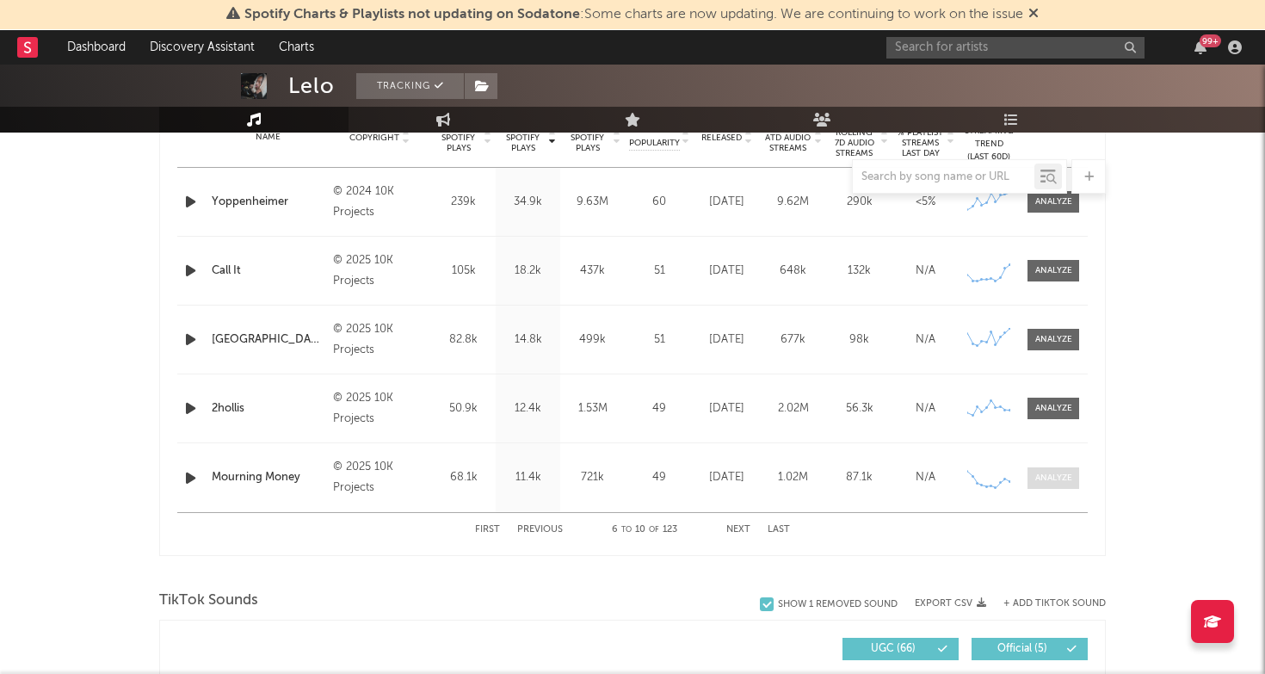
scroll to position [710, 0]
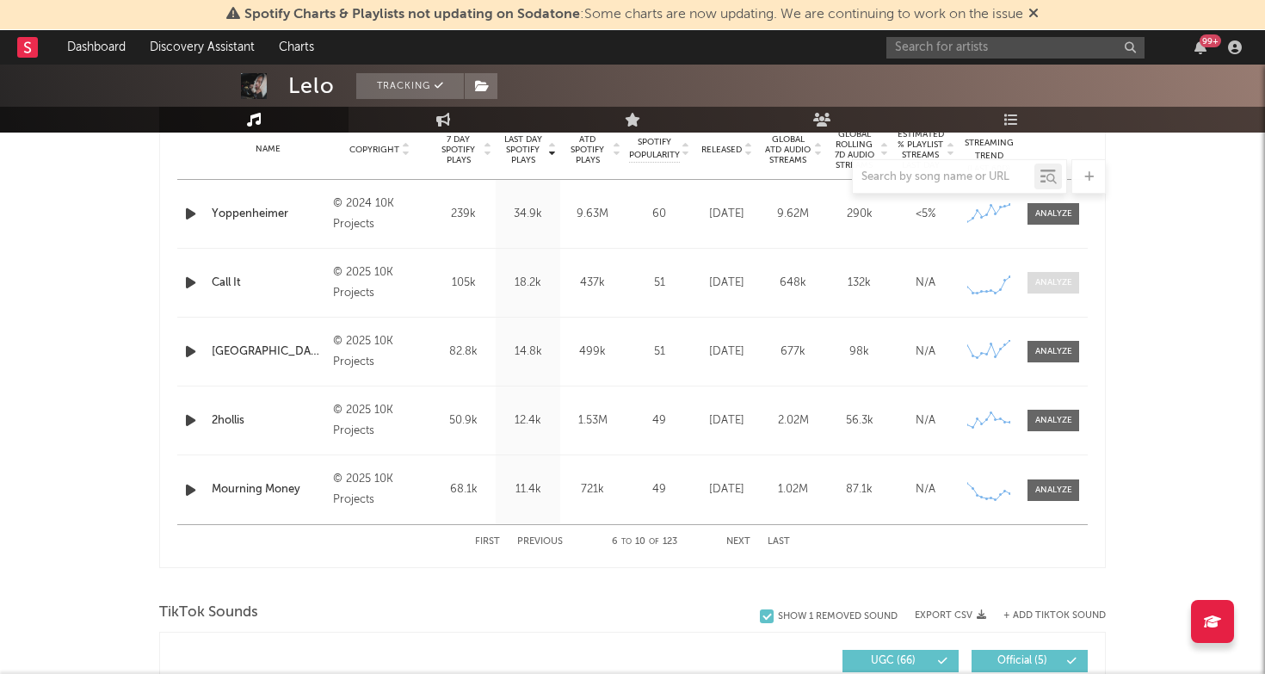
click at [1047, 281] on div at bounding box center [1053, 282] width 37 height 13
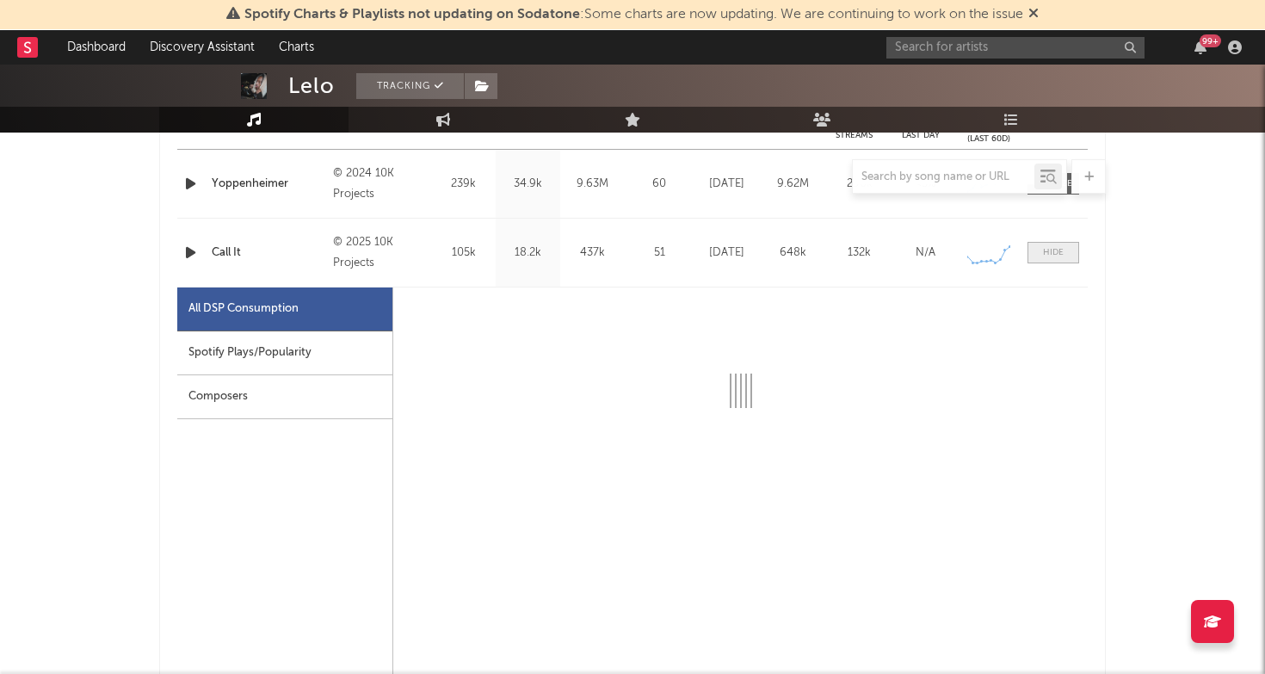
select select "1w"
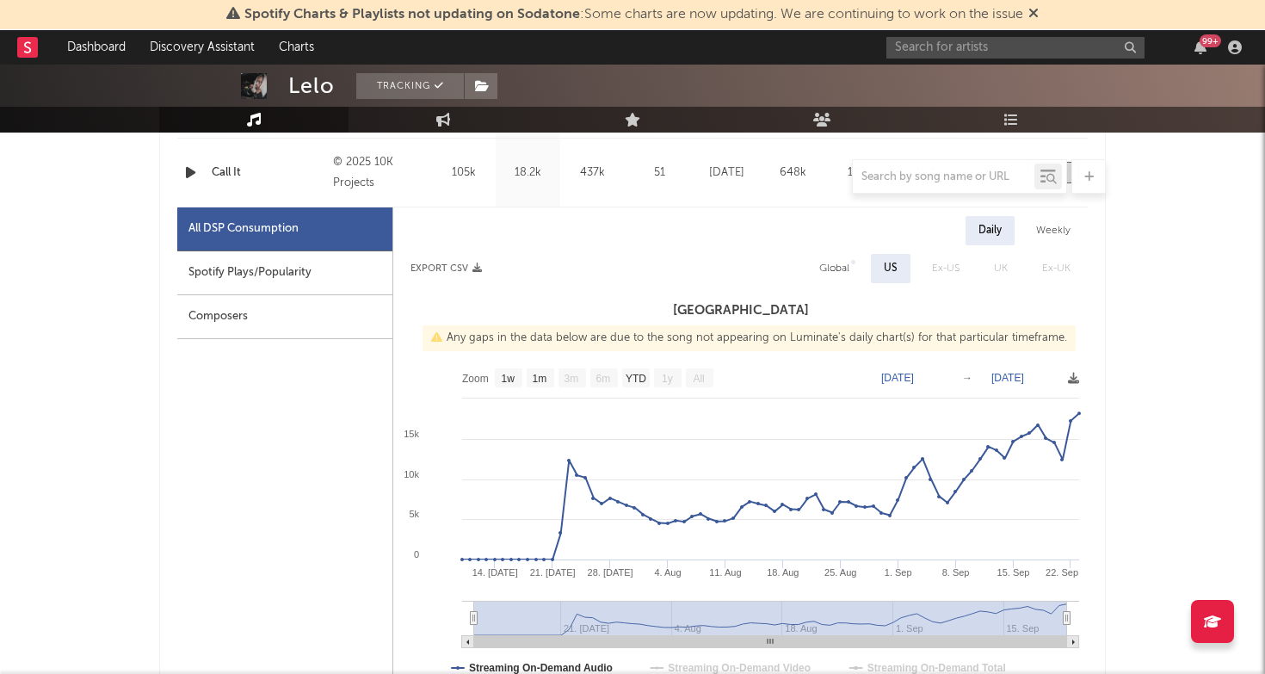
scroll to position [776, 0]
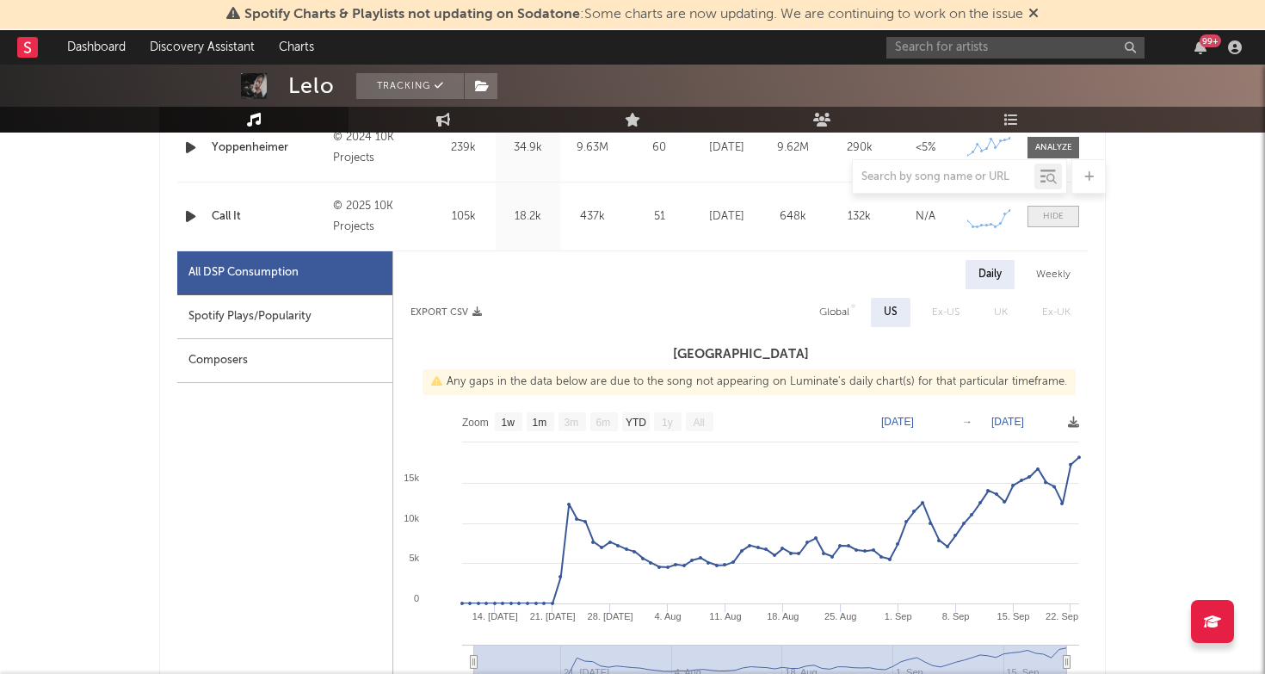
click at [1056, 217] on div at bounding box center [1053, 216] width 21 height 13
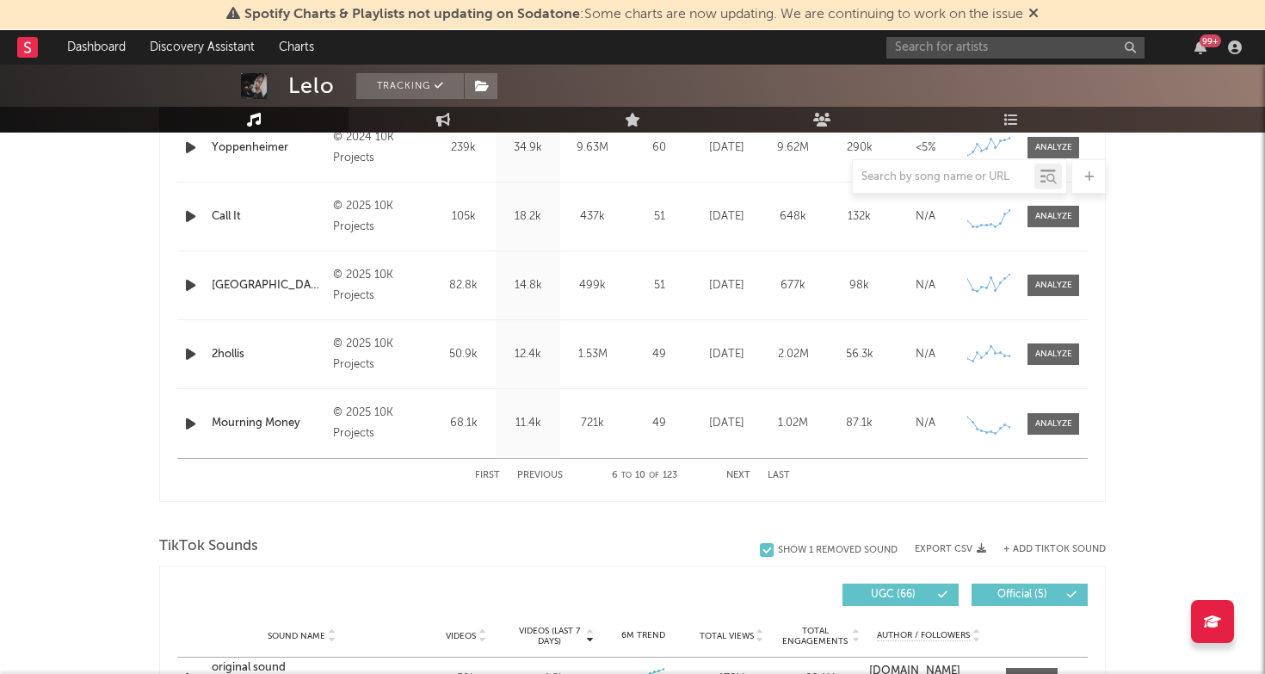
click at [744, 469] on div "First Previous 6 to 10 of 123 Next Last" at bounding box center [632, 476] width 315 height 34
click at [741, 470] on div "First Previous 6 to 10 of 123 Next Last" at bounding box center [632, 476] width 315 height 34
click at [741, 476] on button "Next" at bounding box center [738, 475] width 24 height 9
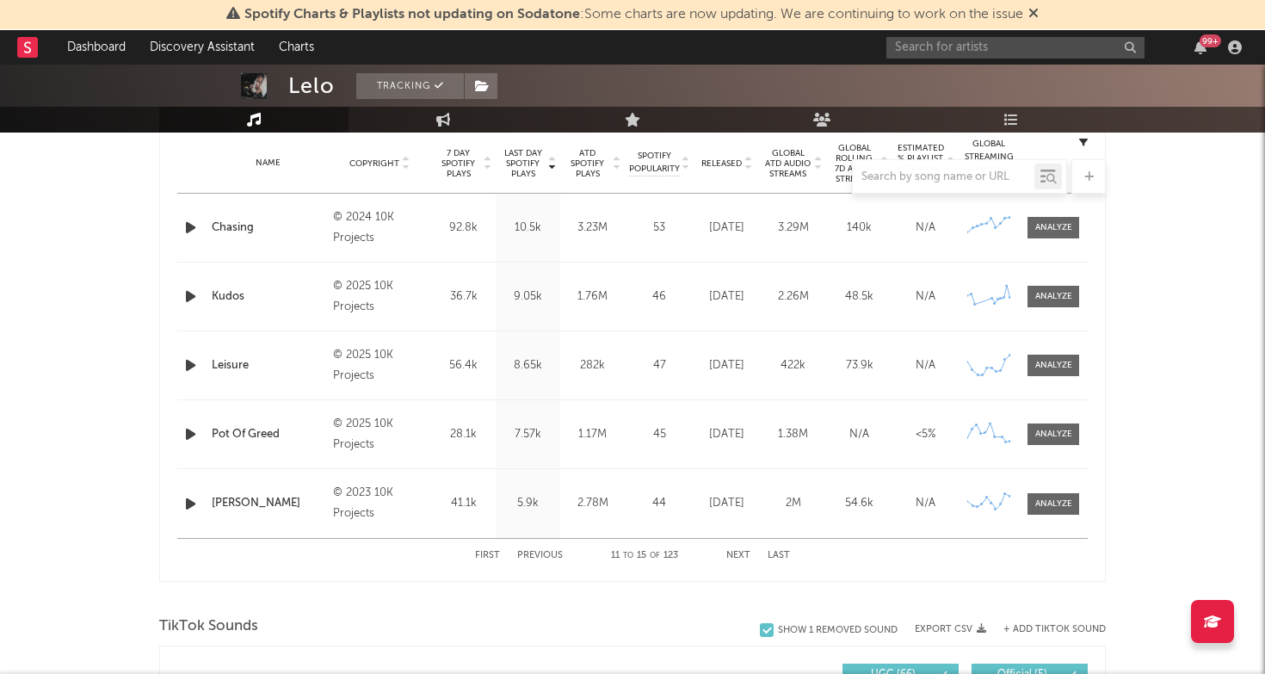
scroll to position [677, 0]
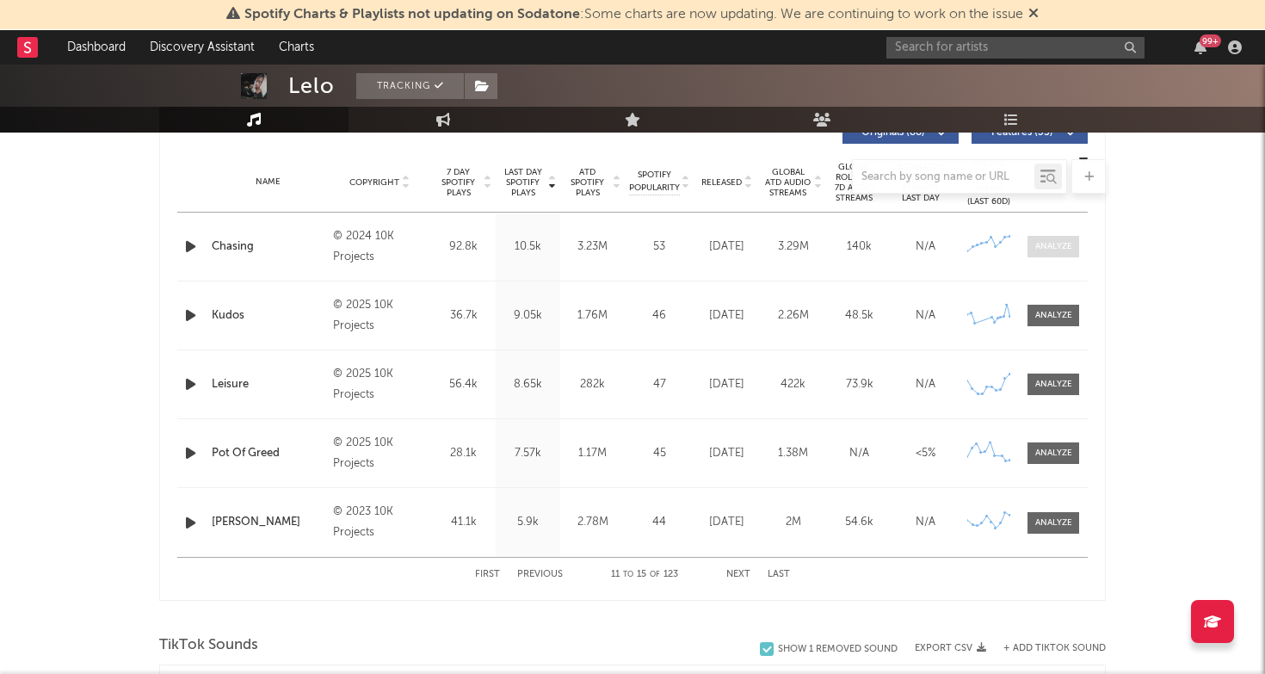
click at [1046, 250] on div at bounding box center [1053, 246] width 37 height 13
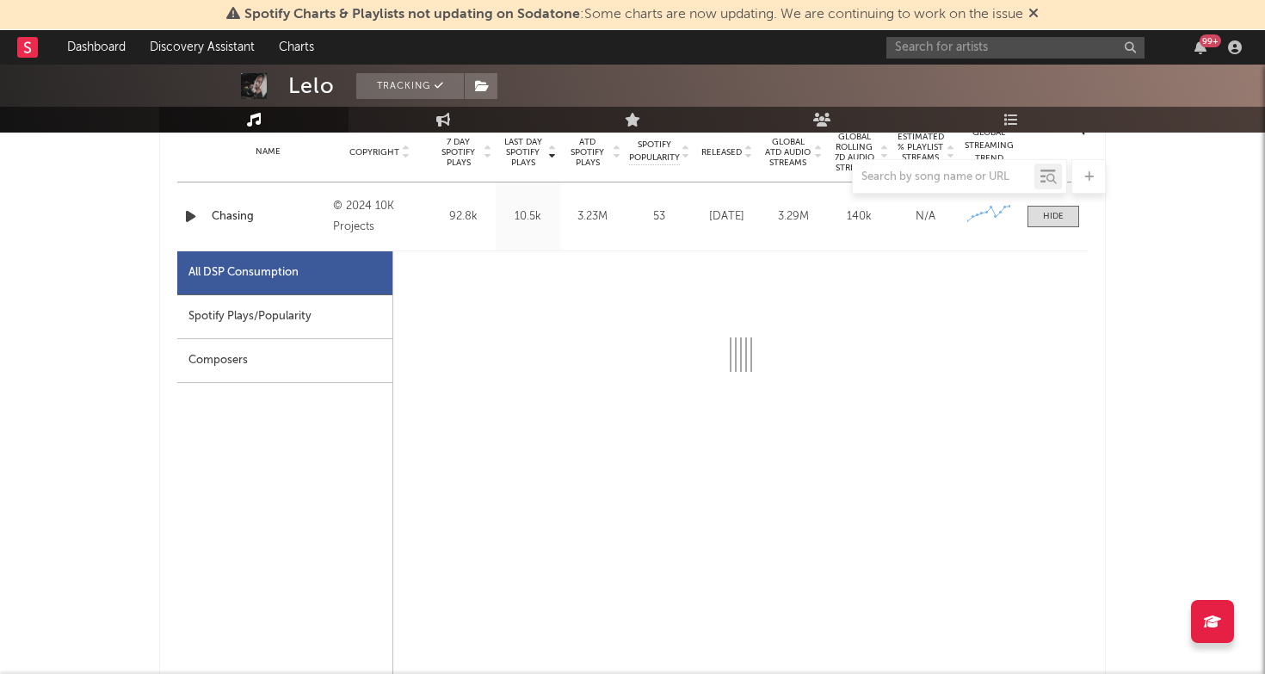
select select "6m"
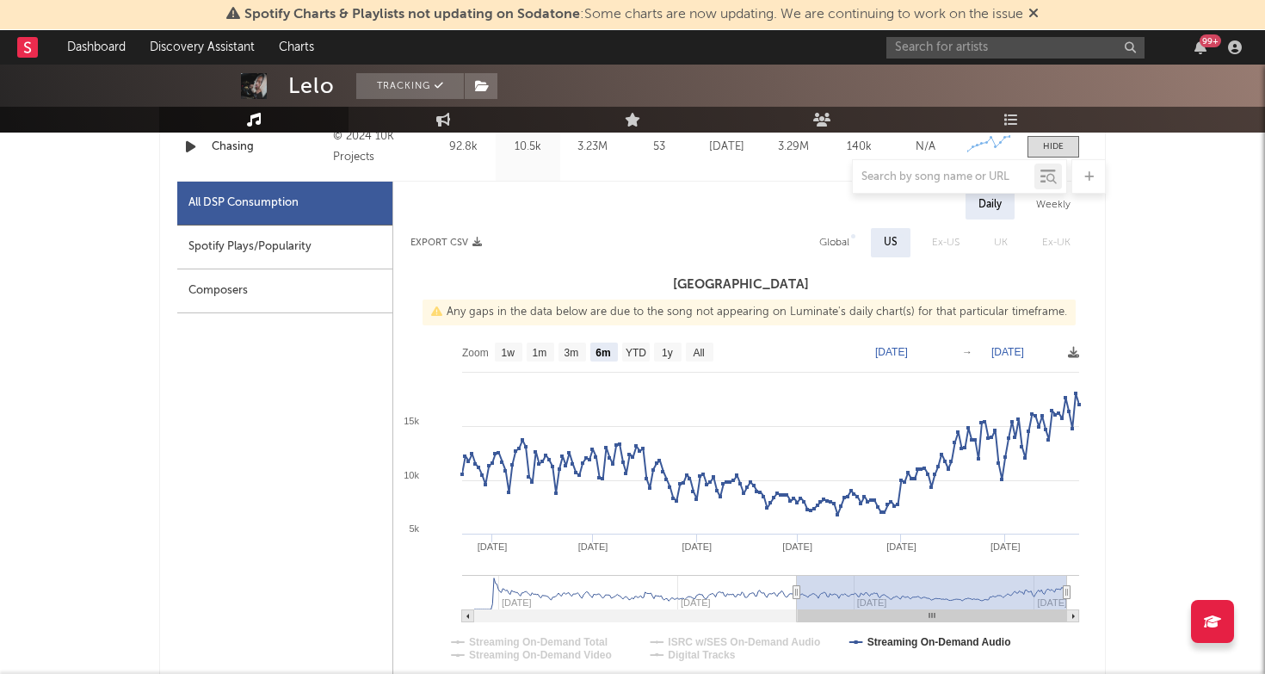
scroll to position [778, 0]
click at [701, 350] on text "All" at bounding box center [698, 352] width 11 height 12
select select "All"
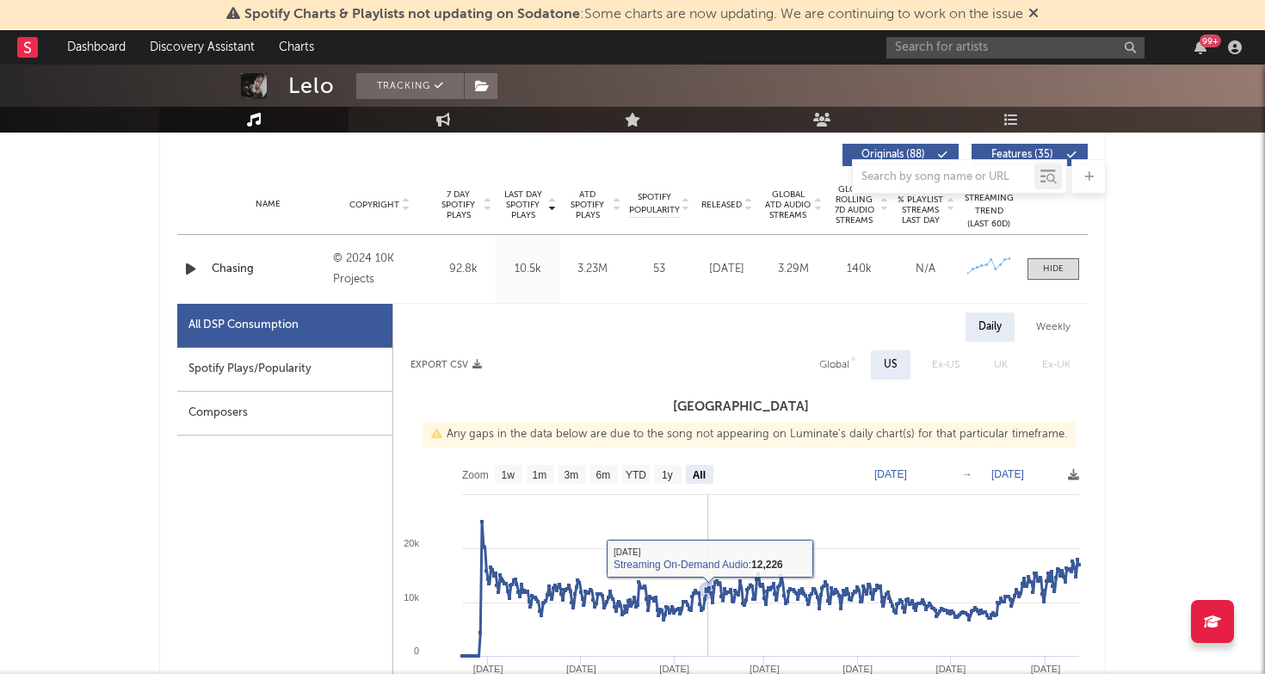
scroll to position [498, 0]
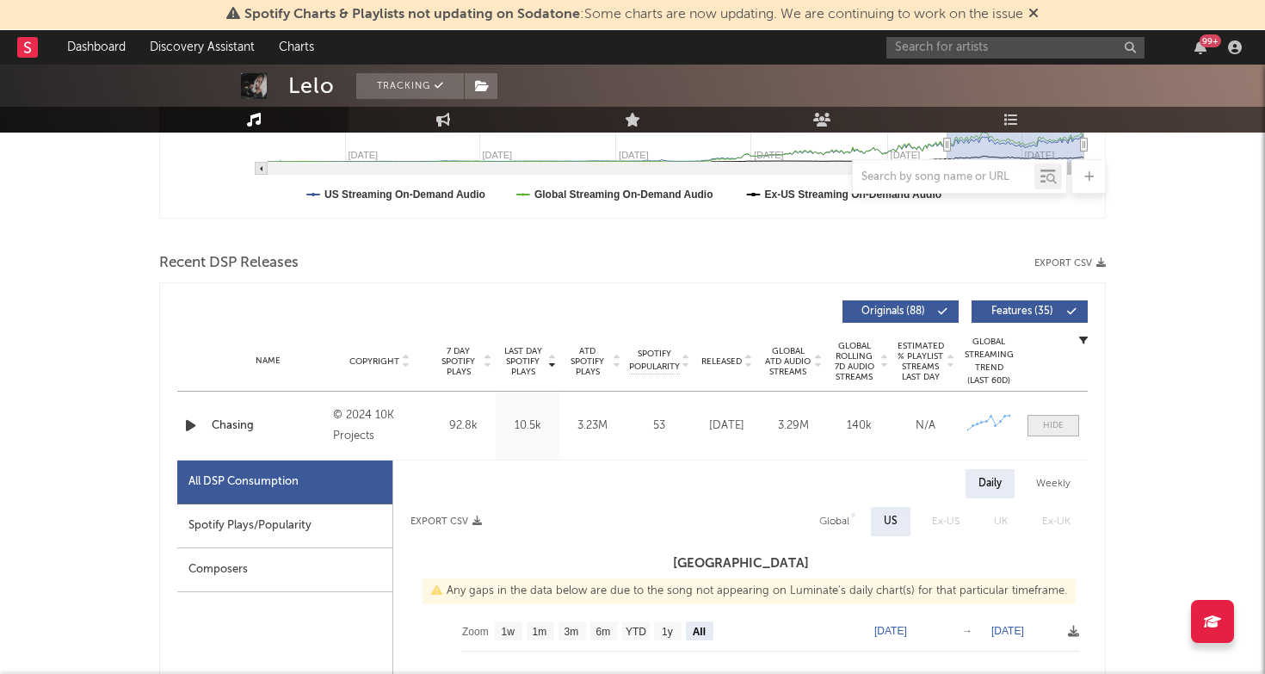
click at [1056, 421] on div at bounding box center [1053, 425] width 21 height 13
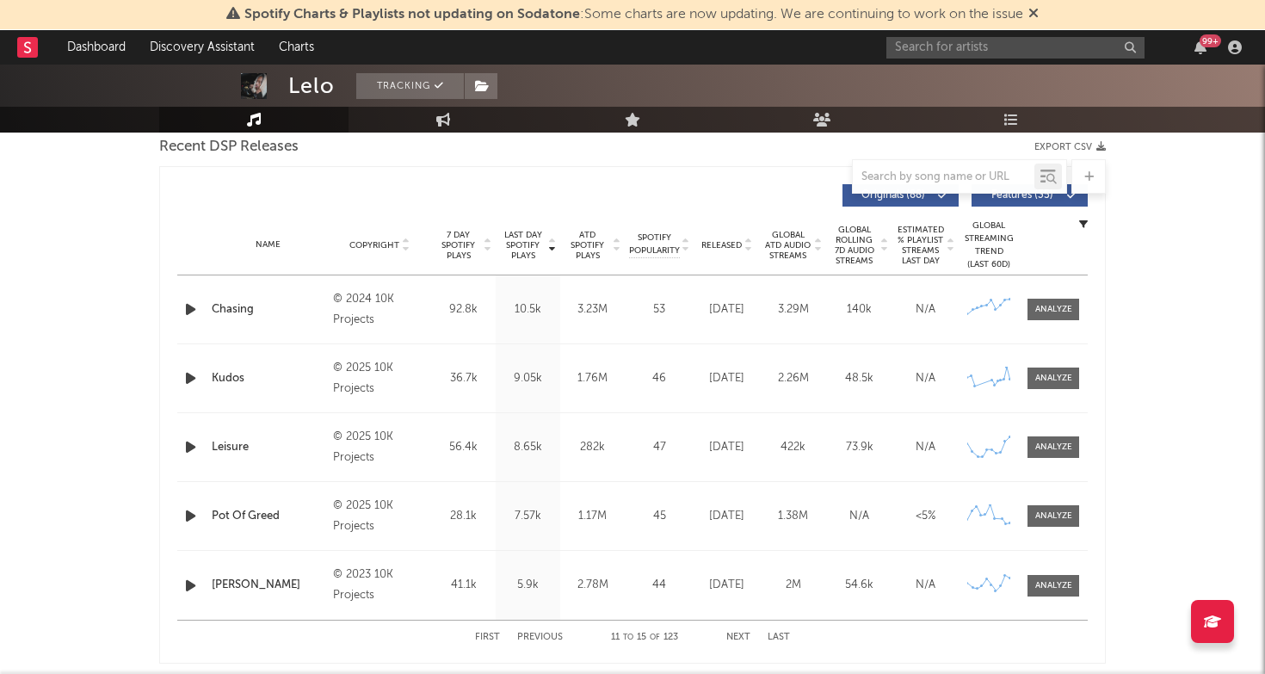
scroll to position [638, 0]
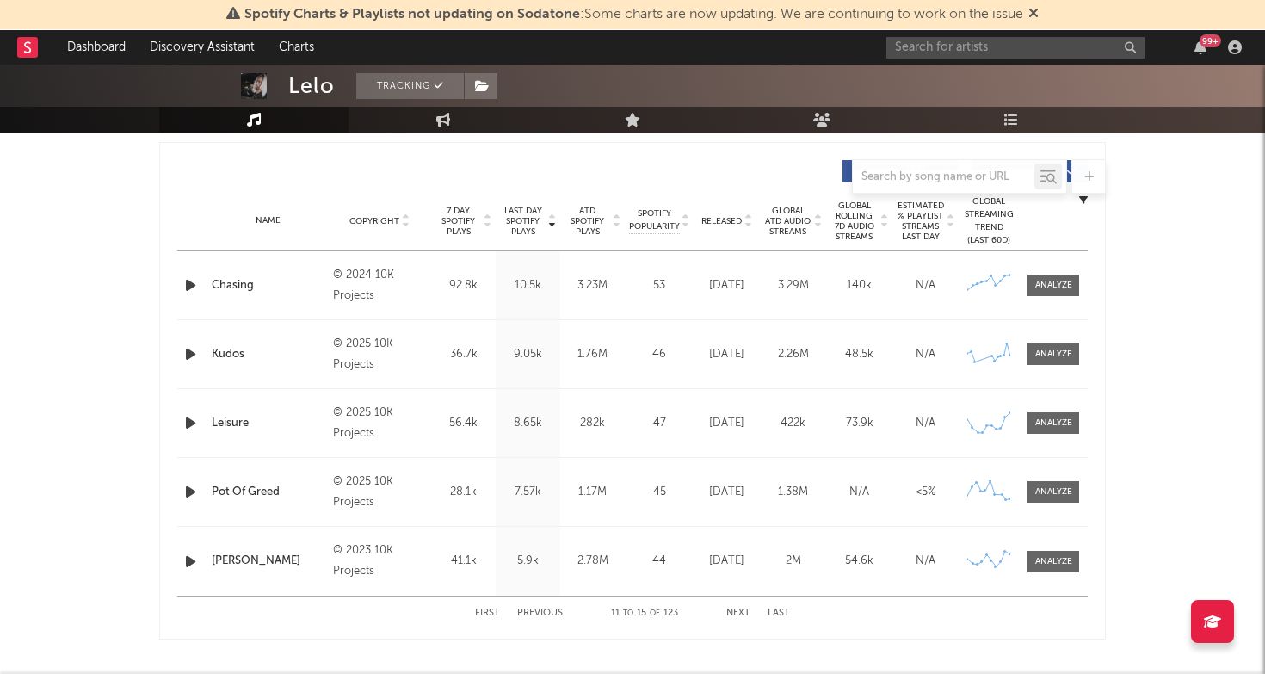
click at [539, 606] on div "First Previous 11 to 15 of 123 Next Last" at bounding box center [632, 613] width 315 height 34
click at [539, 610] on button "Previous" at bounding box center [540, 612] width 46 height 9
click at [1063, 563] on div at bounding box center [1053, 561] width 37 height 13
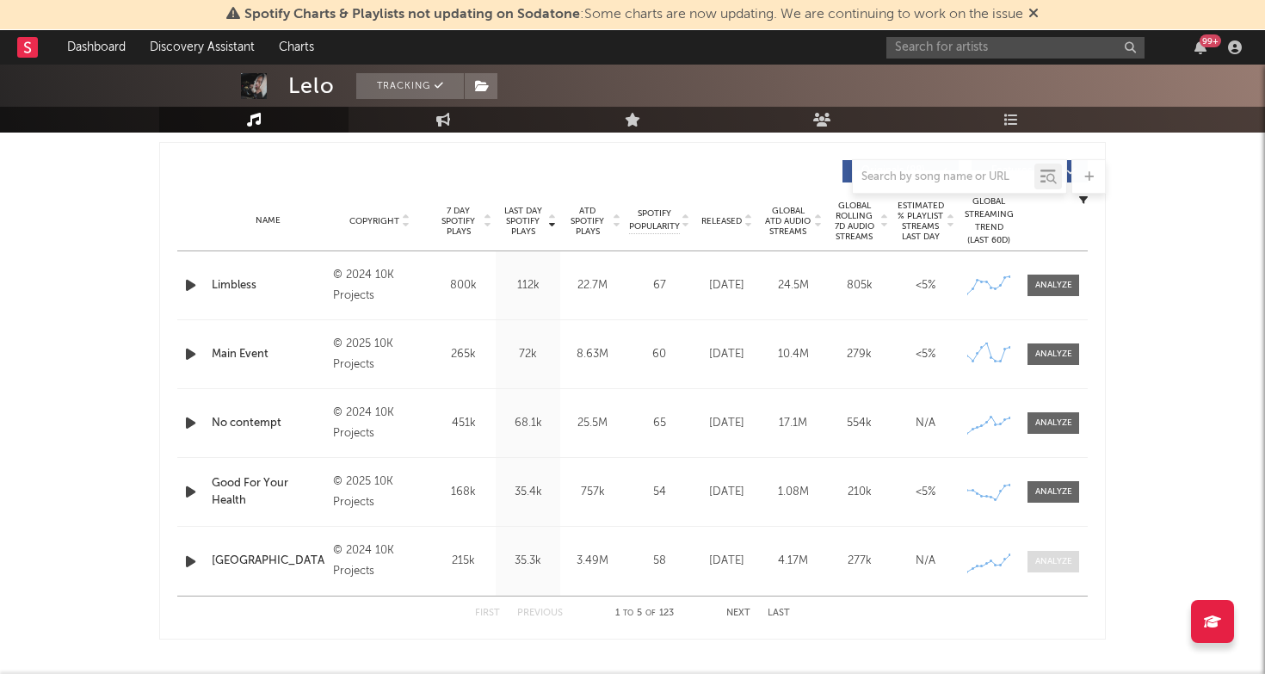
select select "6m"
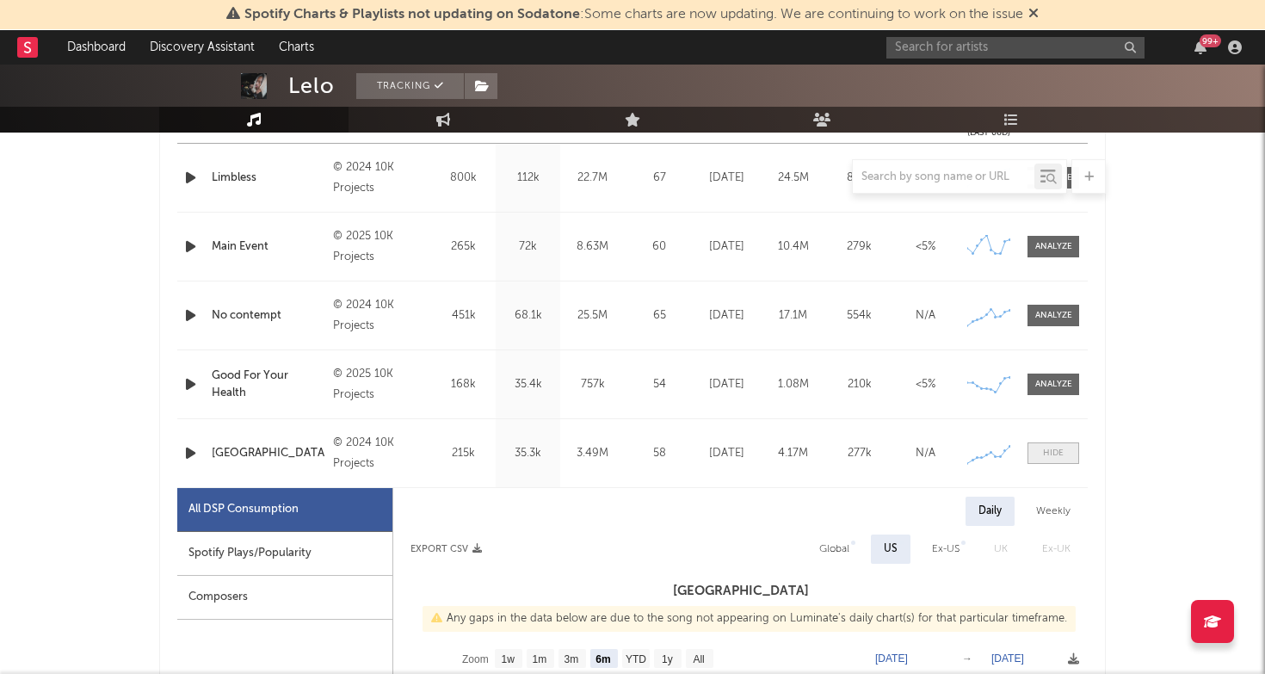
scroll to position [825, 0]
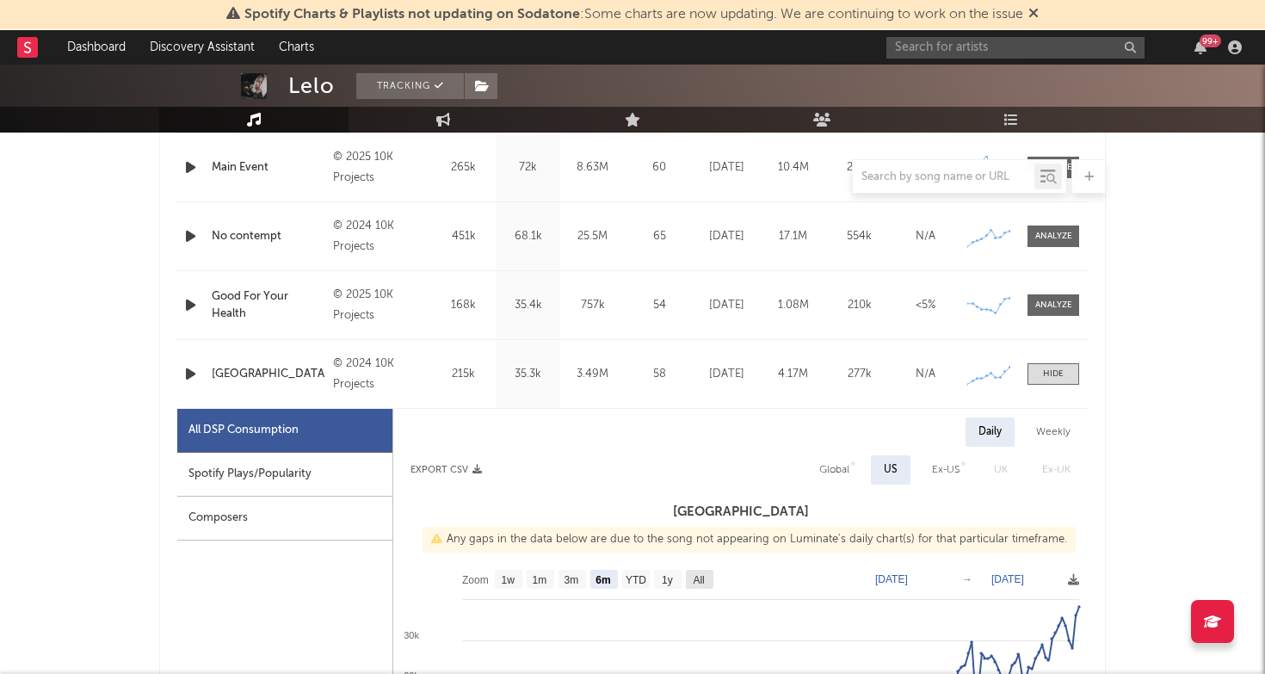
click at [692, 582] on rect at bounding box center [700, 579] width 28 height 19
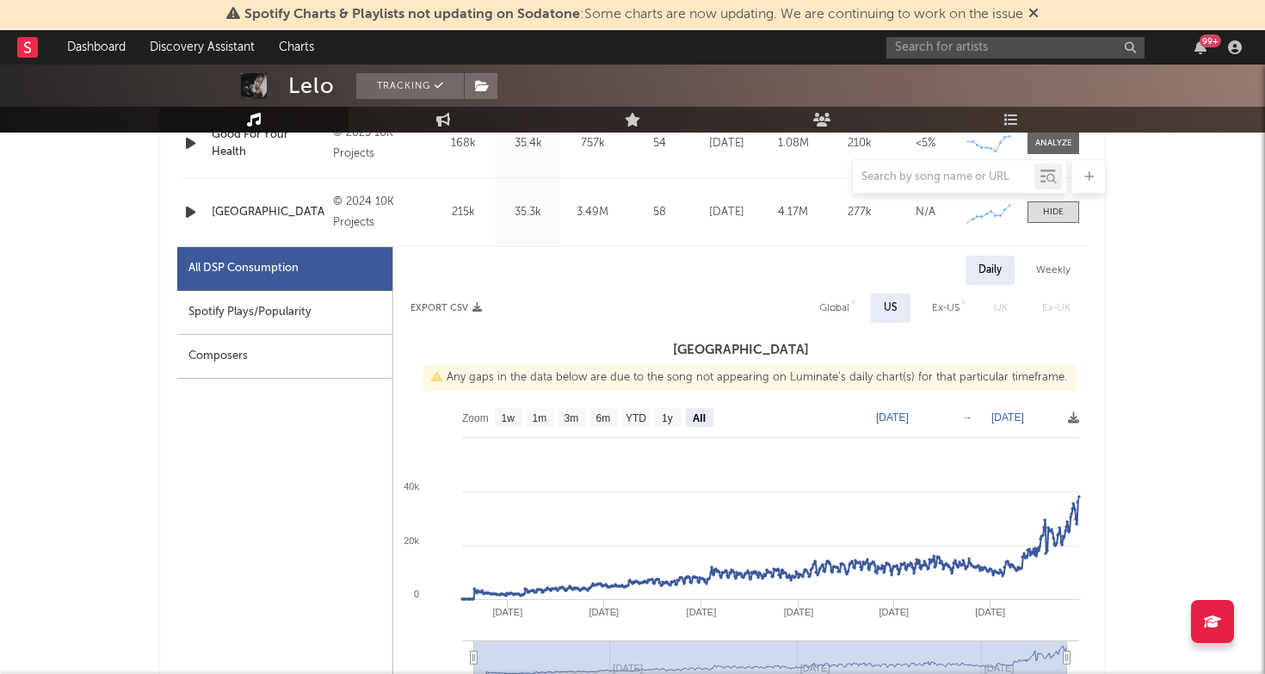
scroll to position [996, 0]
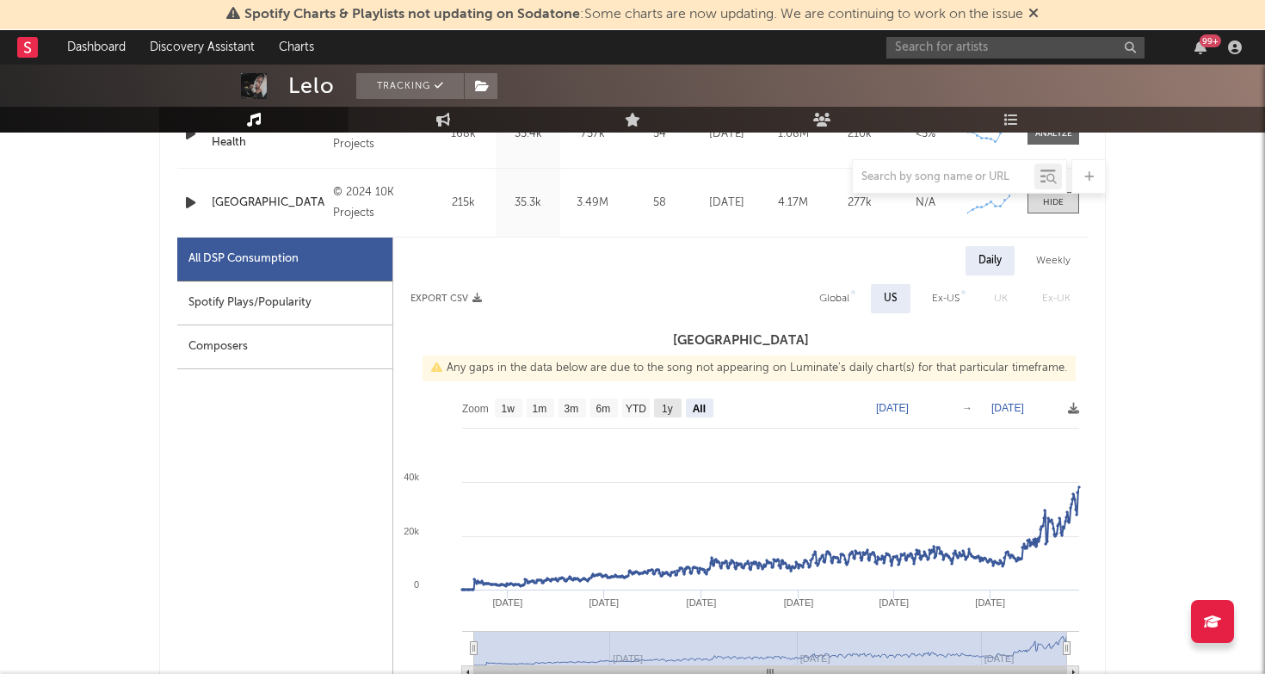
click at [657, 404] on rect at bounding box center [668, 407] width 28 height 19
select select "1y"
type input "[DATE]"
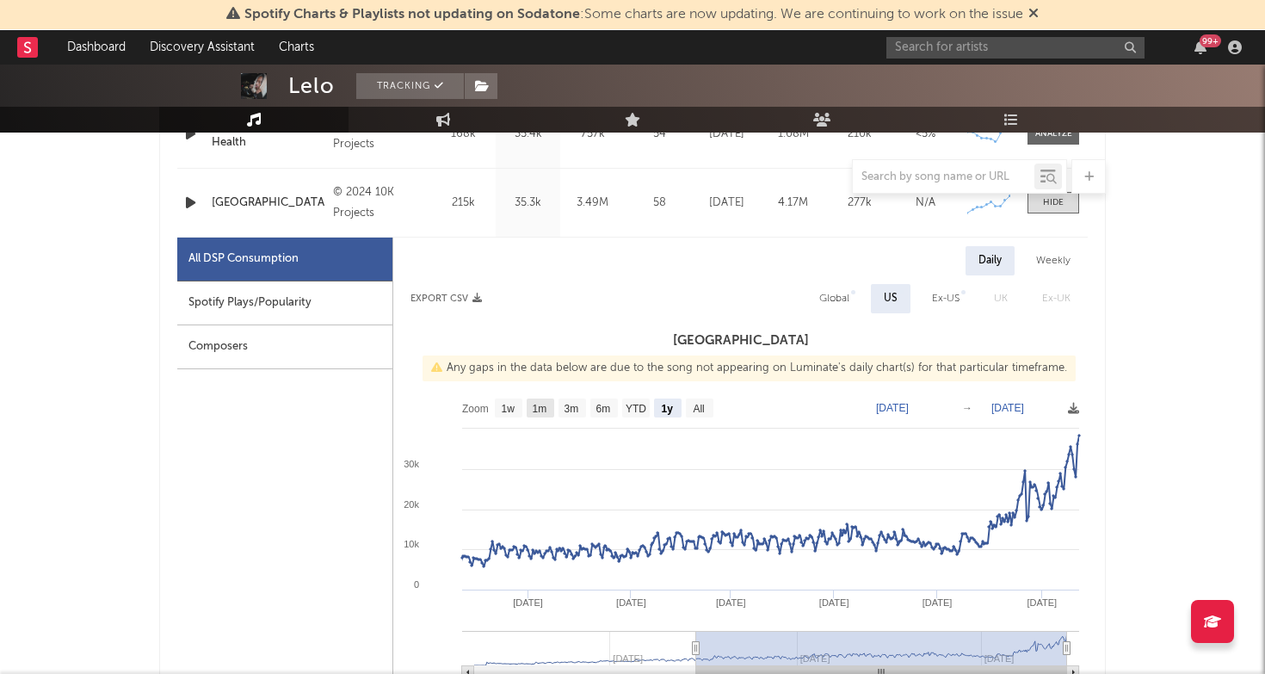
click at [547, 409] on text "1m" at bounding box center [540, 409] width 15 height 12
select select "1m"
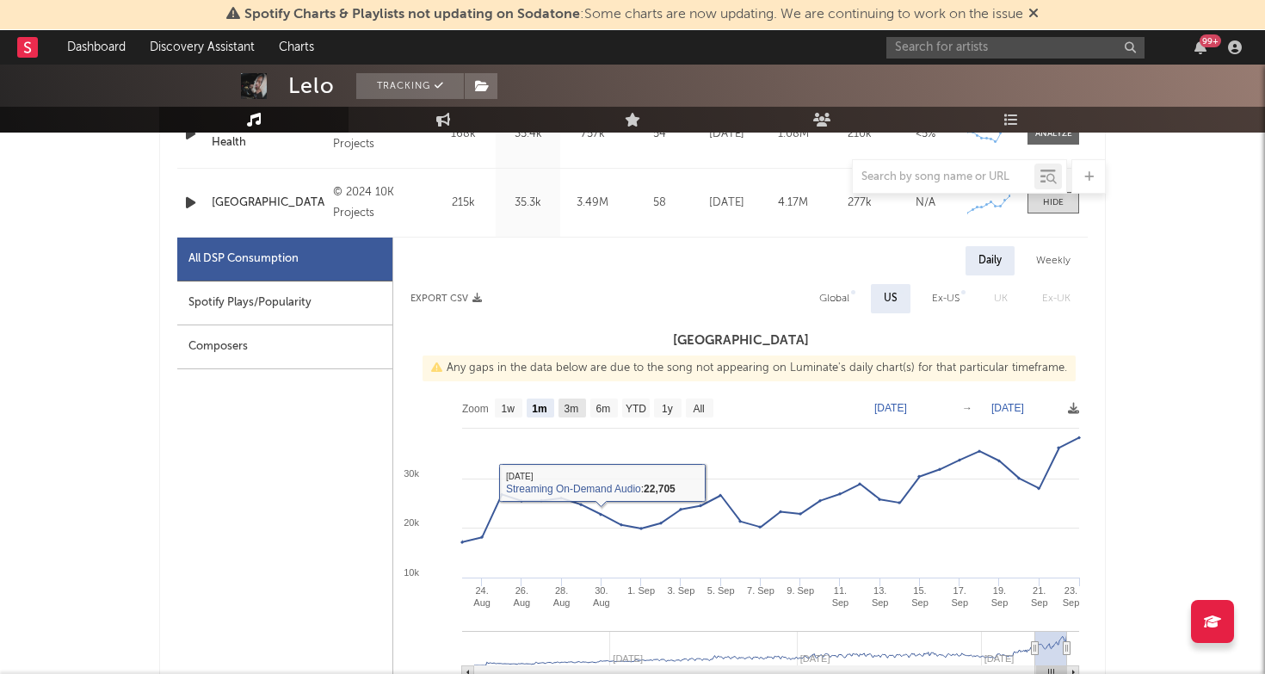
click at [578, 398] on rect at bounding box center [572, 407] width 28 height 19
select select "All"
